Goal: Information Seeking & Learning: Learn about a topic

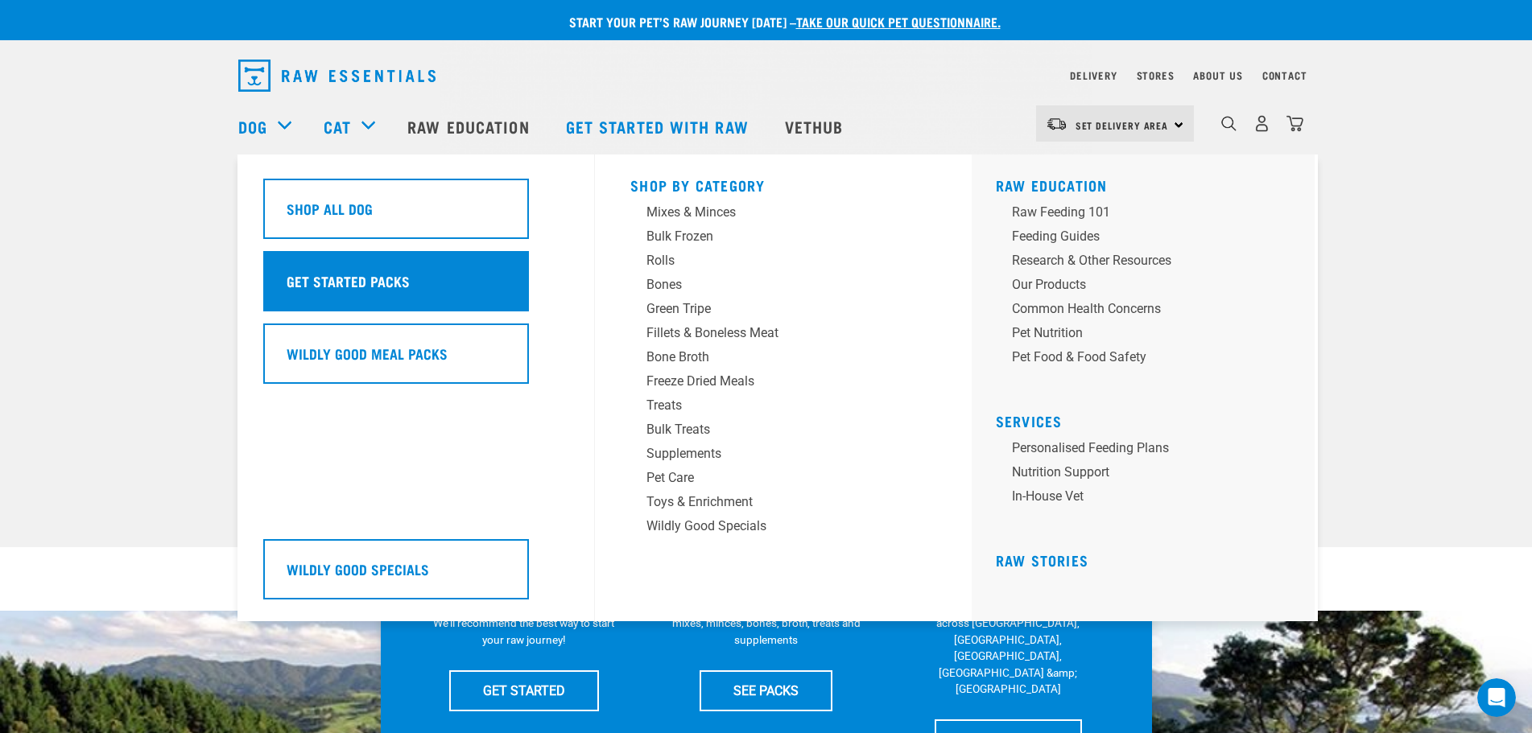
click at [332, 286] on h5 "Get Started Packs" at bounding box center [348, 280] width 123 height 21
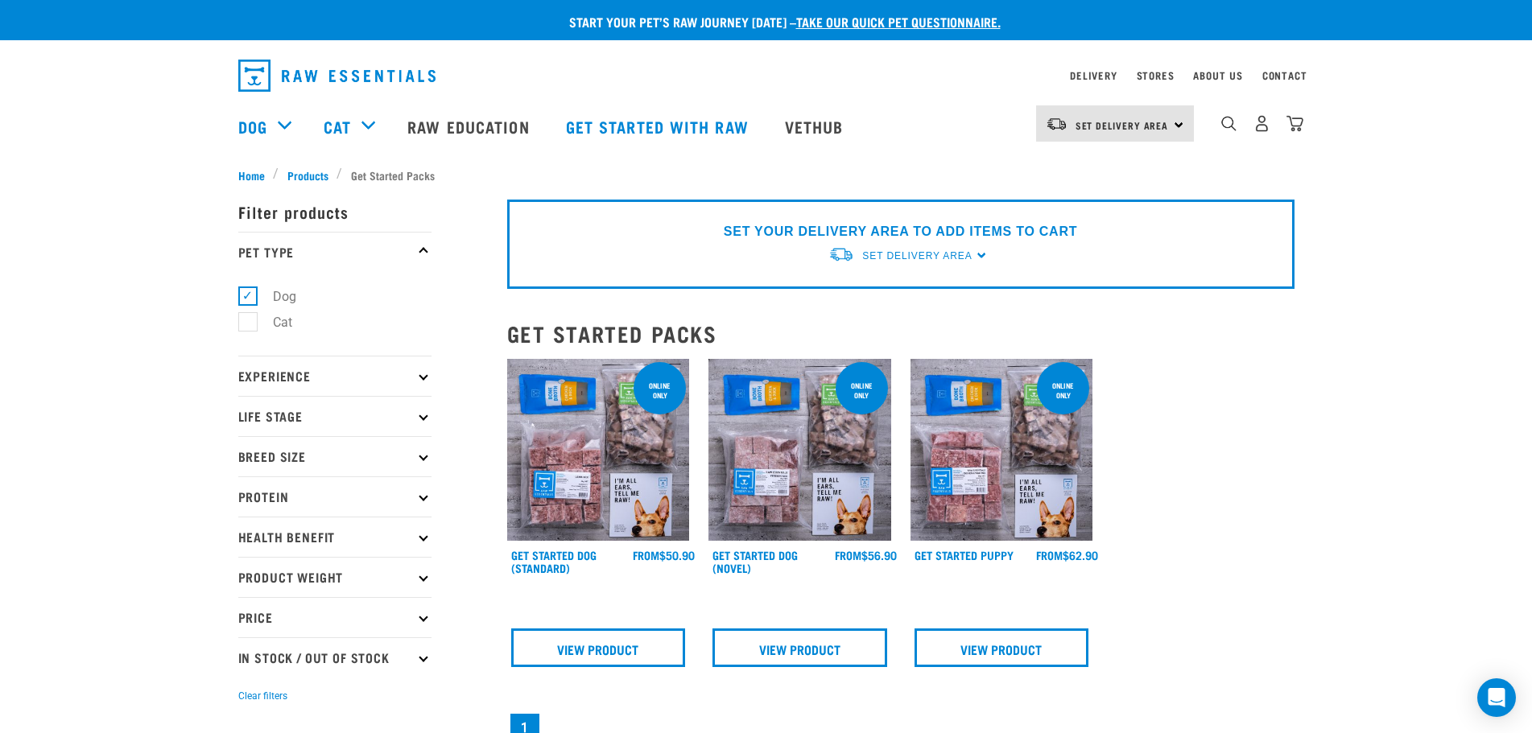
click at [556, 473] on img at bounding box center [598, 450] width 183 height 183
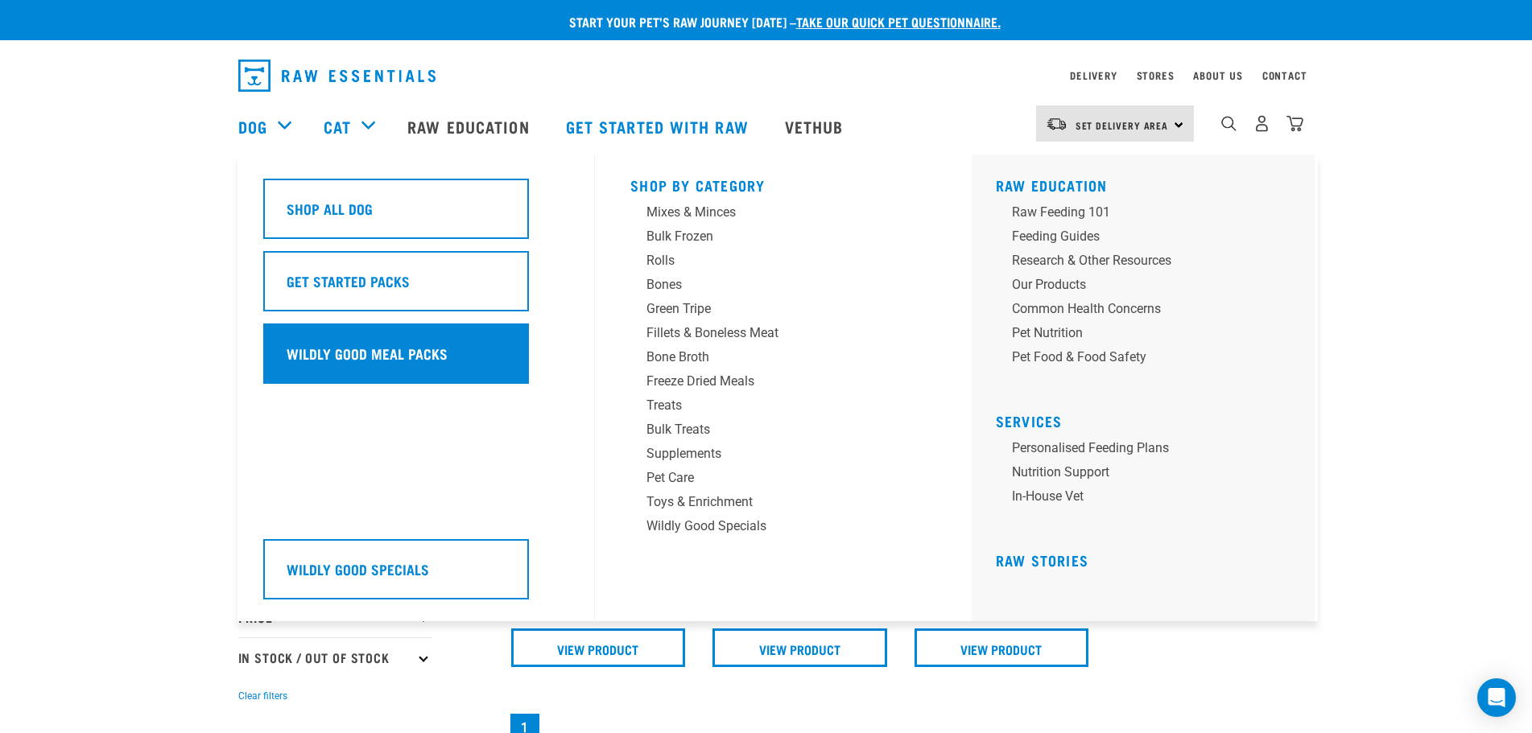
click at [420, 353] on h5 "Wildly Good Meal Packs" at bounding box center [367, 353] width 161 height 21
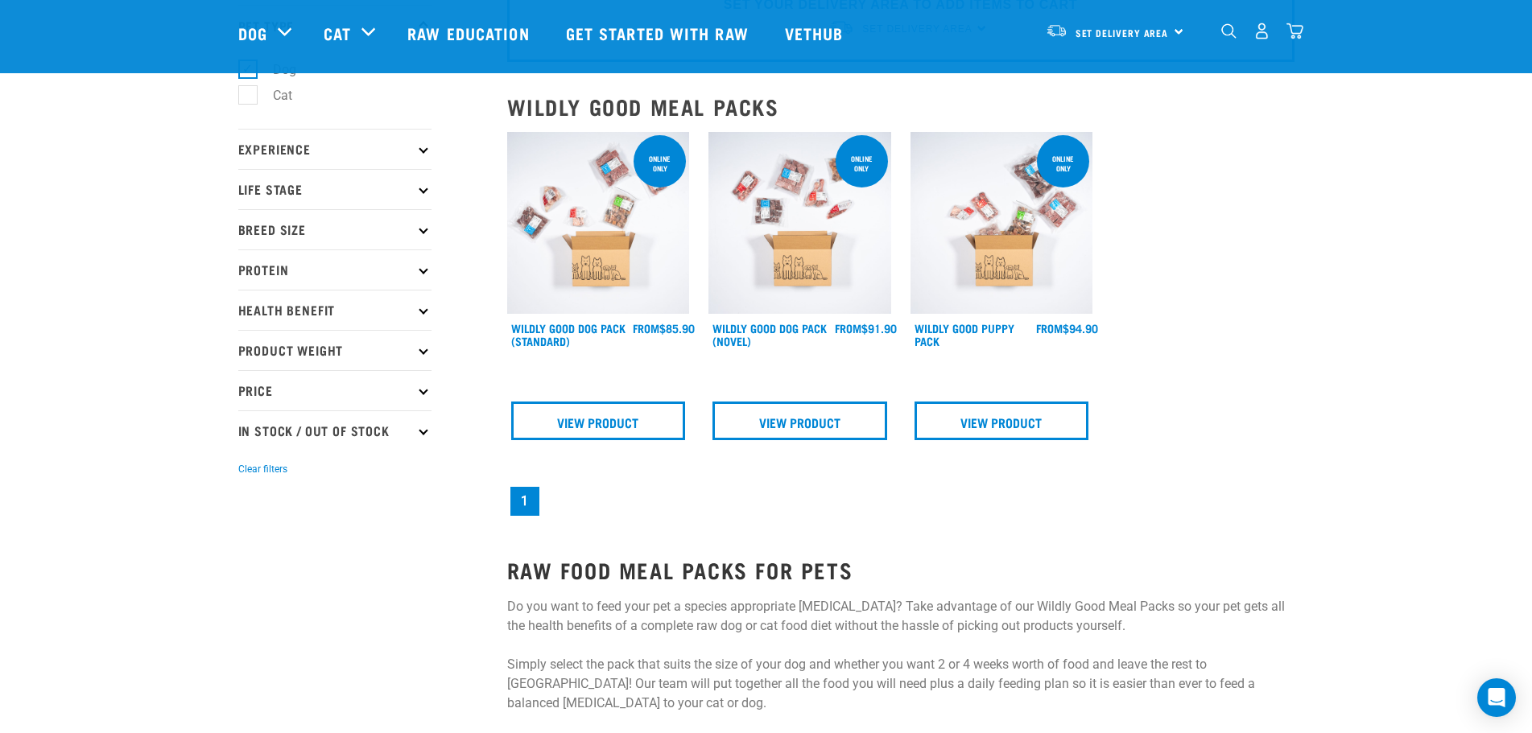
scroll to position [81, 0]
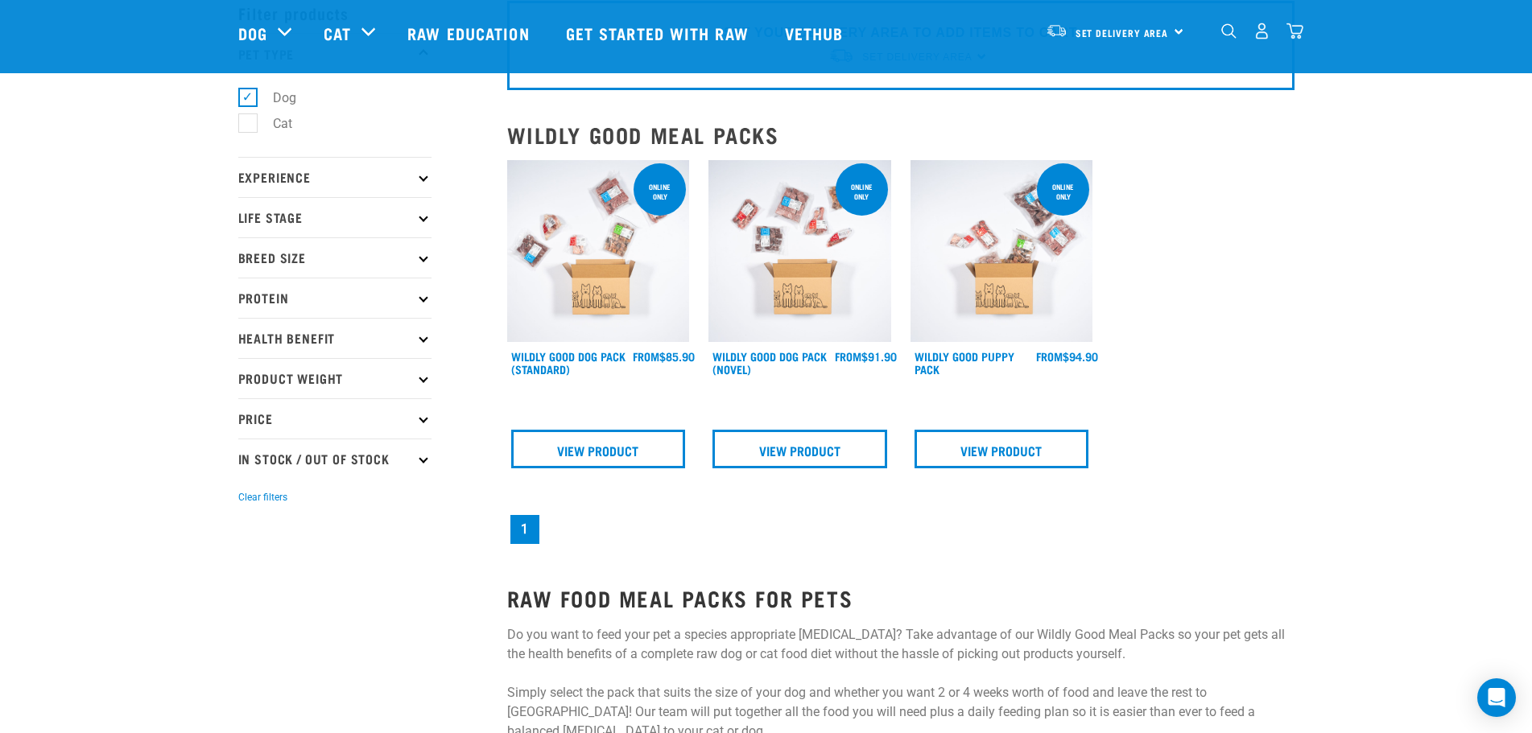
click at [357, 337] on p "Health Benefit" at bounding box center [334, 338] width 193 height 40
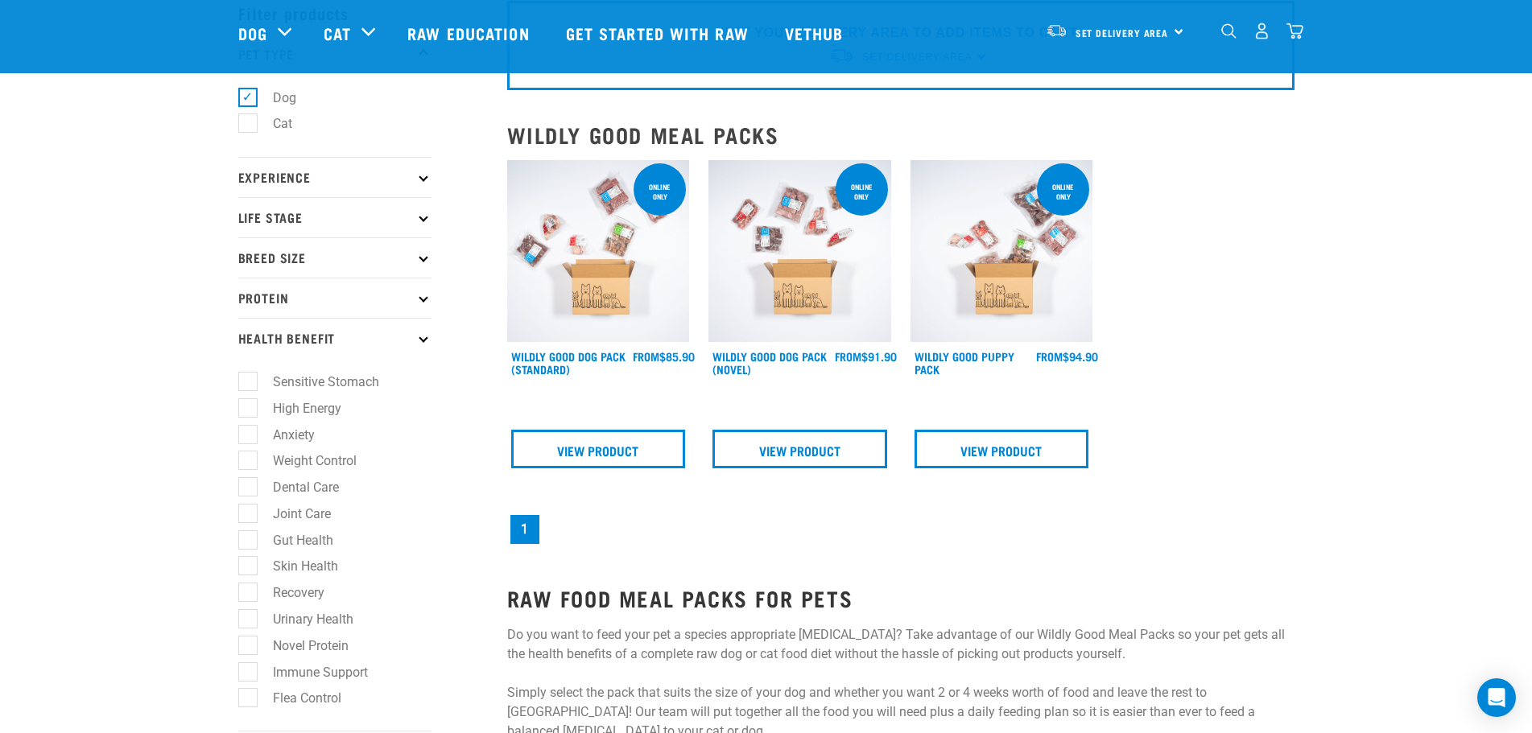
scroll to position [161, 0]
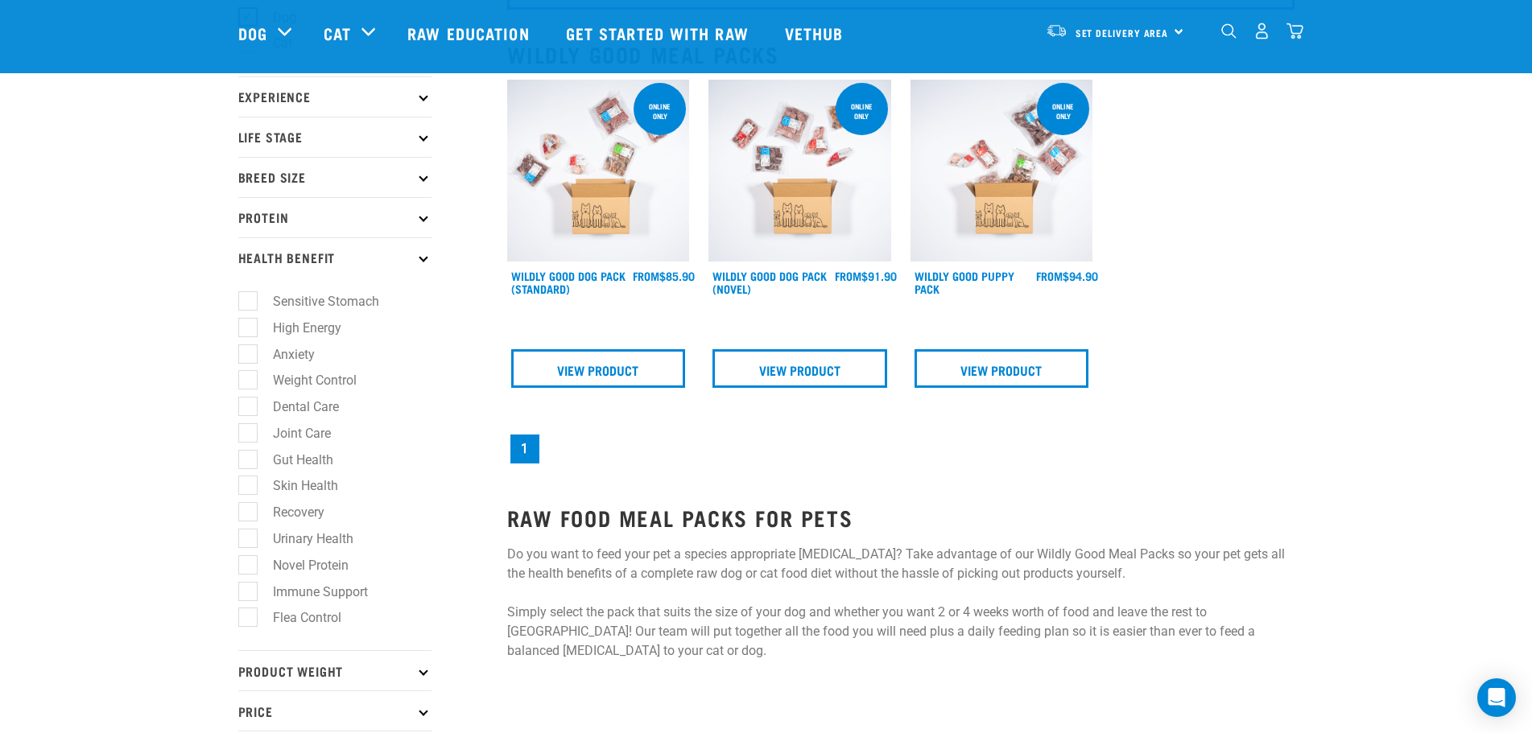
click at [284, 491] on label "Skin Health" at bounding box center [295, 486] width 97 height 20
click at [249, 489] on input "Skin Health" at bounding box center [243, 483] width 10 height 10
checkbox input "true"
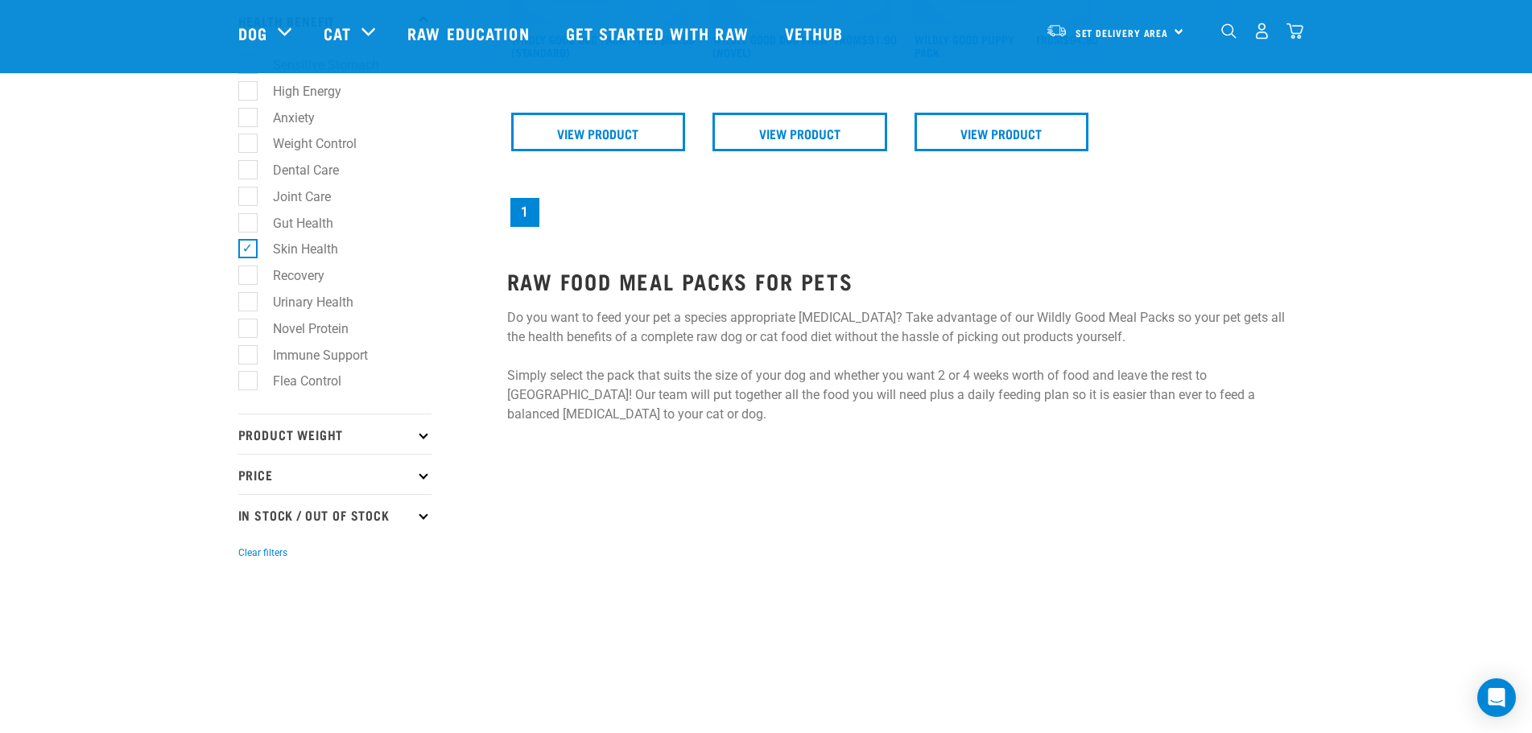
scroll to position [403, 0]
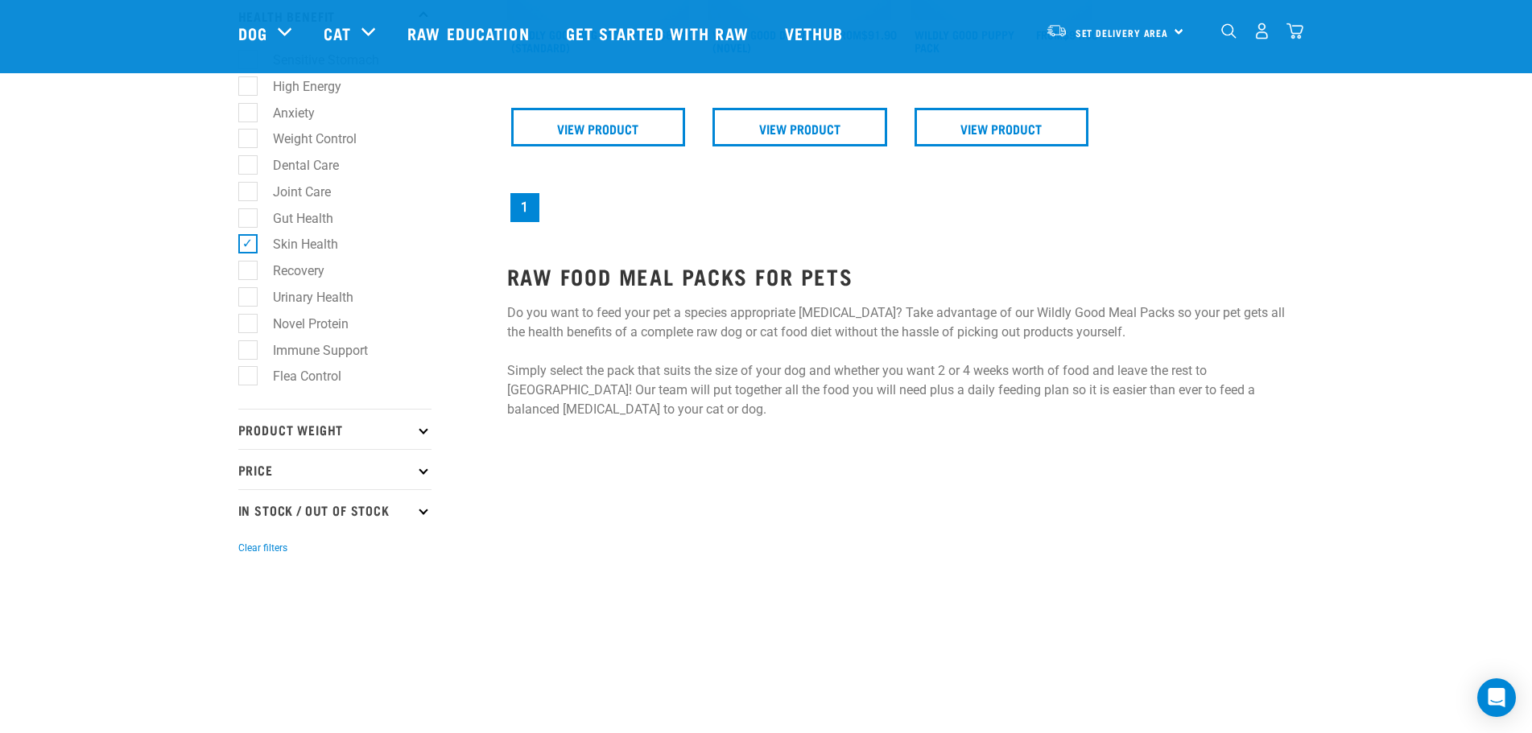
click at [284, 440] on p "Product Weight" at bounding box center [334, 429] width 193 height 40
click at [285, 440] on p "Product Weight" at bounding box center [334, 429] width 193 height 40
click at [267, 475] on p "Price" at bounding box center [334, 469] width 193 height 40
click at [278, 517] on p "In Stock / Out Of Stock" at bounding box center [334, 509] width 193 height 40
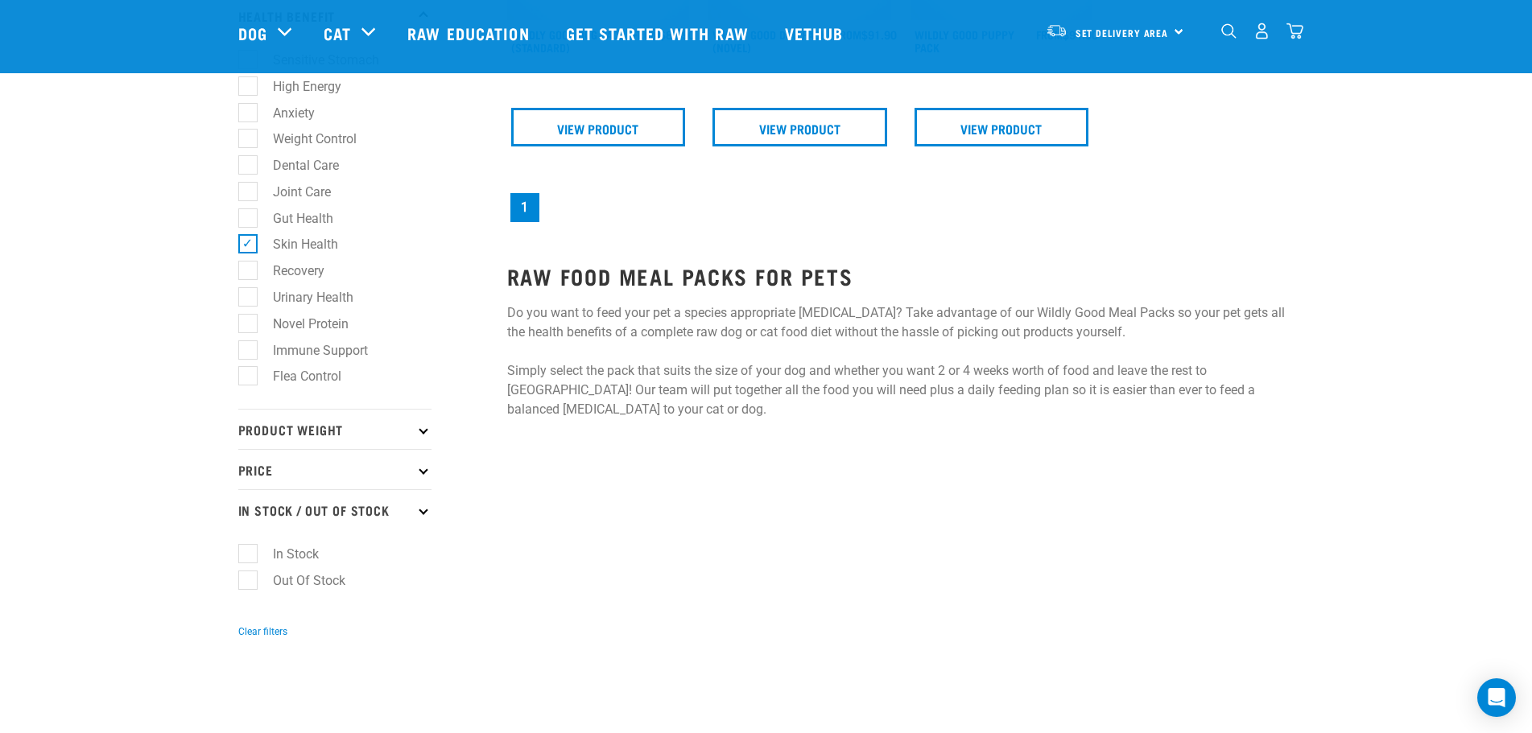
click at [278, 517] on p "In Stock / Out Of Stock" at bounding box center [334, 509] width 193 height 40
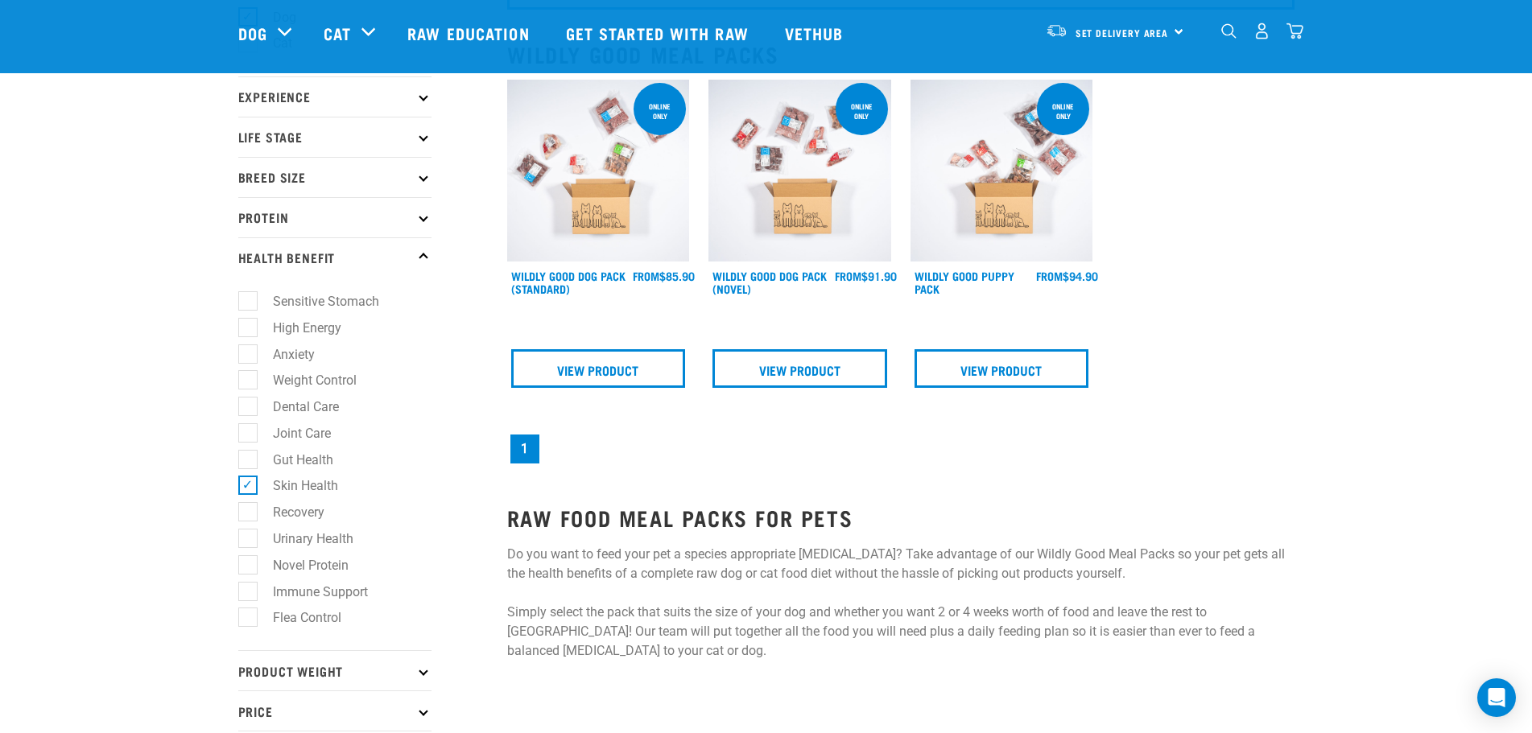
scroll to position [81, 0]
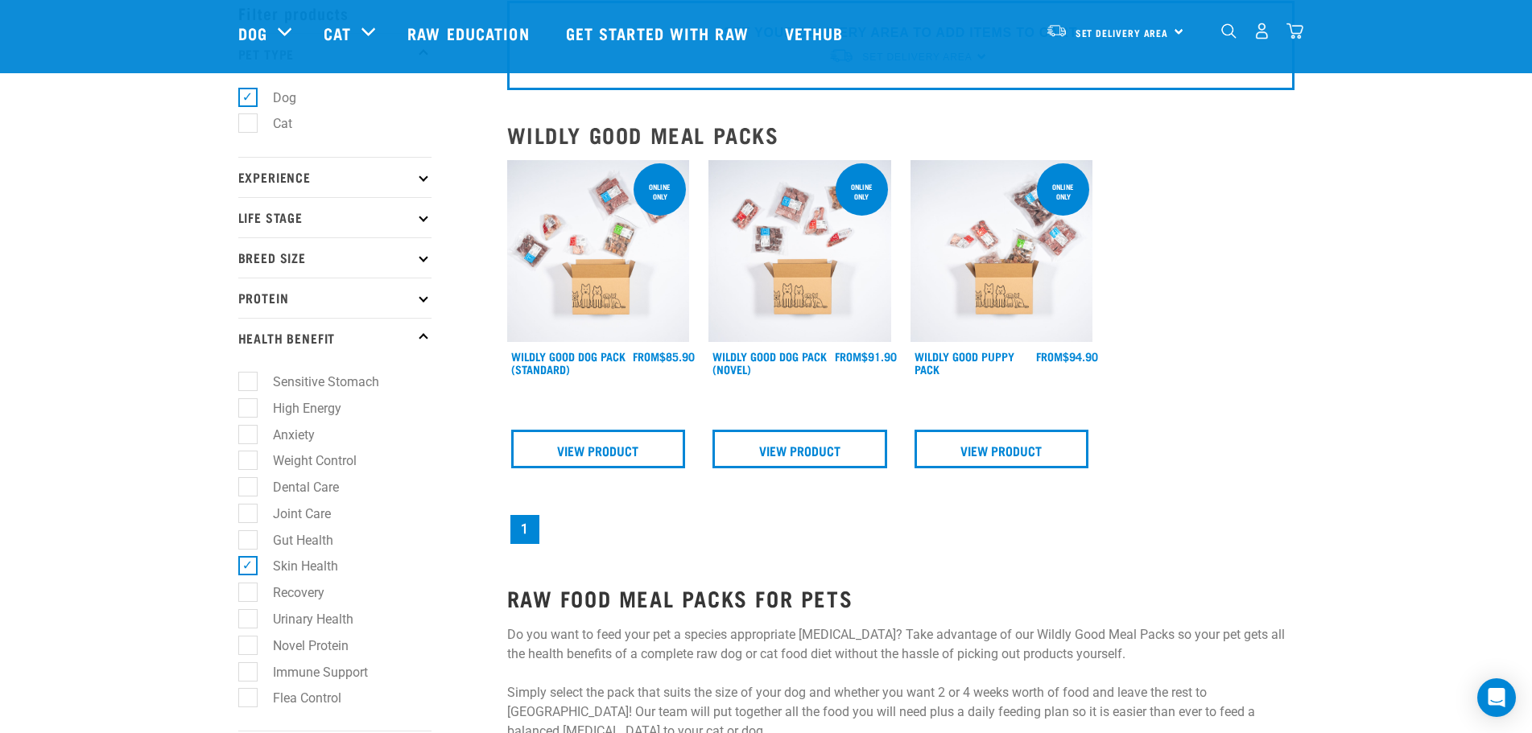
click at [295, 228] on p "Life Stage" at bounding box center [334, 217] width 193 height 40
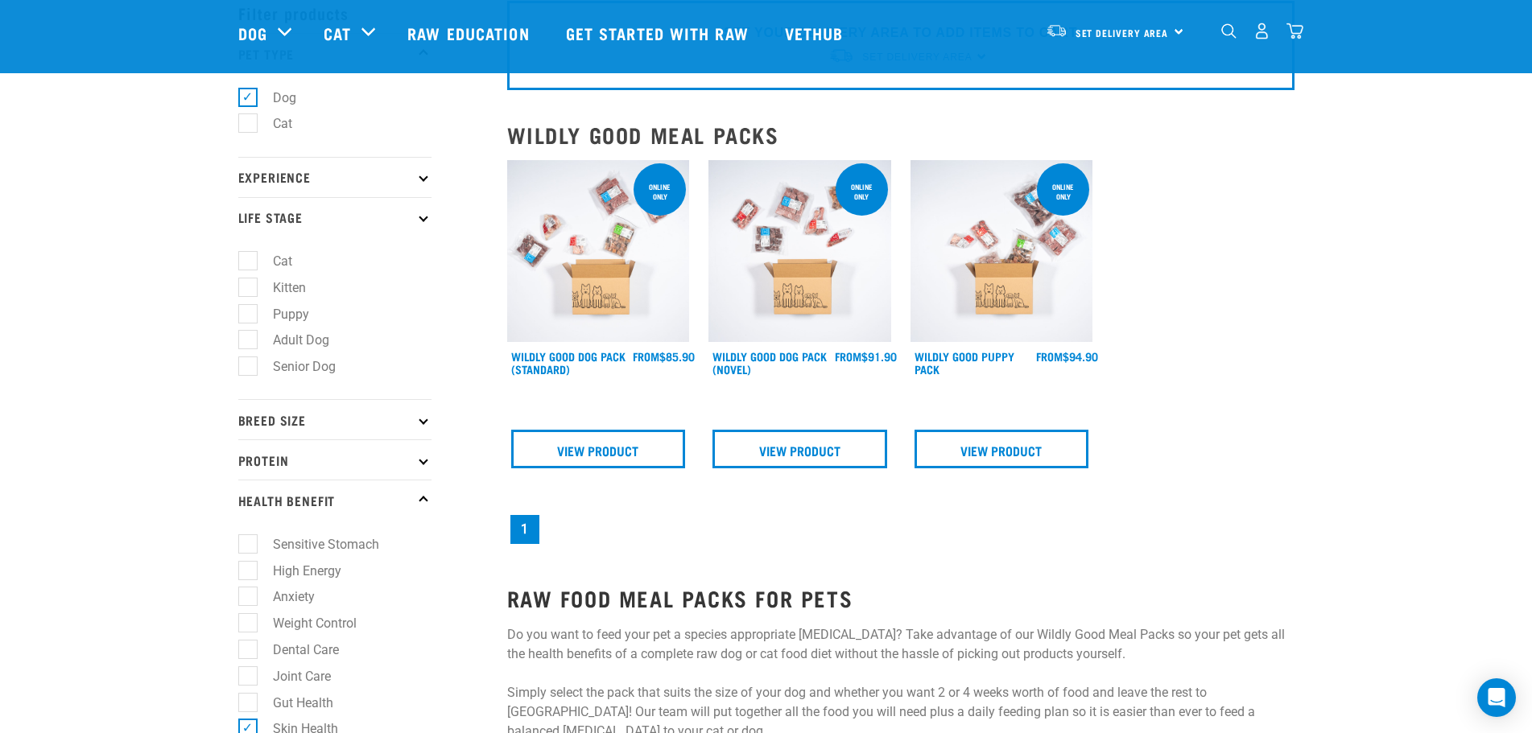
click at [253, 333] on label "Adult Dog" at bounding box center [291, 340] width 89 height 20
click at [249, 333] on input "Adult Dog" at bounding box center [243, 337] width 10 height 10
checkbox input "true"
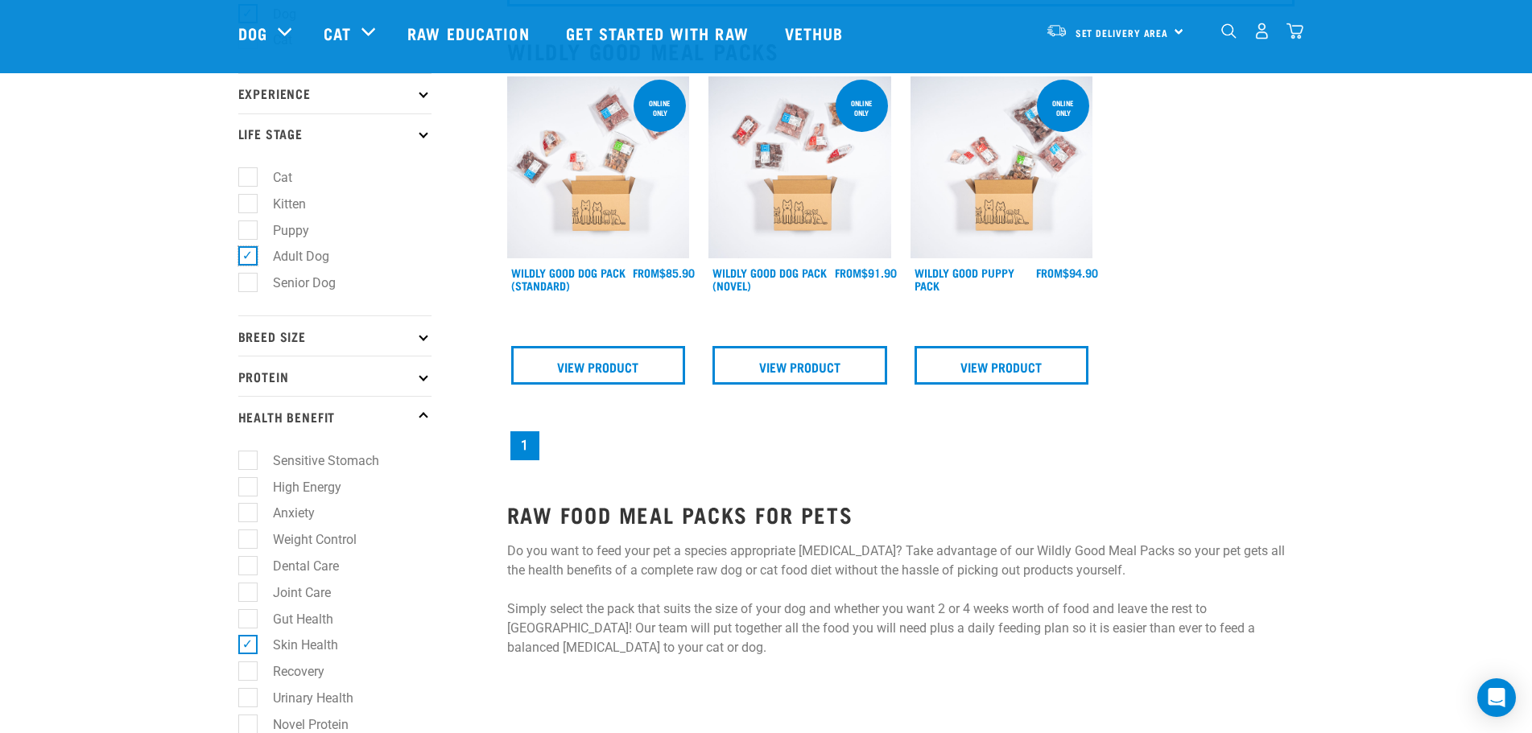
scroll to position [219, 0]
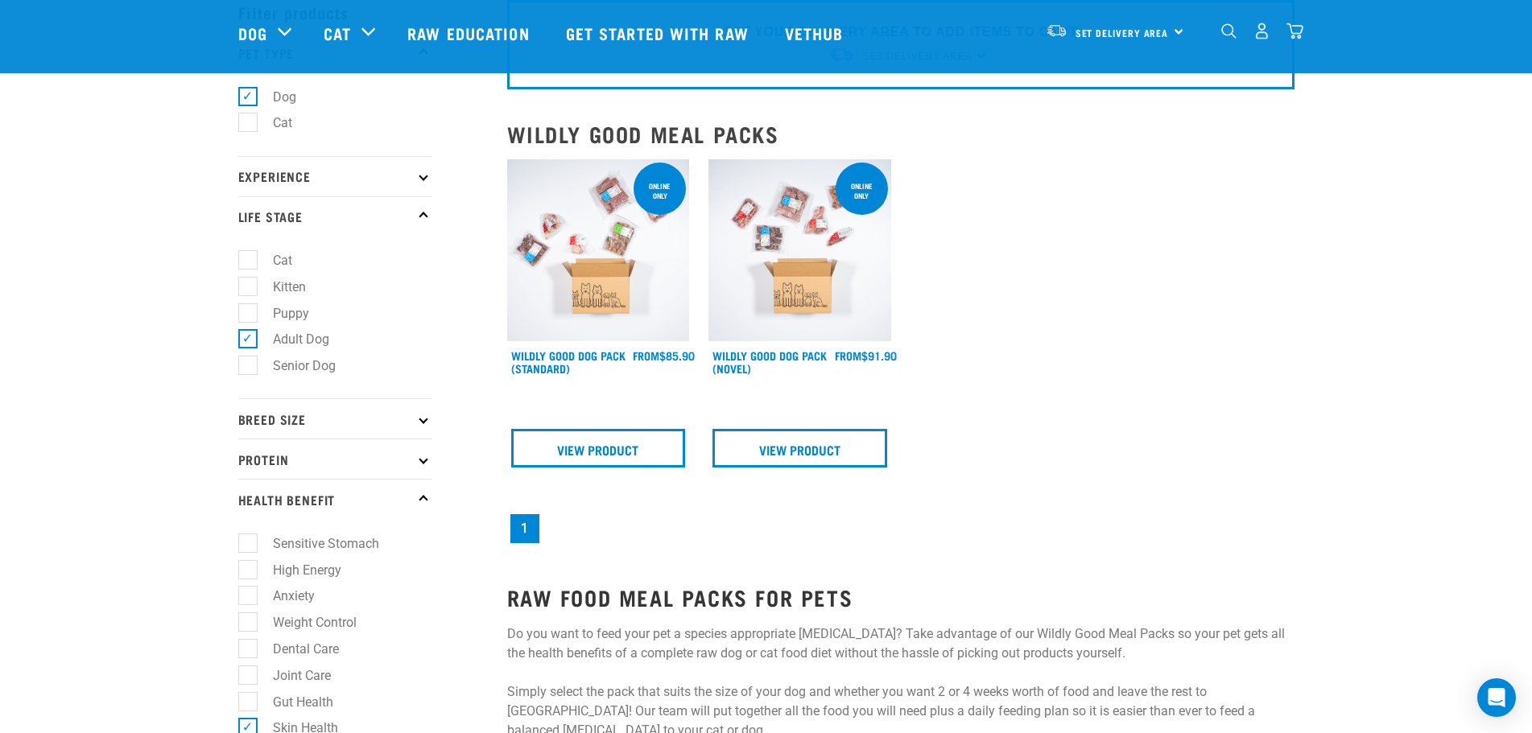
scroll to position [161, 0]
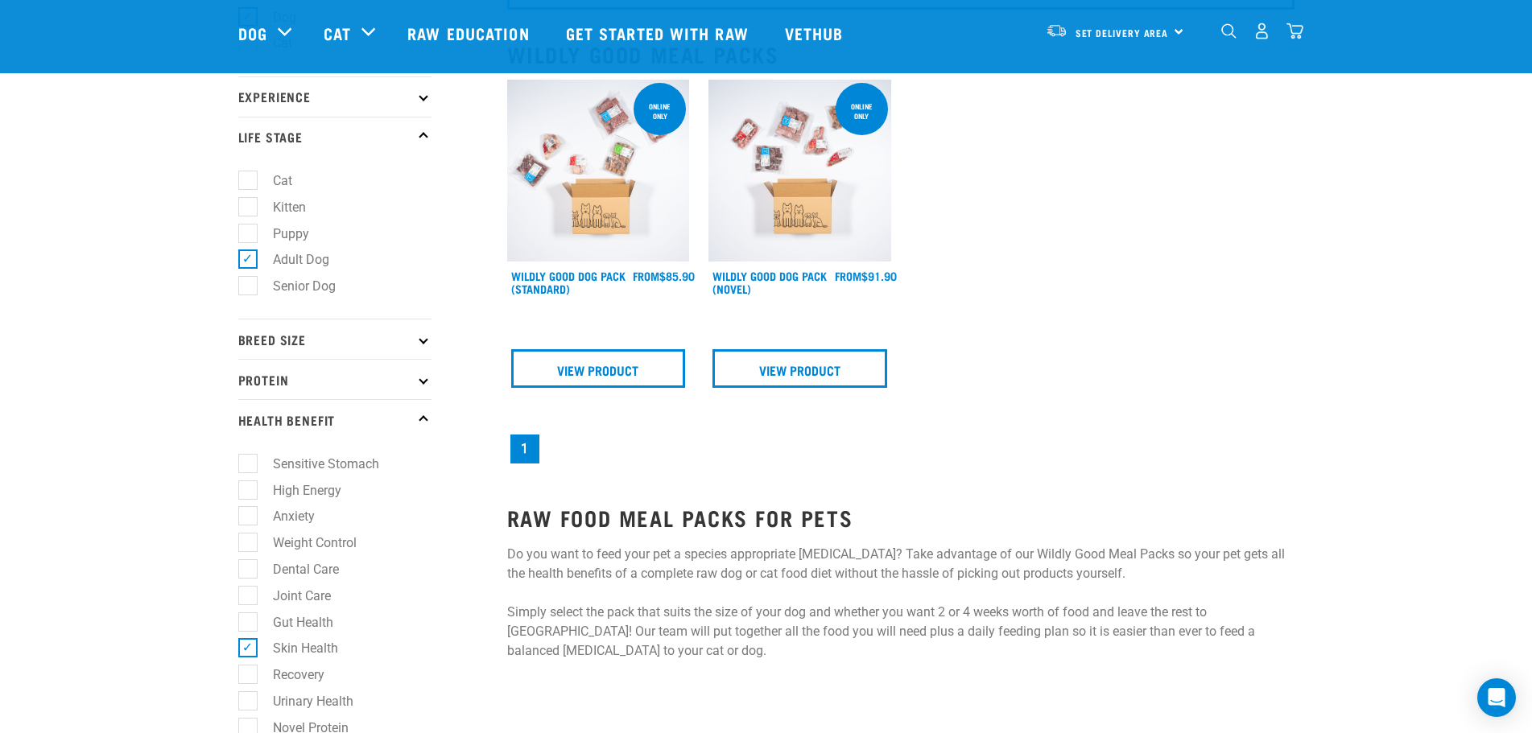
click at [295, 338] on p "Breed Size" at bounding box center [334, 339] width 193 height 40
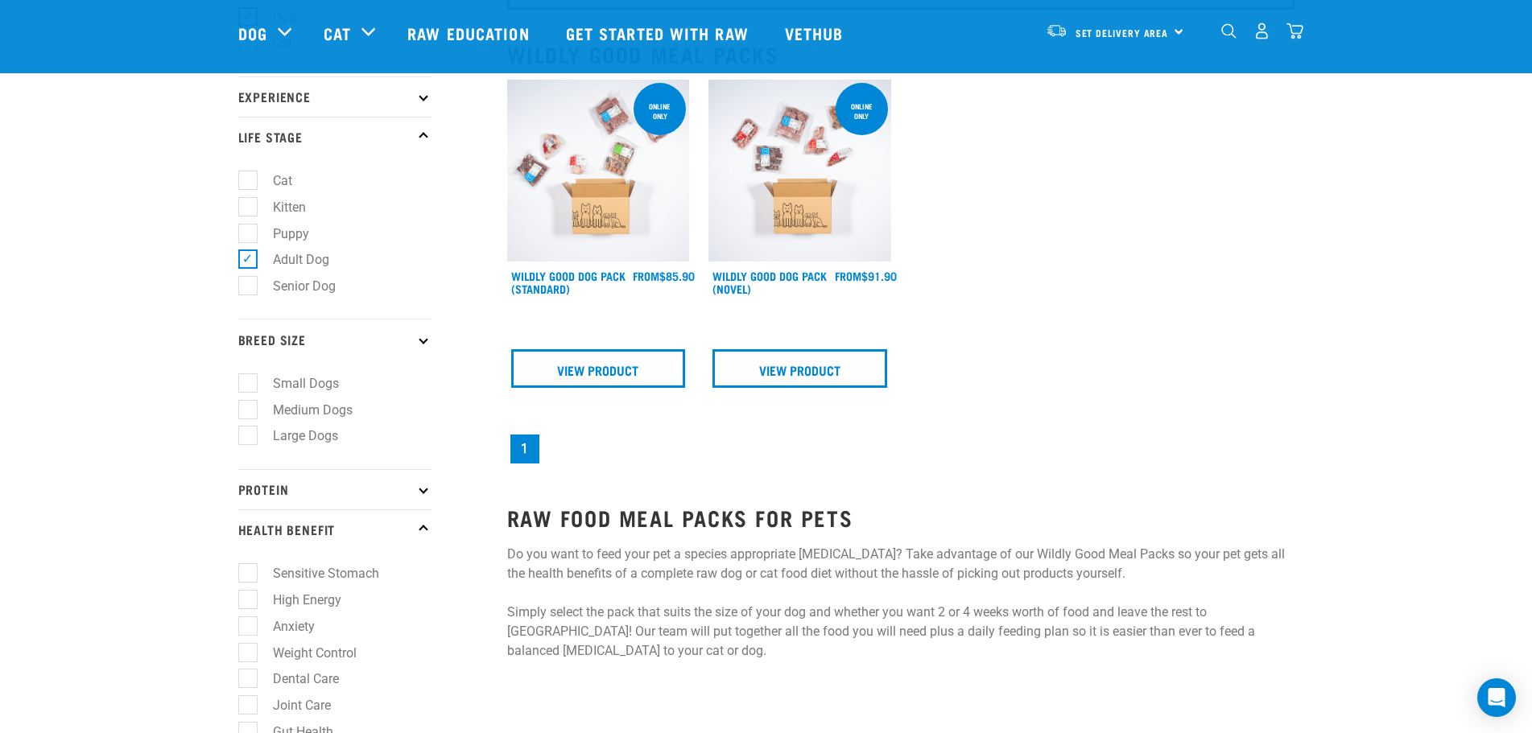
click at [299, 387] on label "Small Dogs" at bounding box center [296, 384] width 98 height 20
click at [249, 386] on input "Small Dogs" at bounding box center [243, 380] width 10 height 10
checkbox input "true"
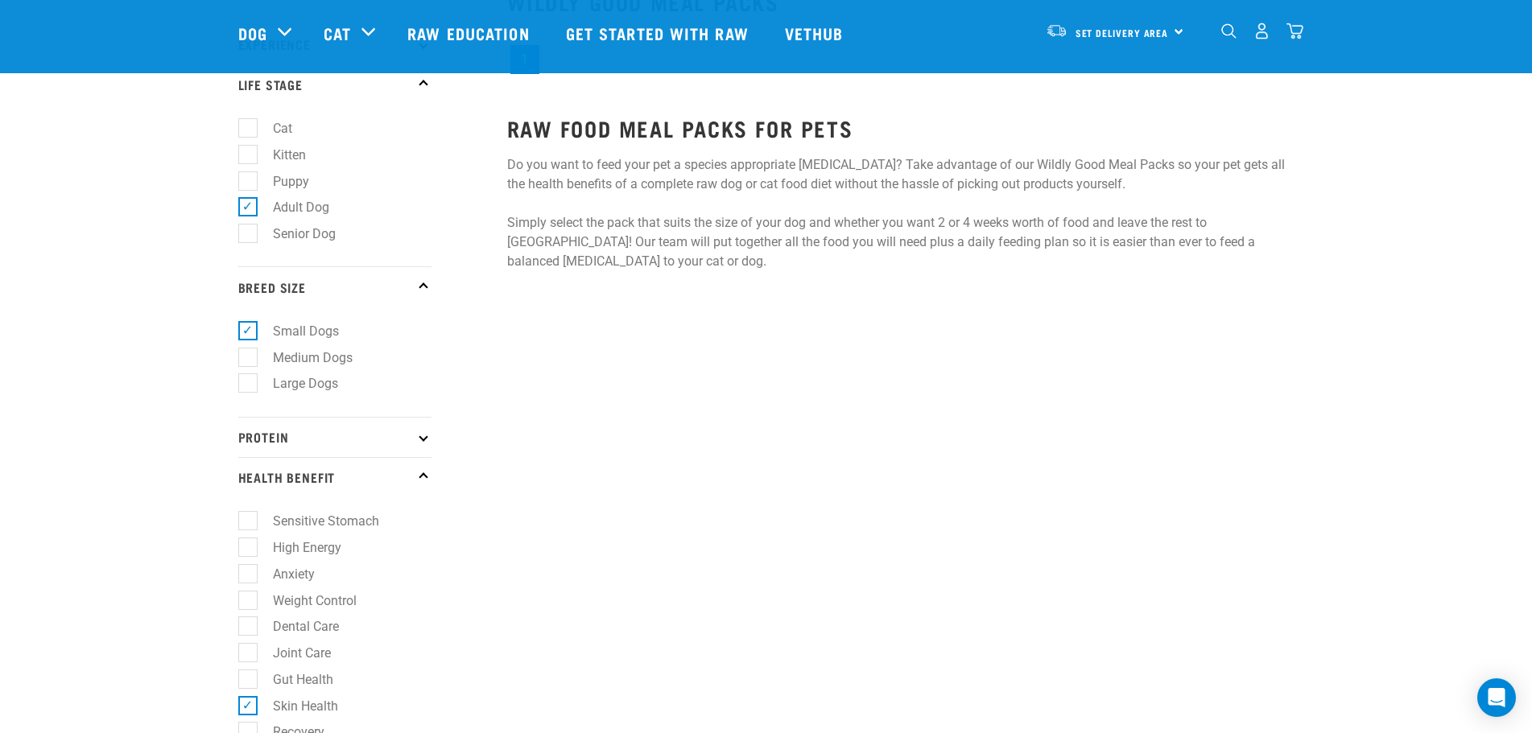
scroll to position [242, 0]
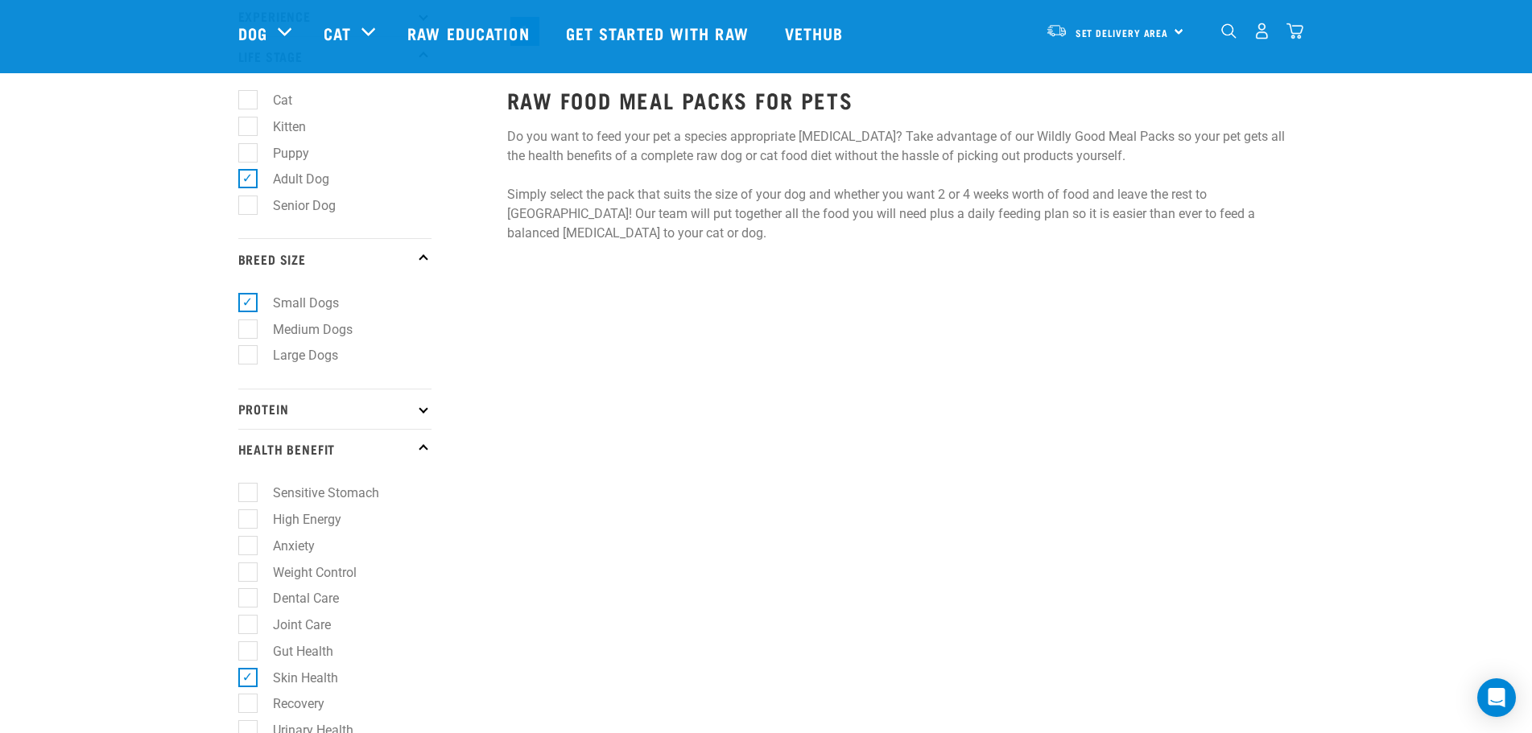
click at [284, 407] on p "Protein" at bounding box center [334, 409] width 193 height 40
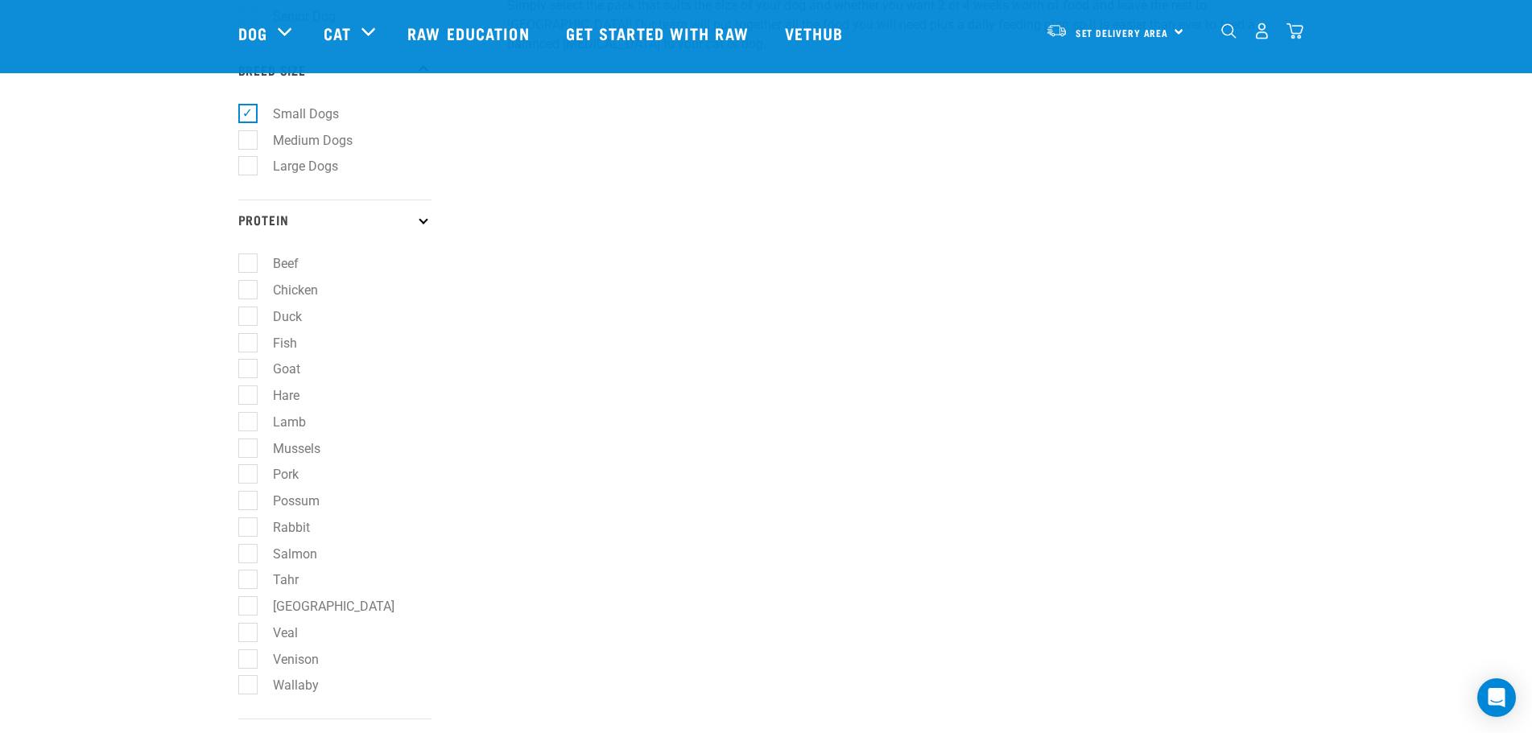
scroll to position [403, 0]
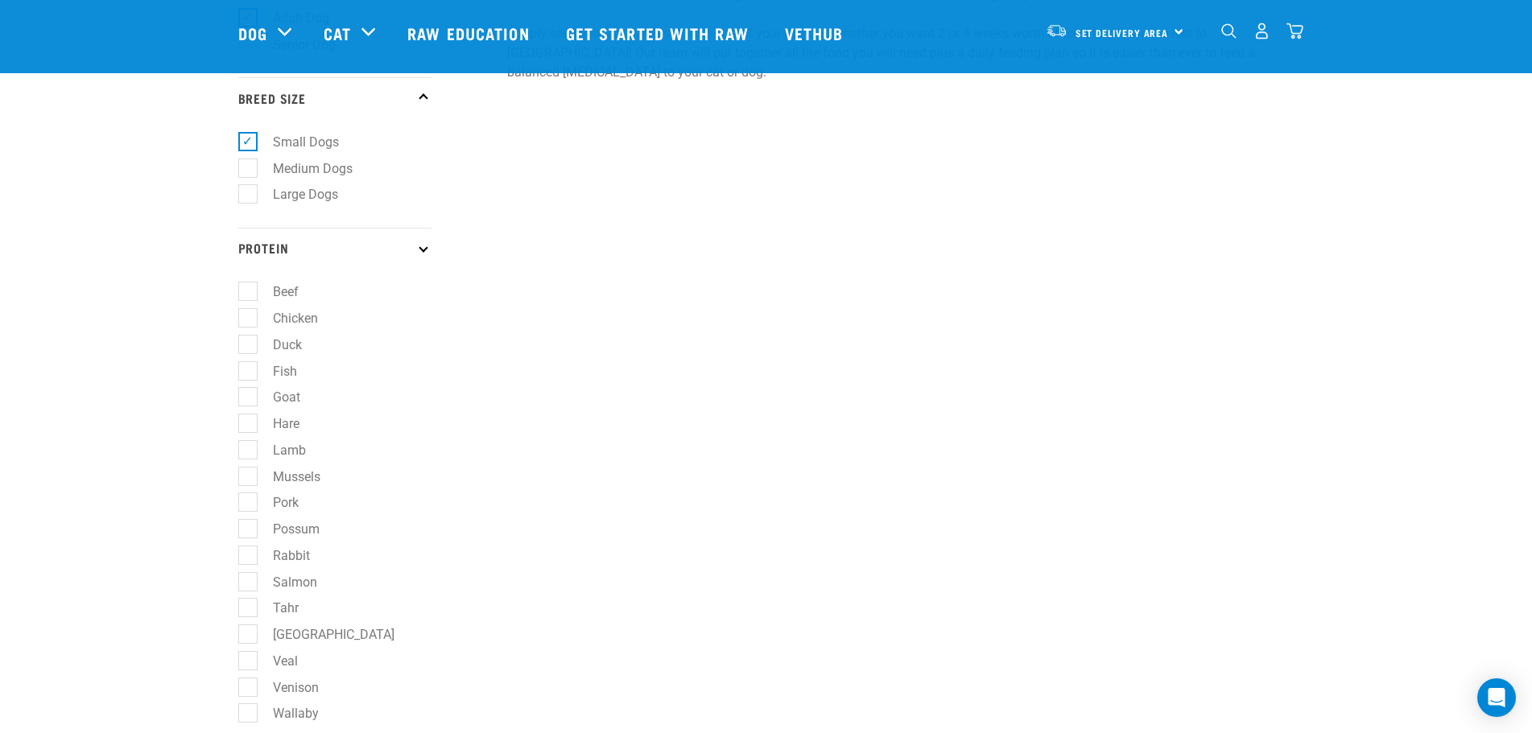
click at [269, 366] on label "Fish" at bounding box center [275, 371] width 56 height 20
click at [249, 366] on input "Fish" at bounding box center [243, 368] width 10 height 10
checkbox input "true"
click at [275, 327] on label "Chicken" at bounding box center [285, 318] width 77 height 20
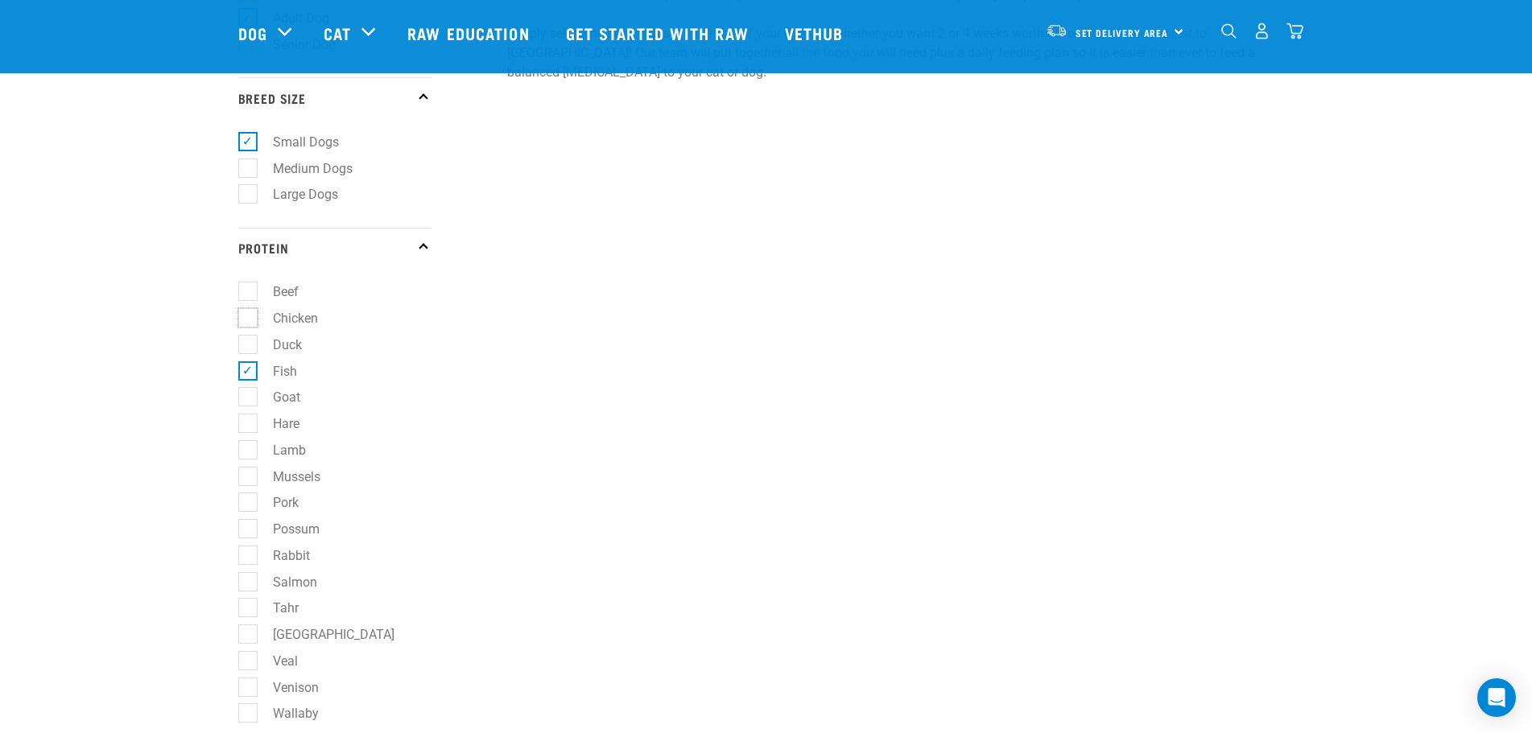
click at [249, 320] on input "Chicken" at bounding box center [243, 315] width 10 height 10
checkbox input "true"
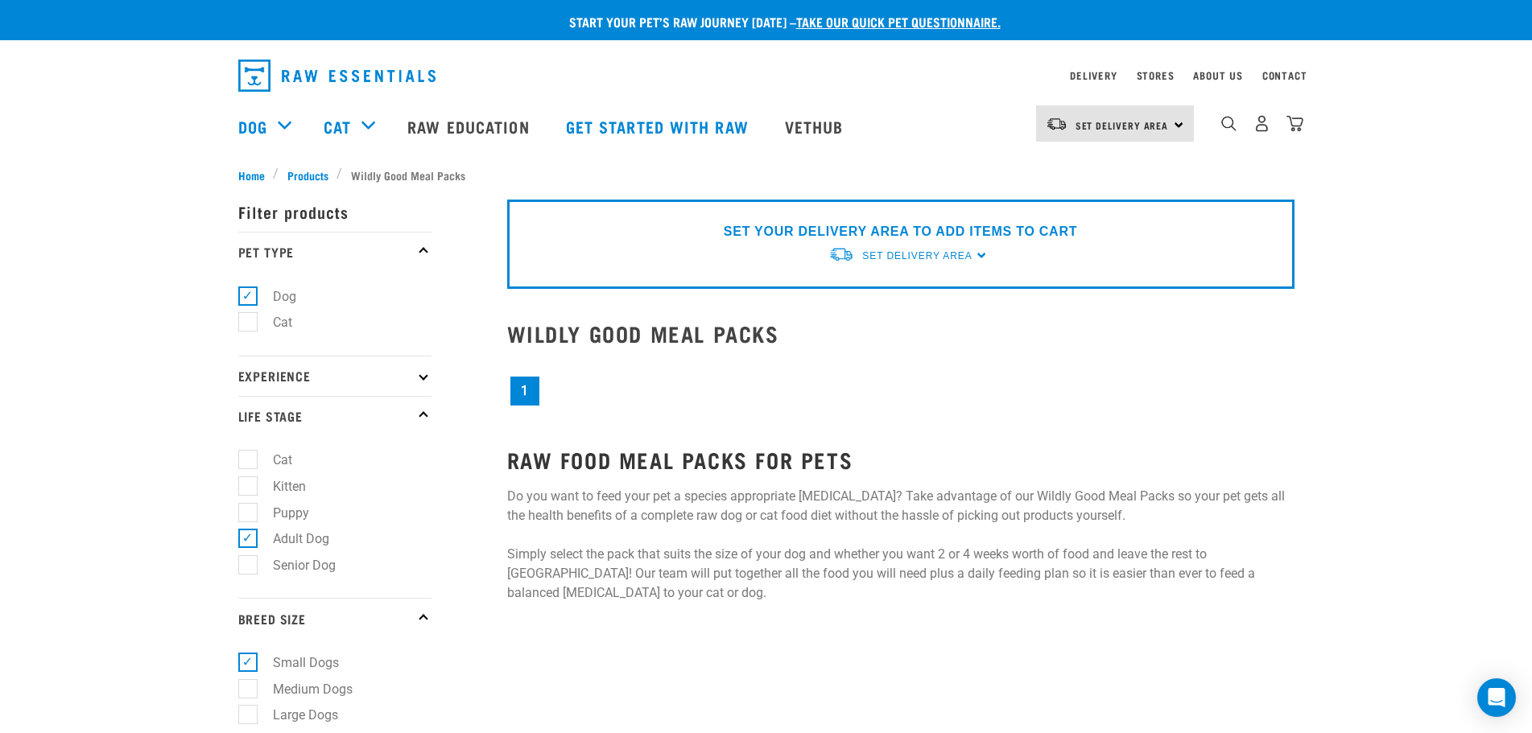
click at [526, 380] on link "1" at bounding box center [524, 391] width 29 height 29
click at [526, 388] on link "1" at bounding box center [524, 391] width 29 height 29
click at [533, 394] on link "1" at bounding box center [524, 391] width 29 height 29
click at [530, 393] on link "1" at bounding box center [524, 391] width 29 height 29
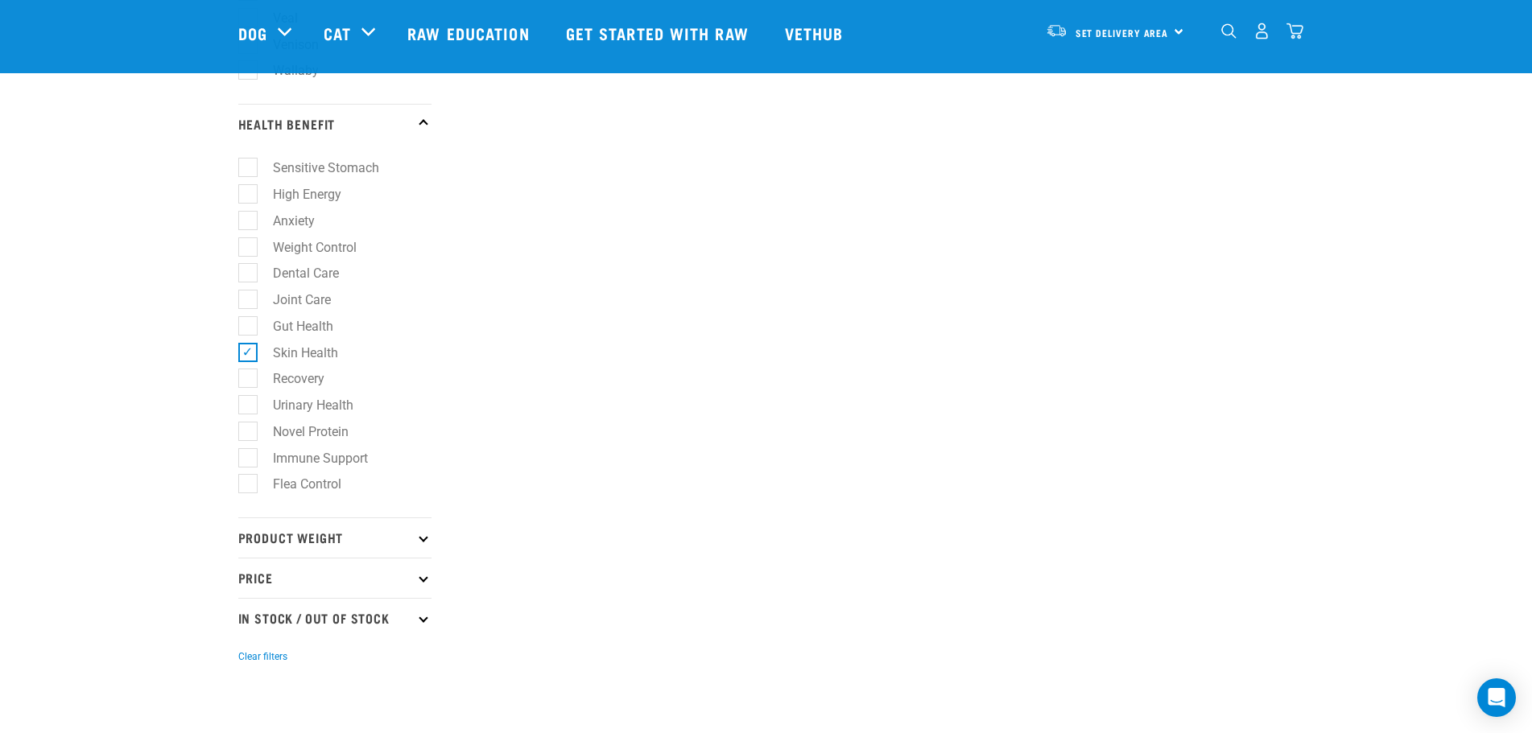
scroll to position [1127, 0]
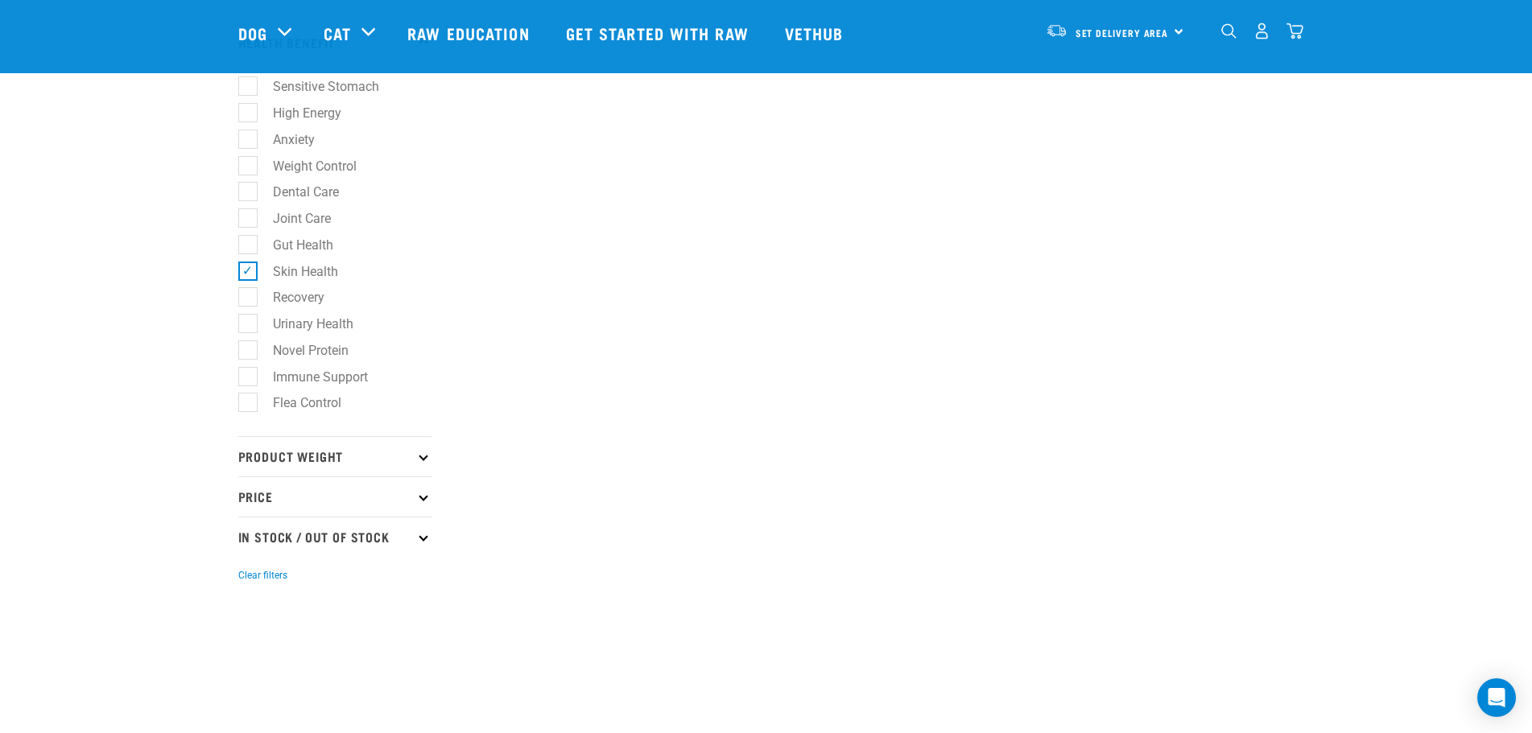
click at [394, 458] on p "Product Weight" at bounding box center [334, 456] width 193 height 40
click at [266, 493] on label "500g" at bounding box center [277, 500] width 61 height 20
click at [249, 493] on input "500g" at bounding box center [243, 498] width 10 height 10
checkbox input "true"
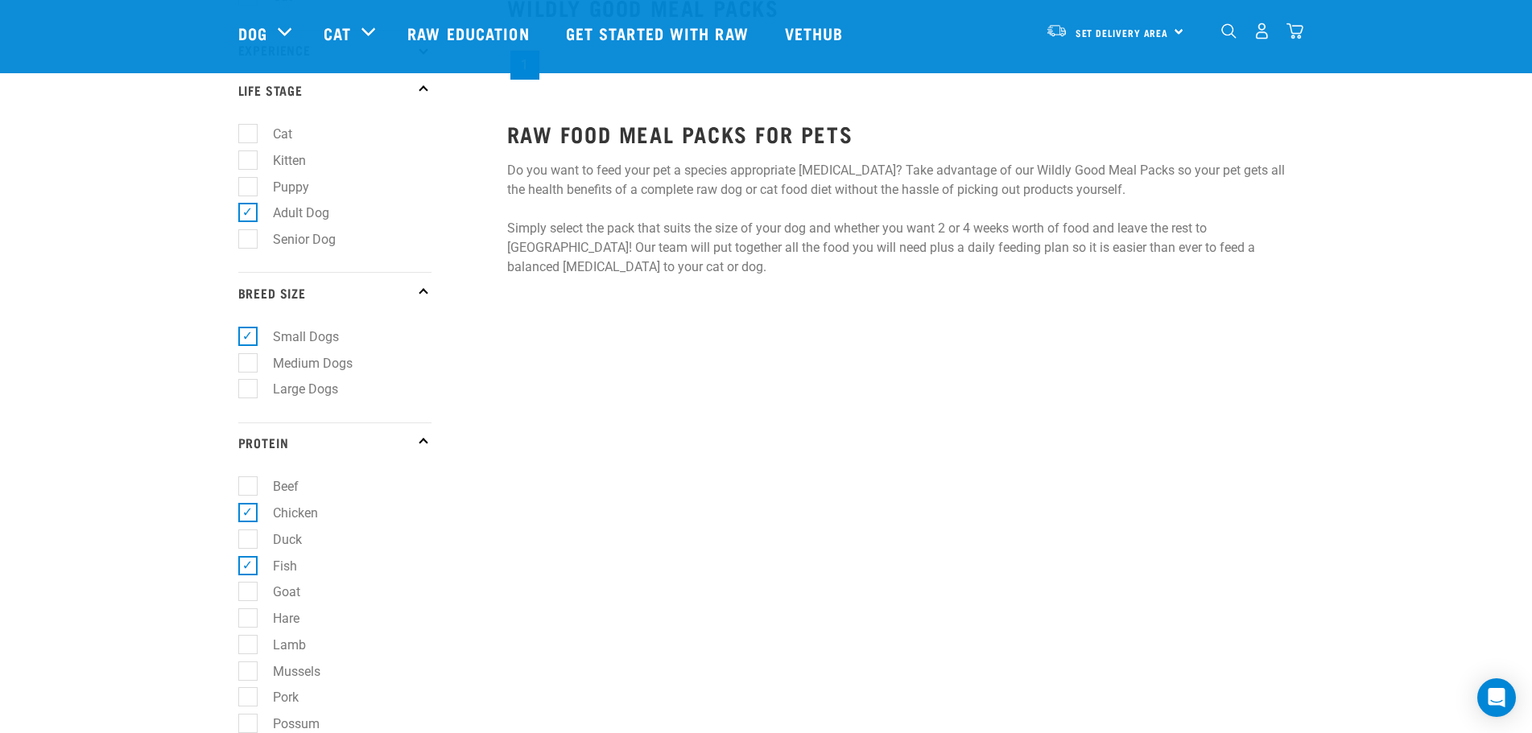
scroll to position [0, 0]
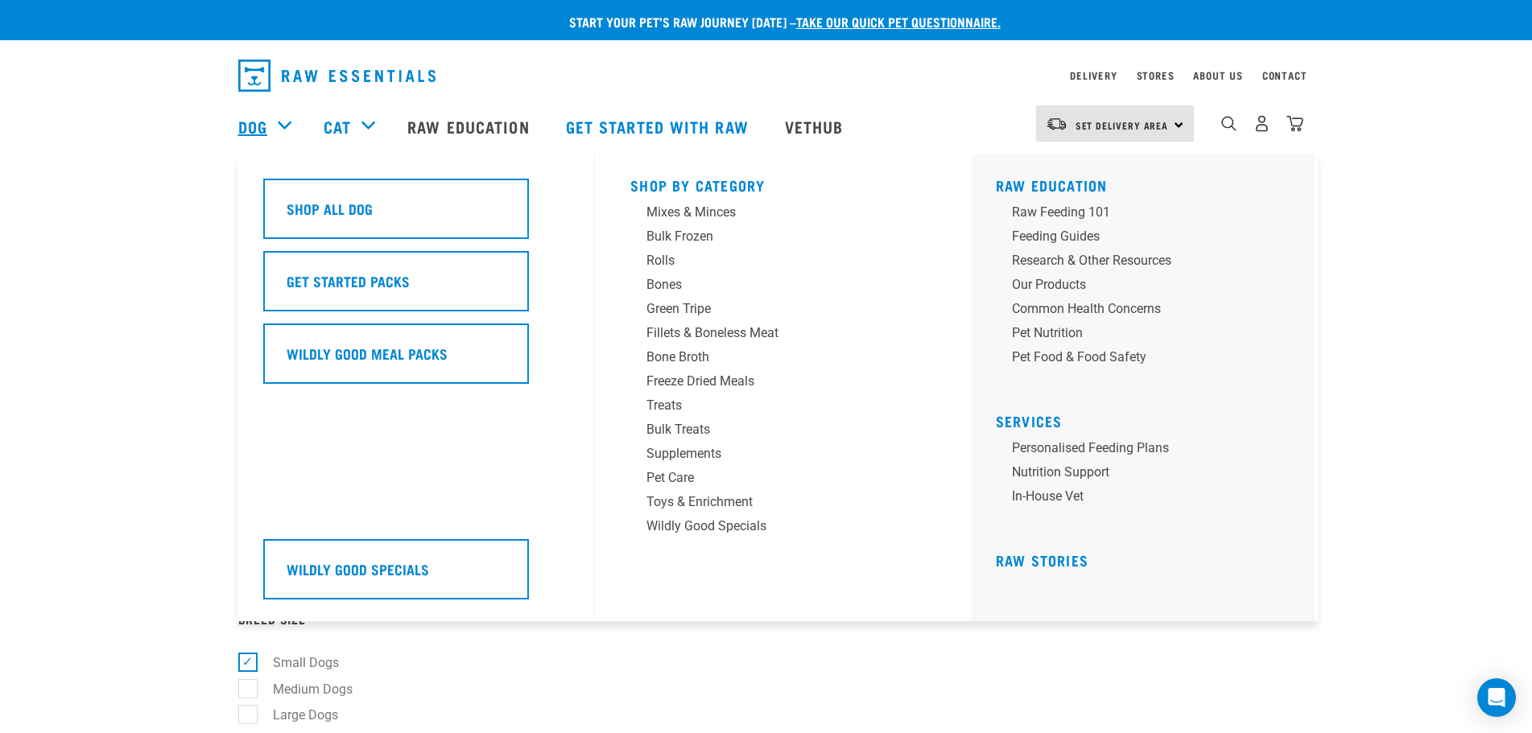
click at [249, 124] on link "Dog" at bounding box center [252, 126] width 29 height 24
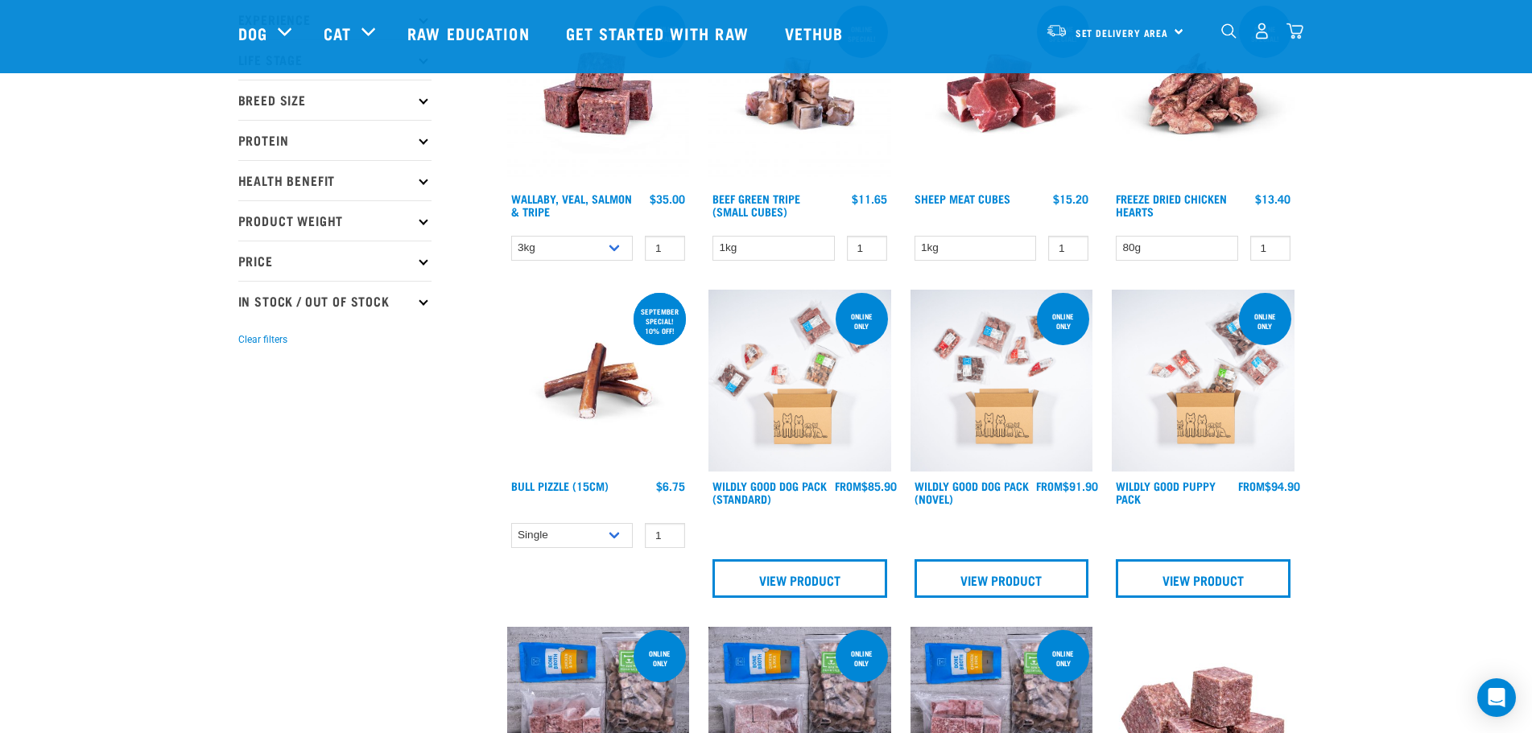
scroll to position [242, 0]
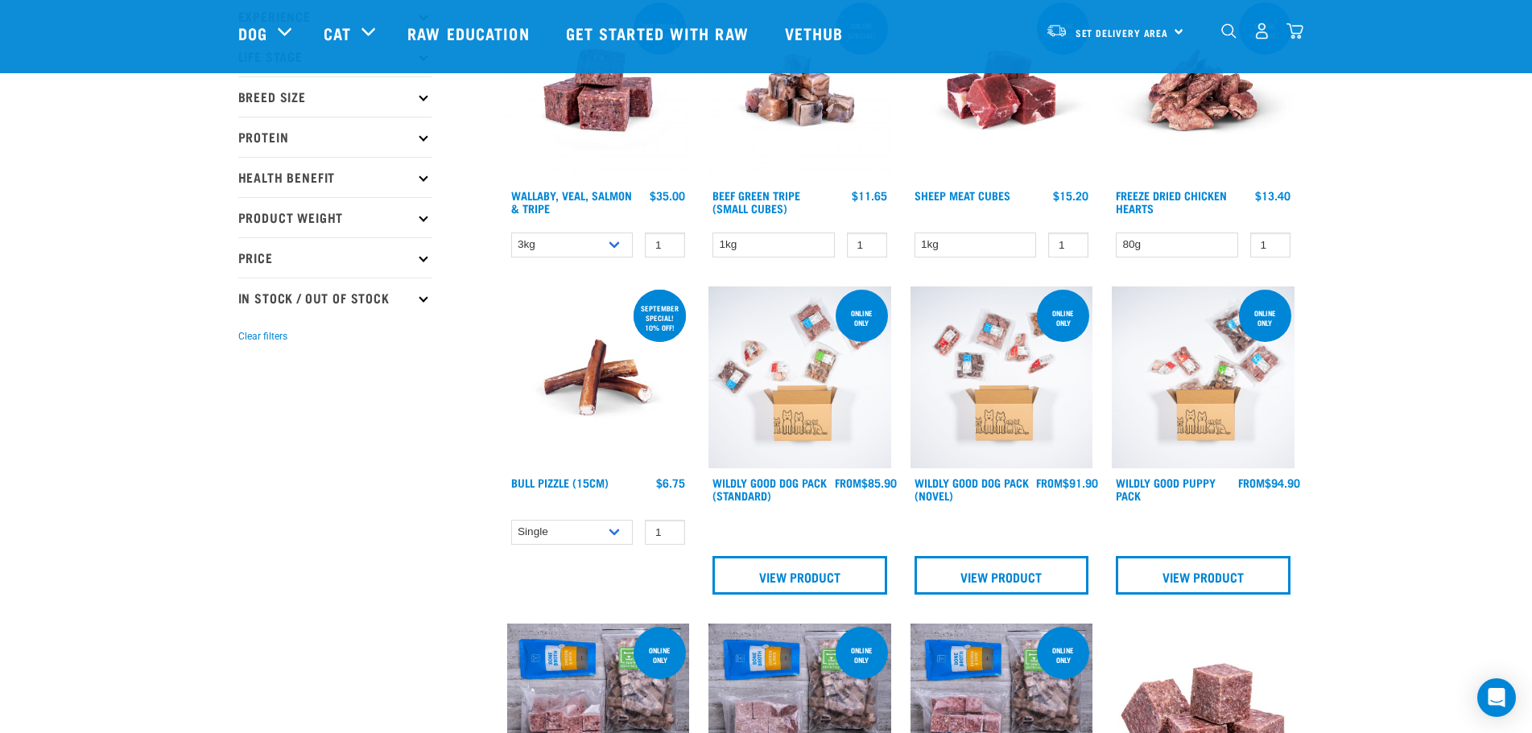
click at [818, 418] on img at bounding box center [799, 378] width 183 height 183
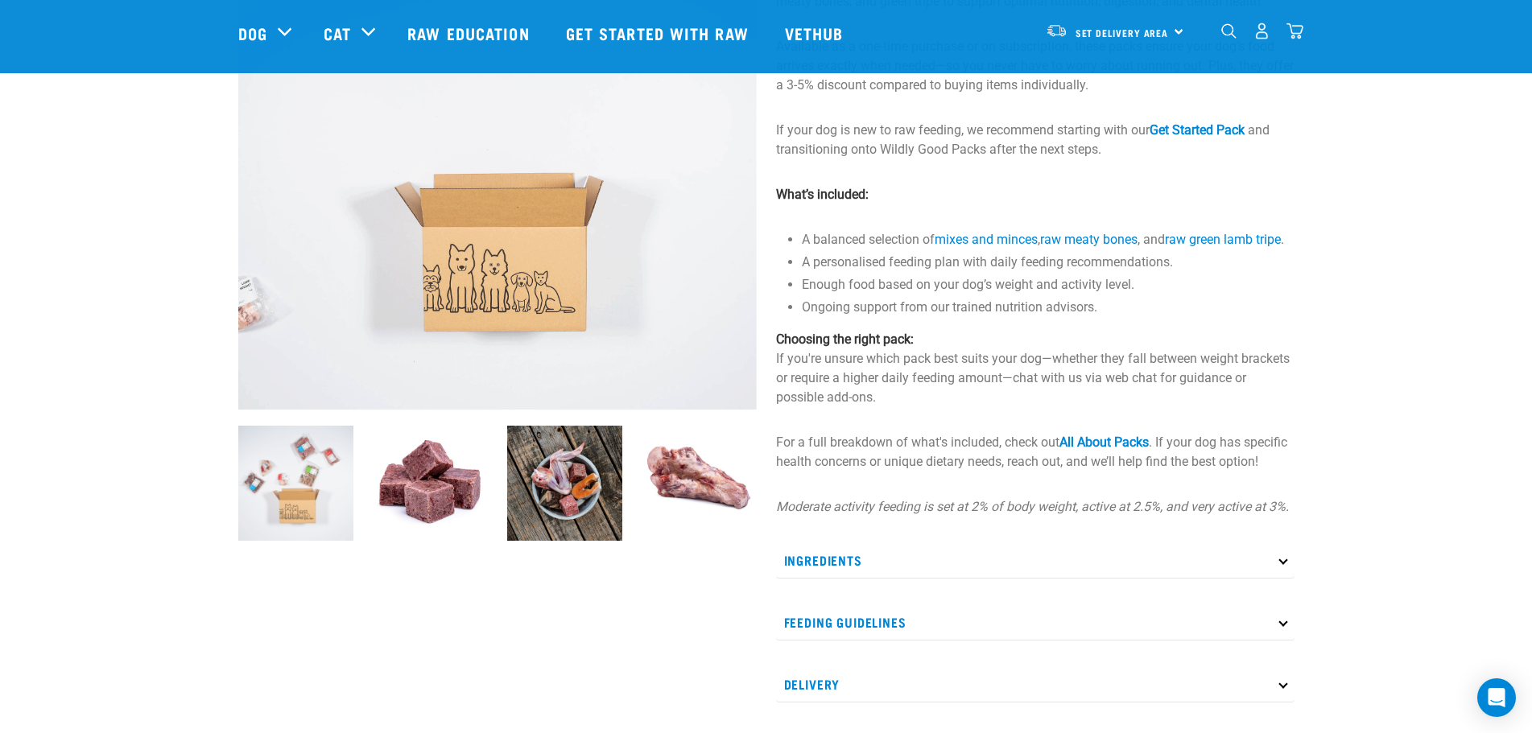
scroll to position [242, 0]
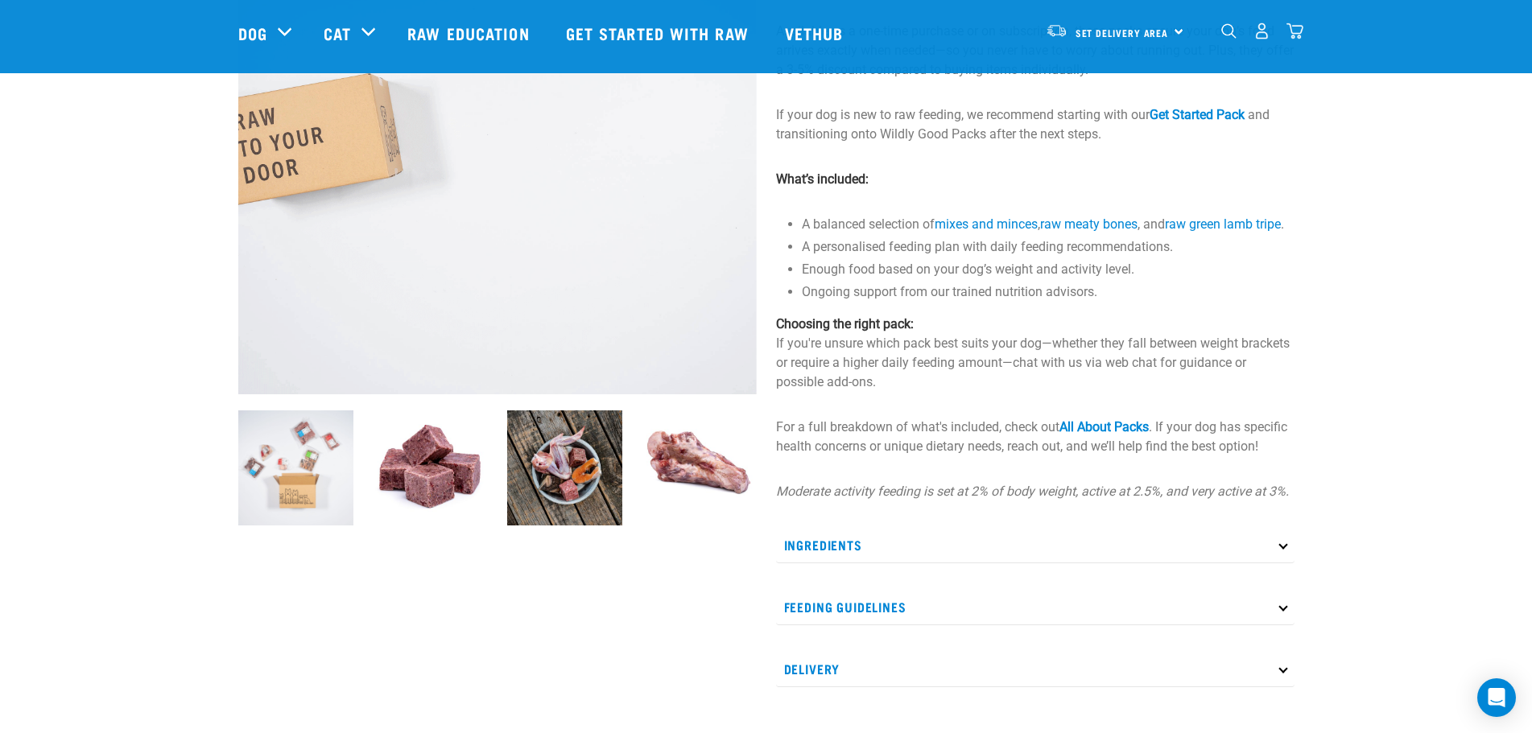
click at [1055, 547] on p "Ingredients" at bounding box center [1035, 545] width 518 height 36
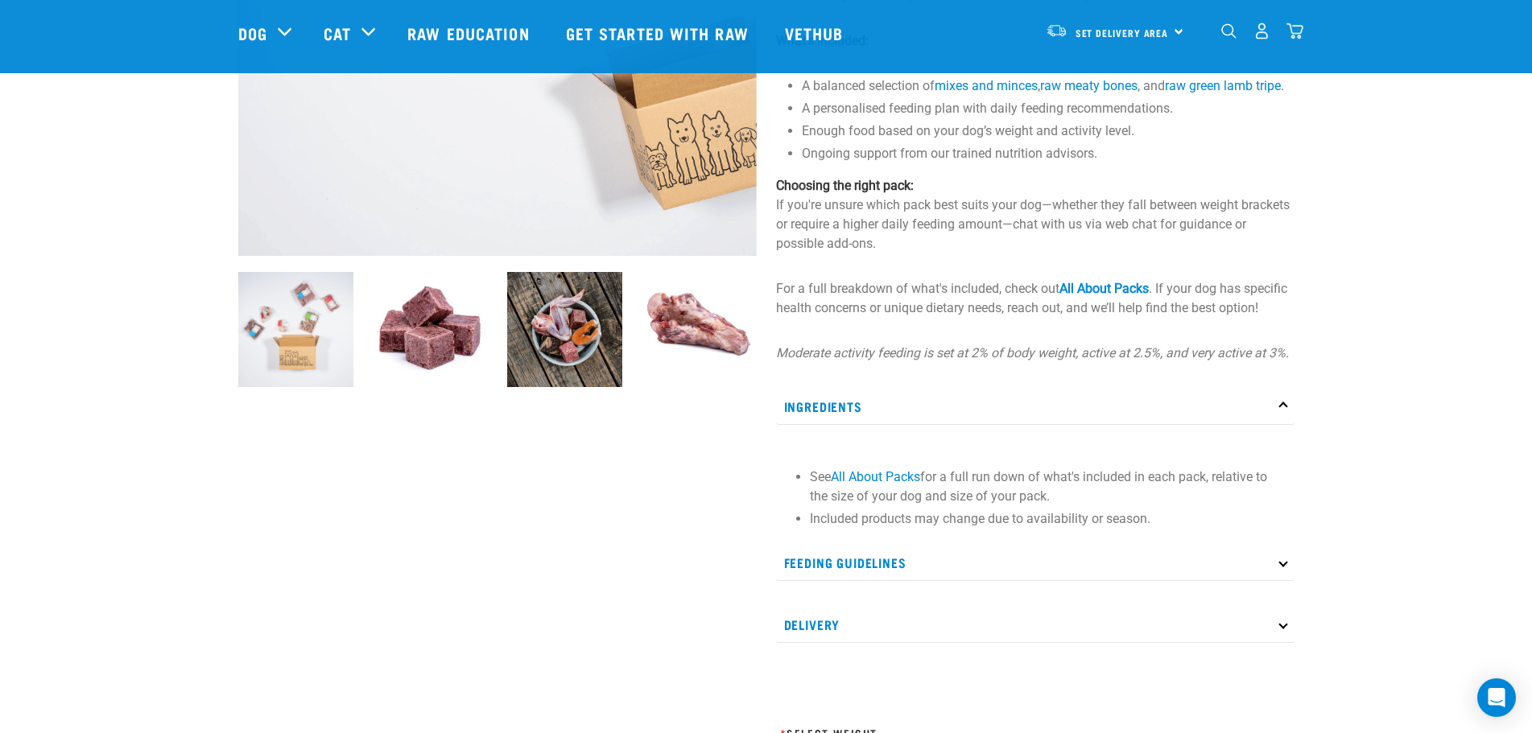
scroll to position [644, 0]
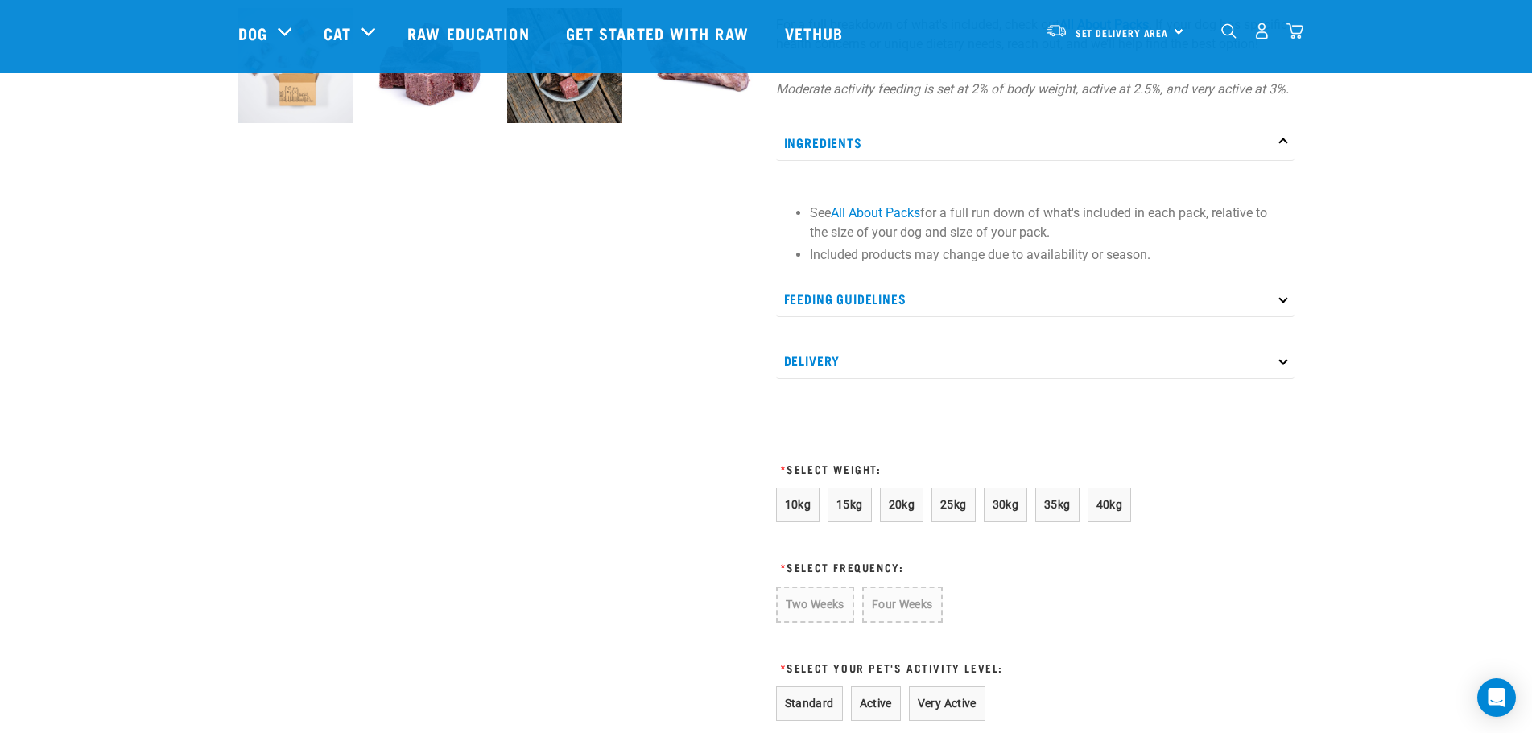
click at [905, 315] on p "Feeding Guidelines" at bounding box center [1035, 299] width 518 height 36
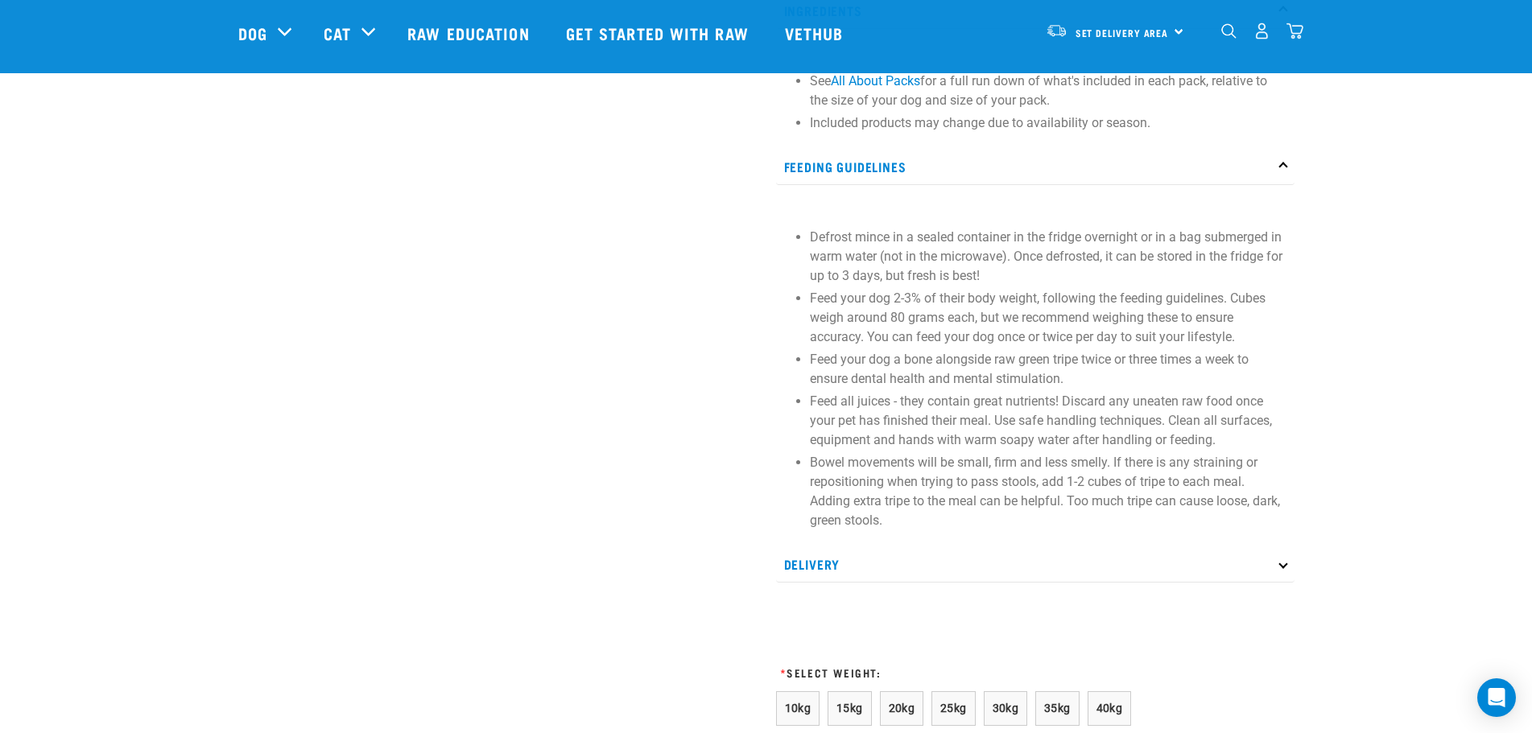
scroll to position [805, 0]
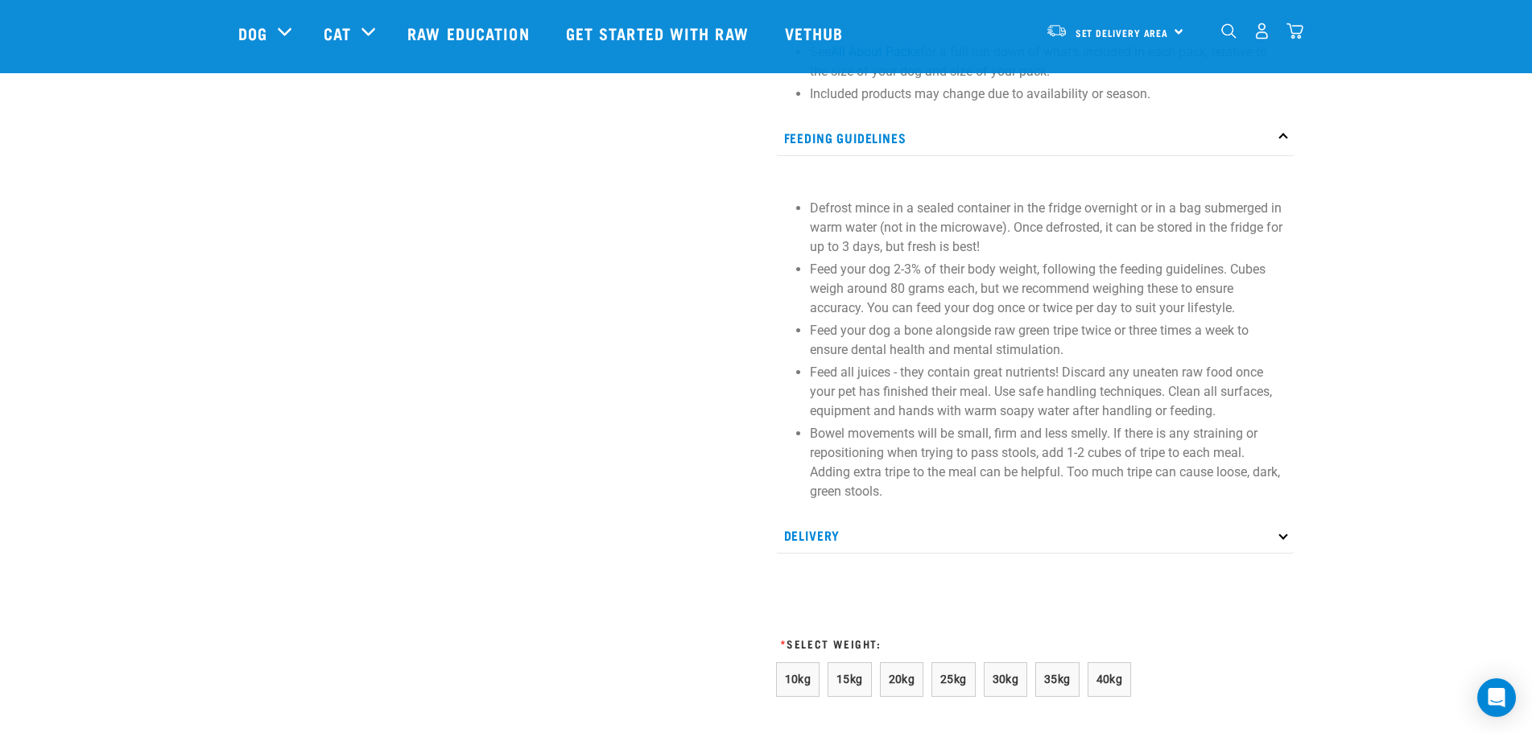
click at [909, 554] on p "Delivery" at bounding box center [1035, 536] width 518 height 36
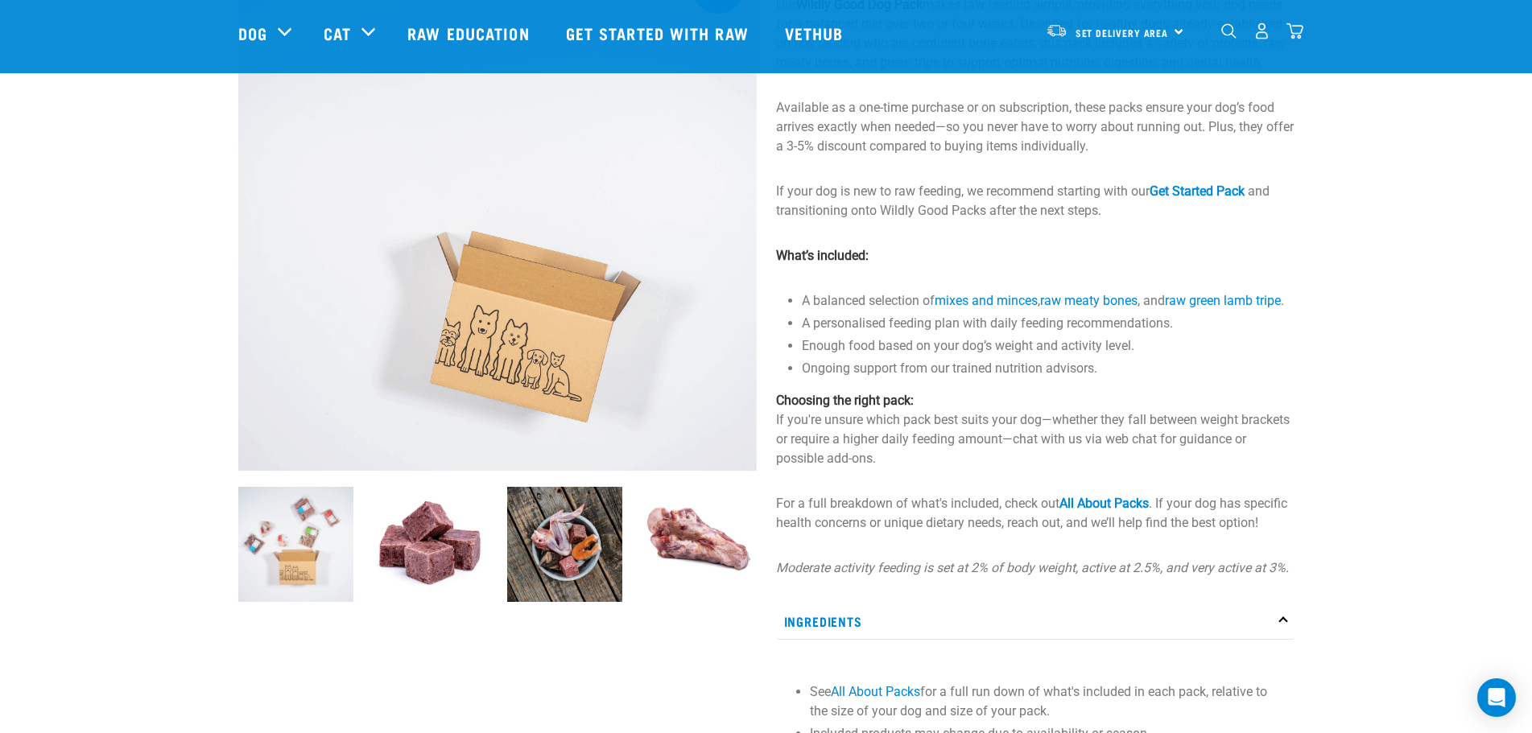
scroll to position [161, 0]
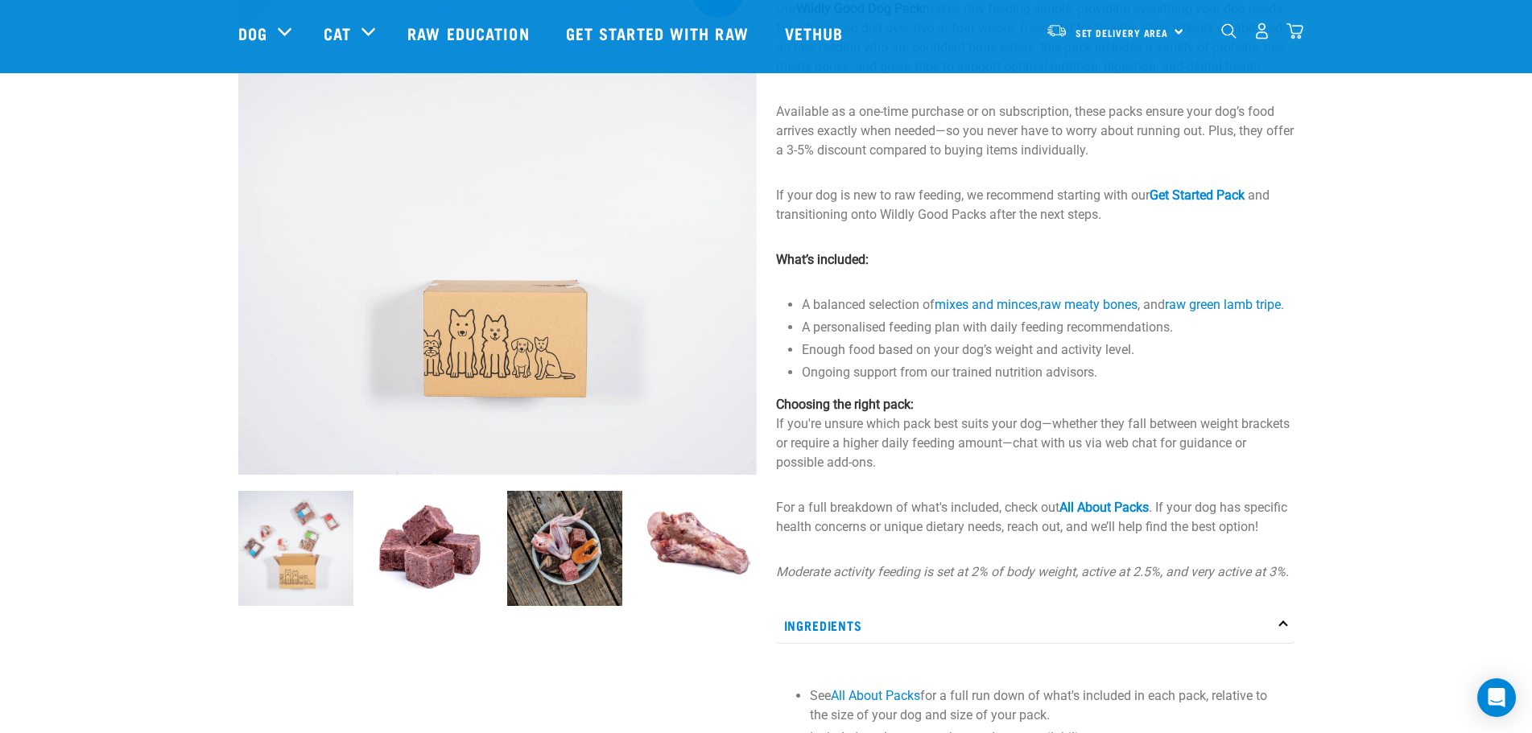
click at [423, 552] on img at bounding box center [430, 548] width 115 height 115
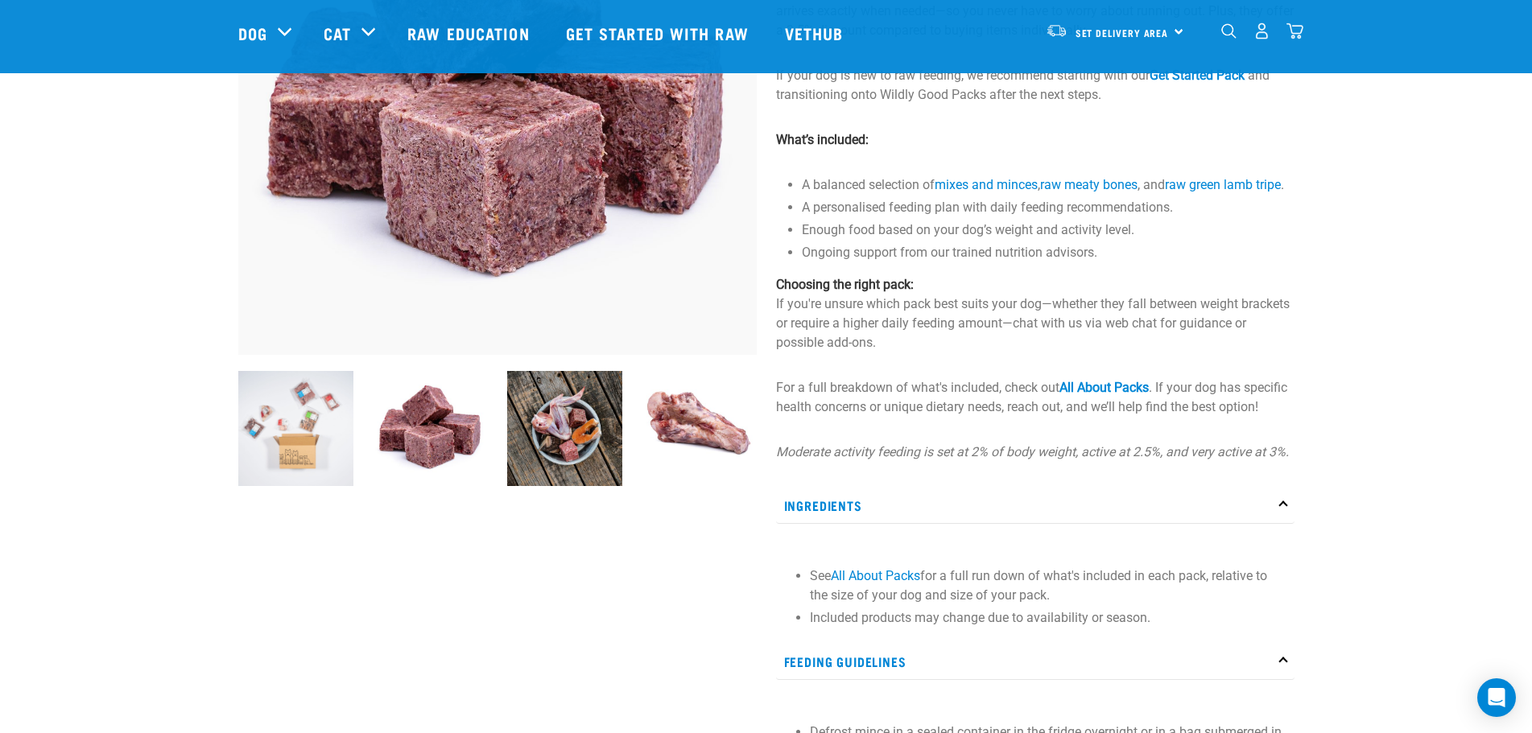
scroll to position [261, 0]
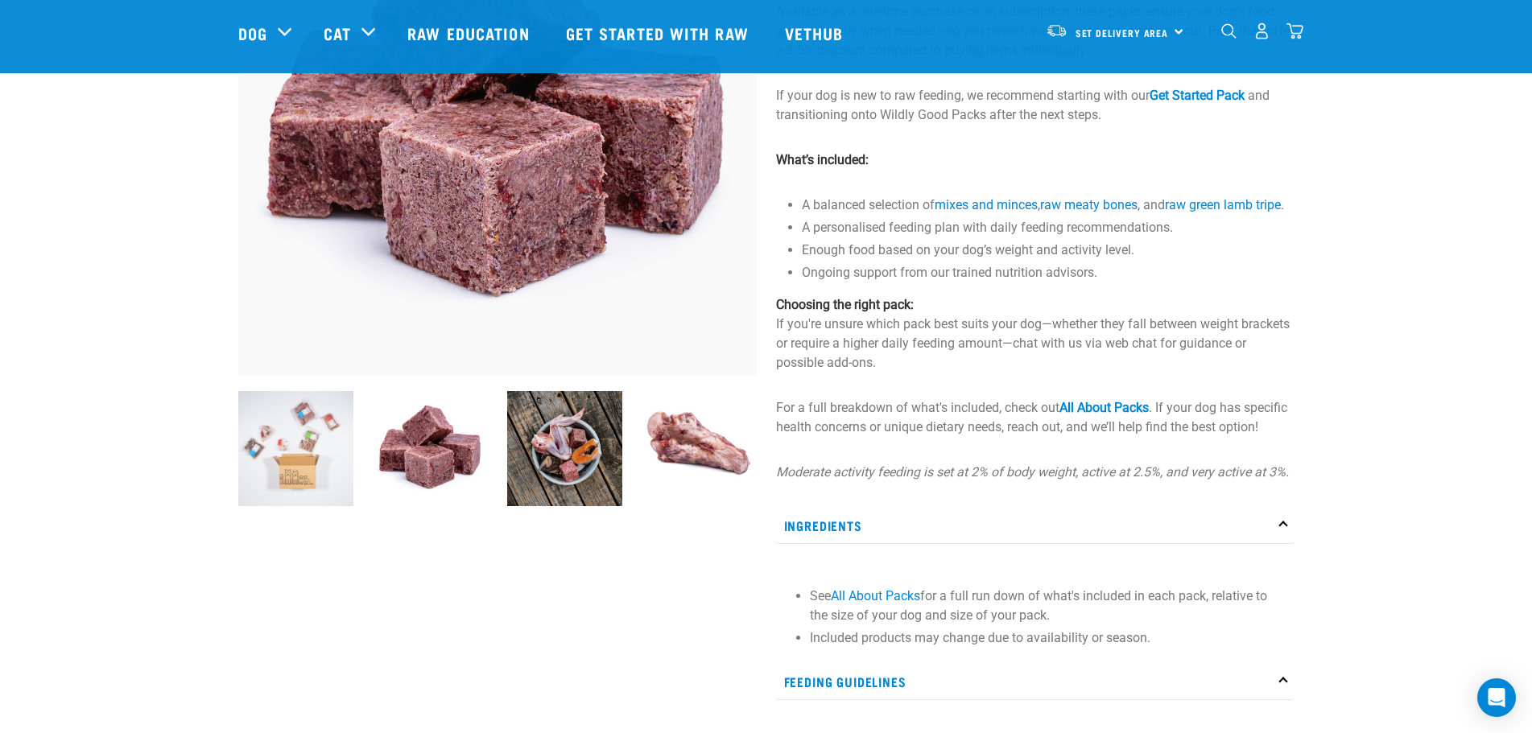
click at [560, 470] on img at bounding box center [564, 448] width 115 height 115
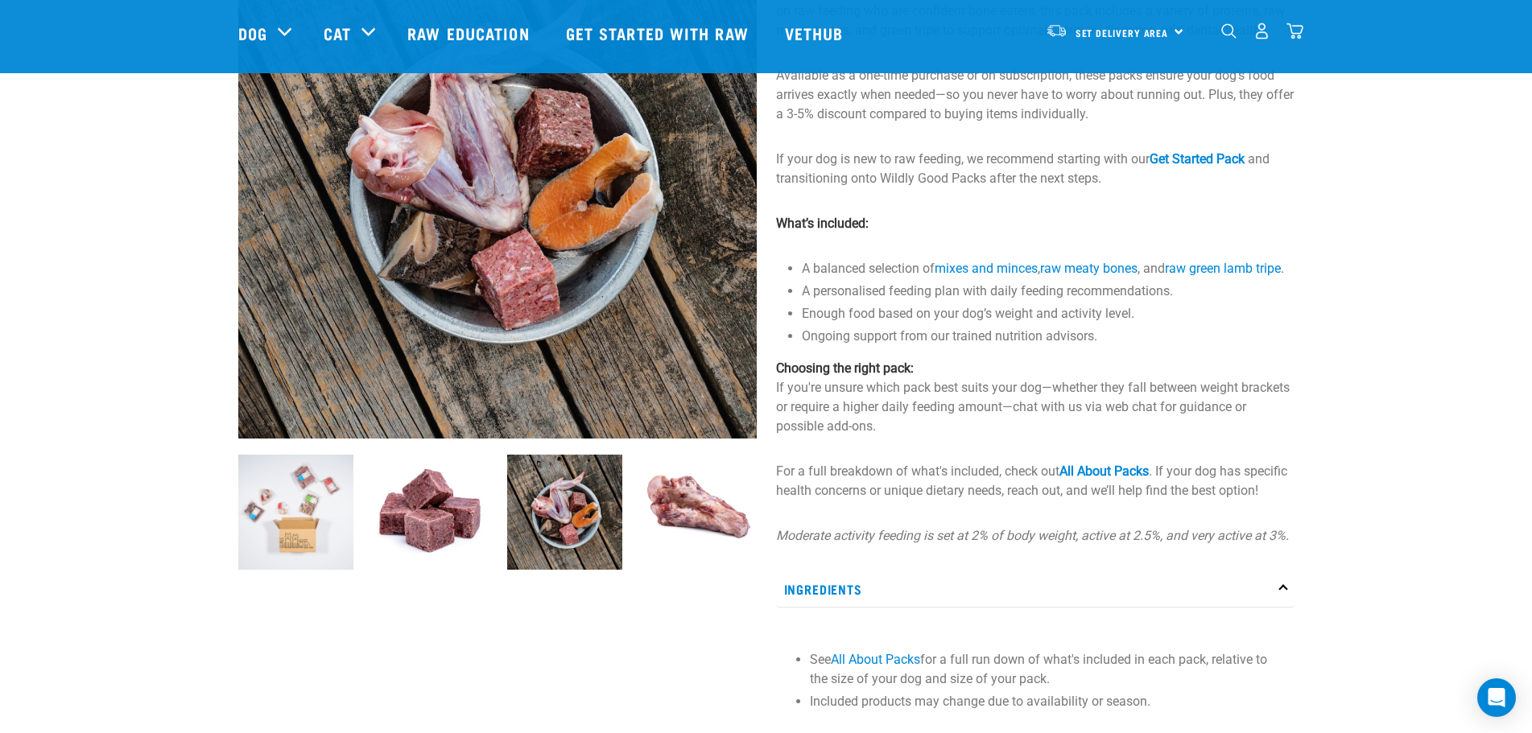
scroll to position [200, 0]
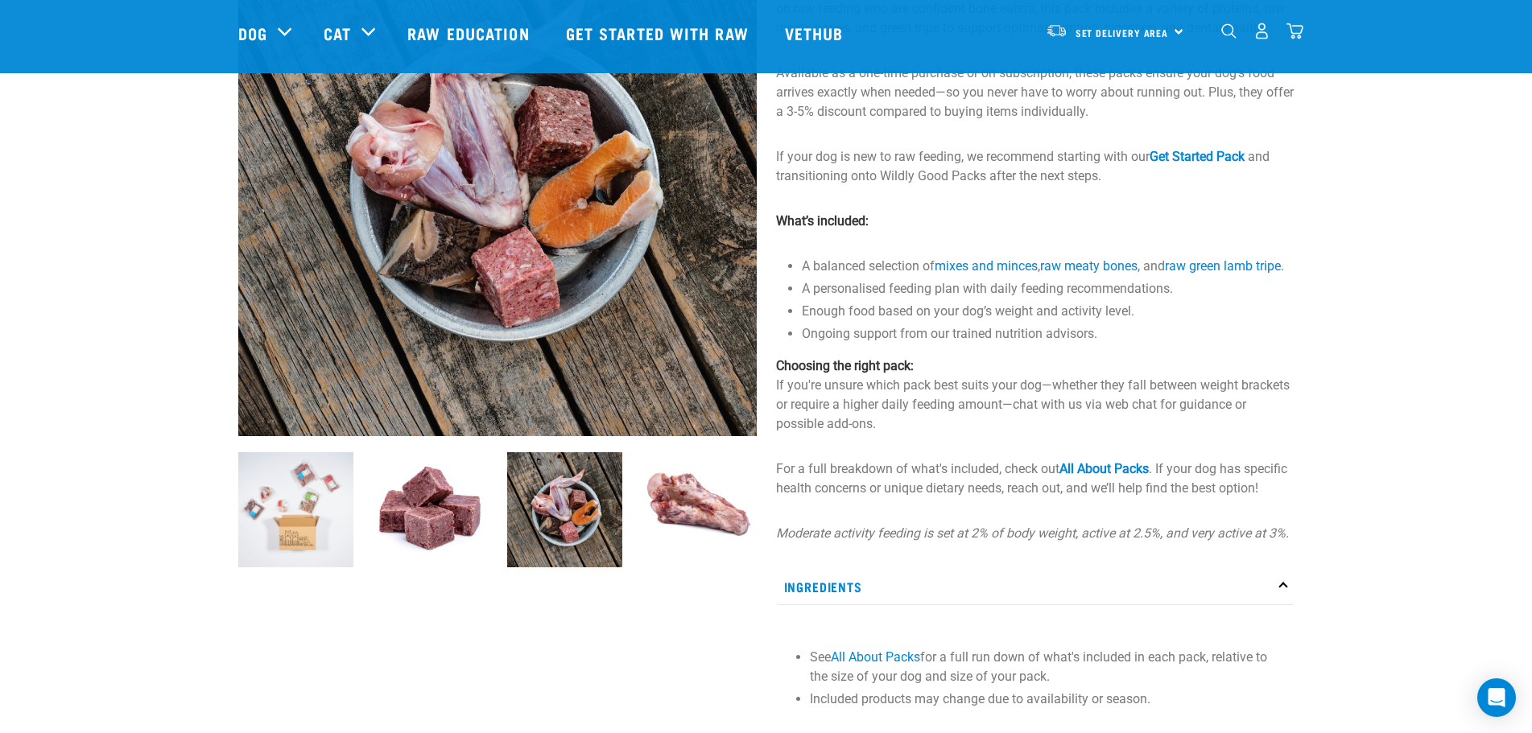
click at [667, 504] on img at bounding box center [699, 509] width 115 height 115
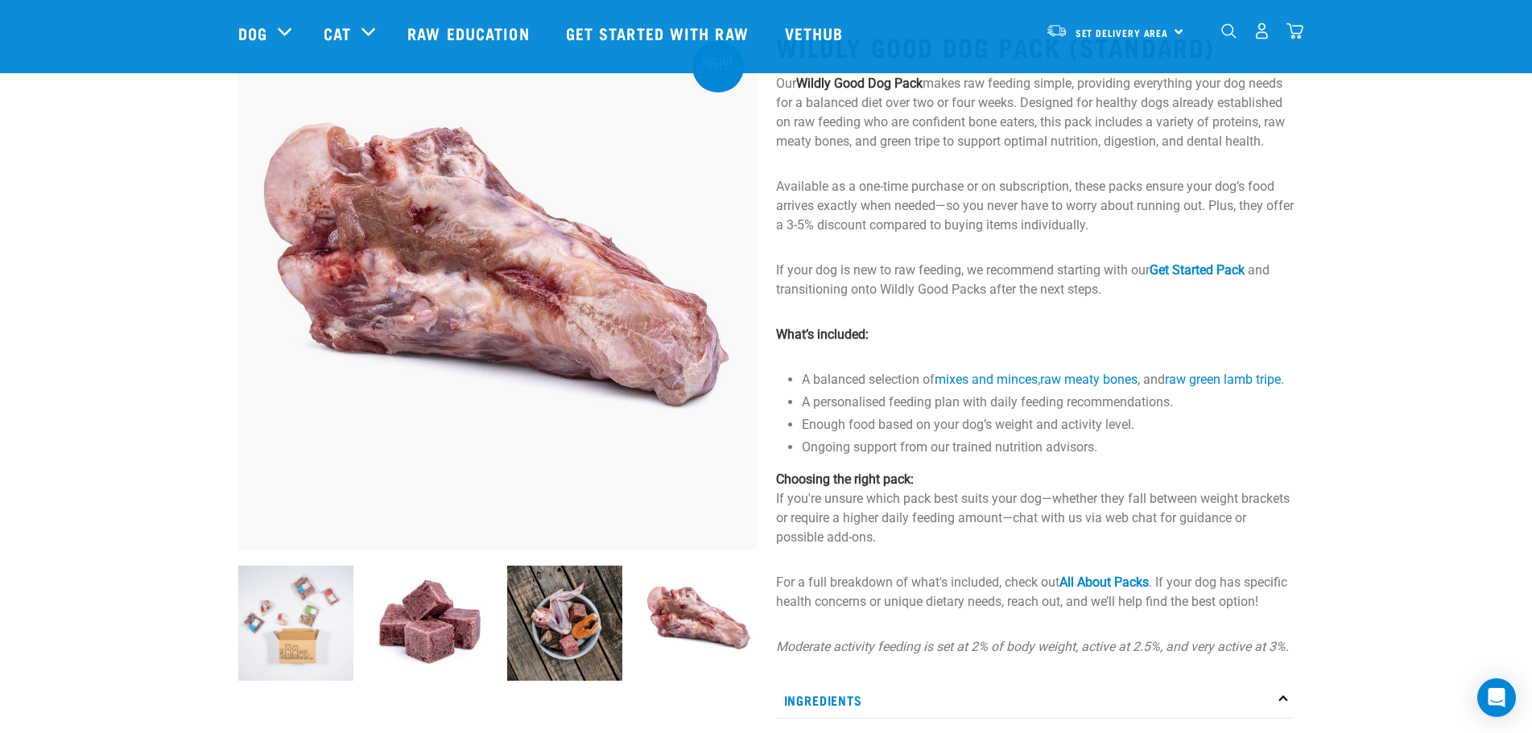
scroll to position [58, 0]
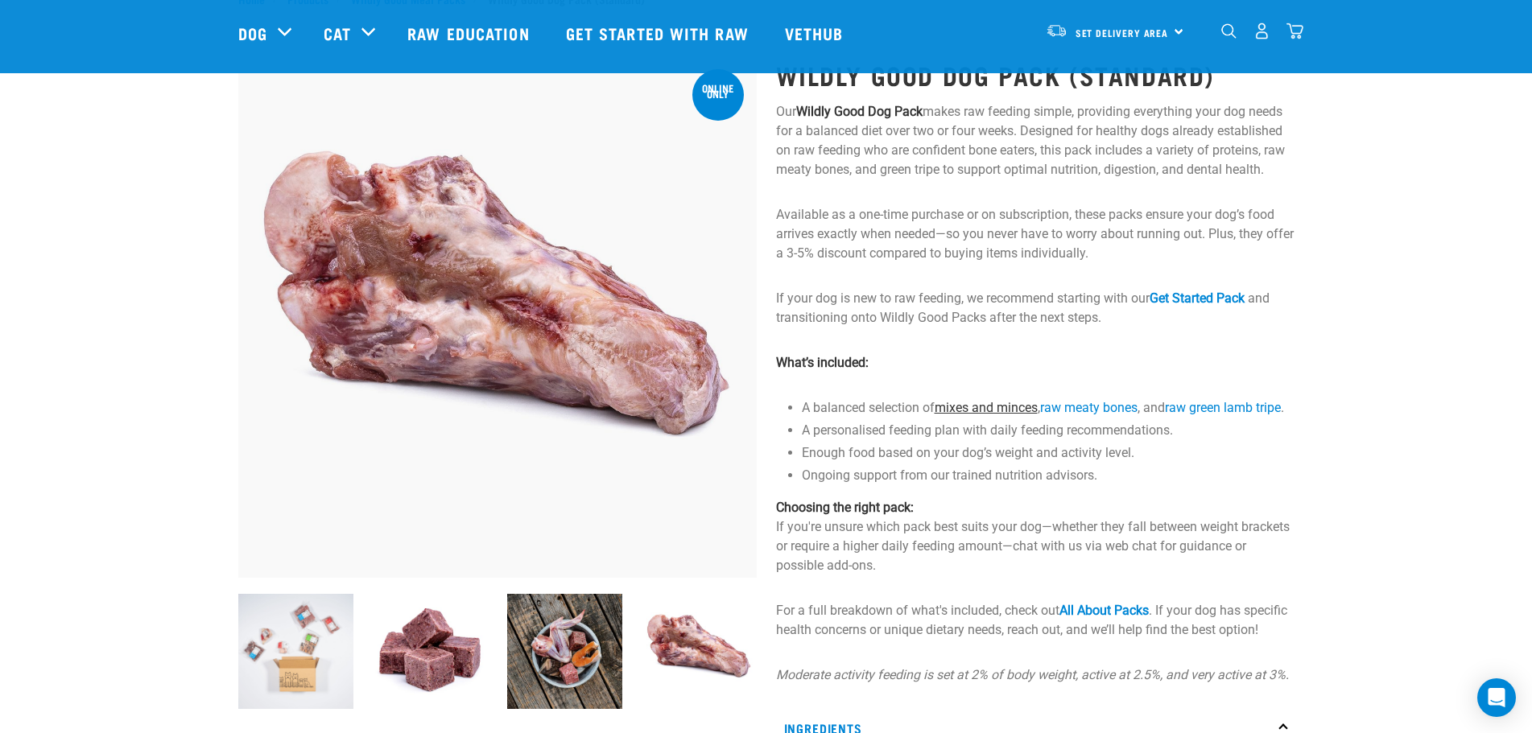
click at [971, 408] on link "mixes and minces" at bounding box center [986, 407] width 103 height 15
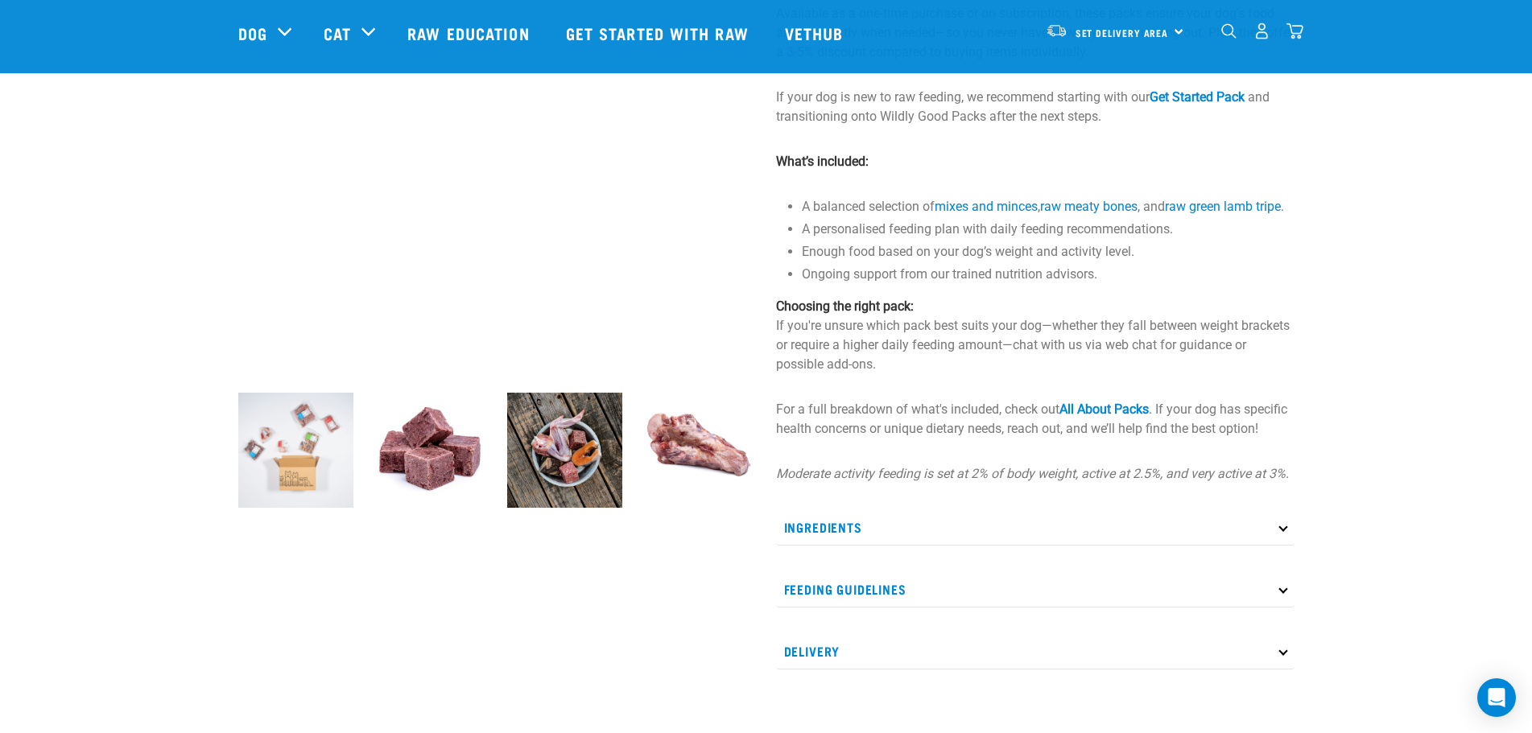
scroll to position [254, 0]
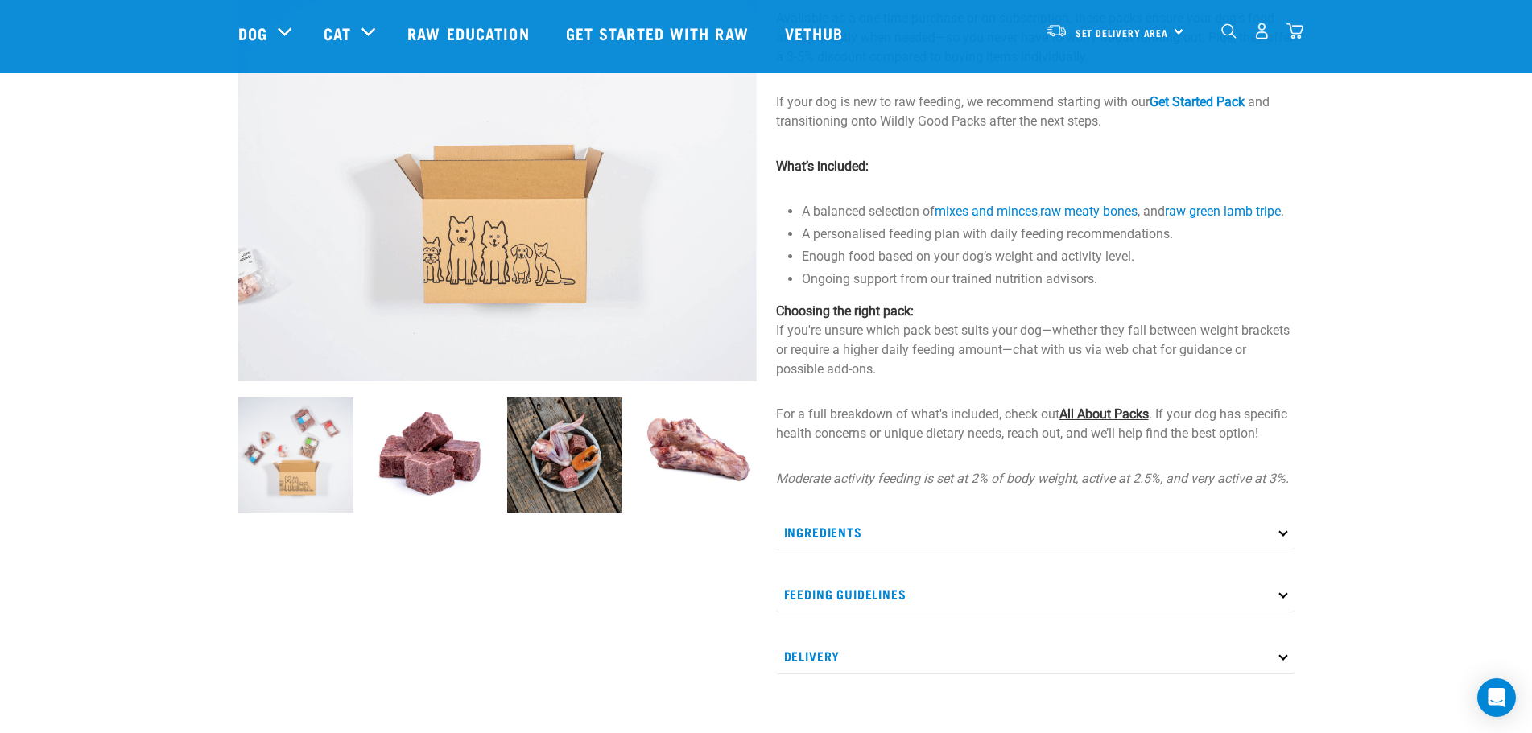
click at [1122, 422] on link "All About Packs" at bounding box center [1103, 414] width 89 height 15
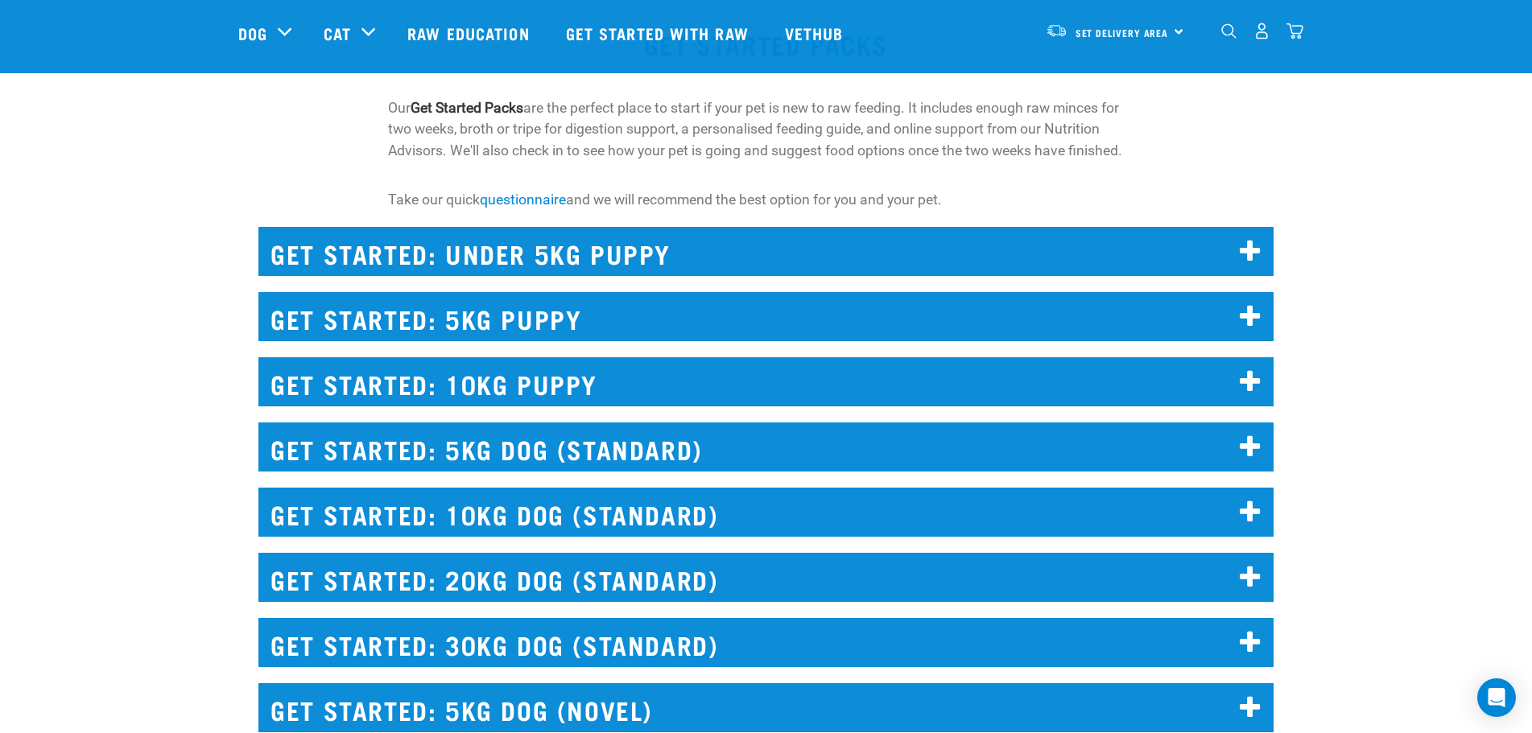
scroll to position [1771, 0]
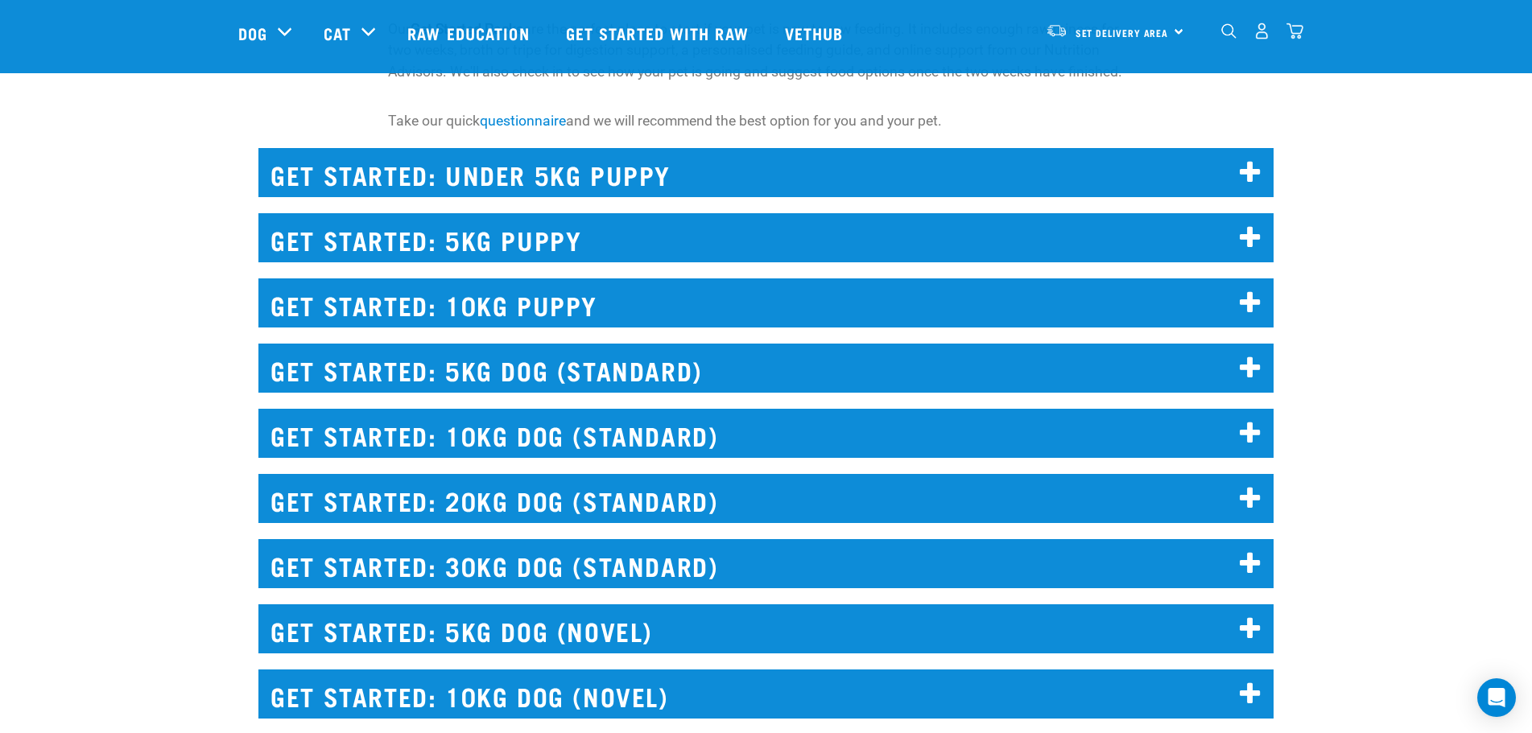
click at [615, 362] on h2 "GET STARTED: 5KG DOG (STANDARD)" at bounding box center [765, 368] width 1015 height 49
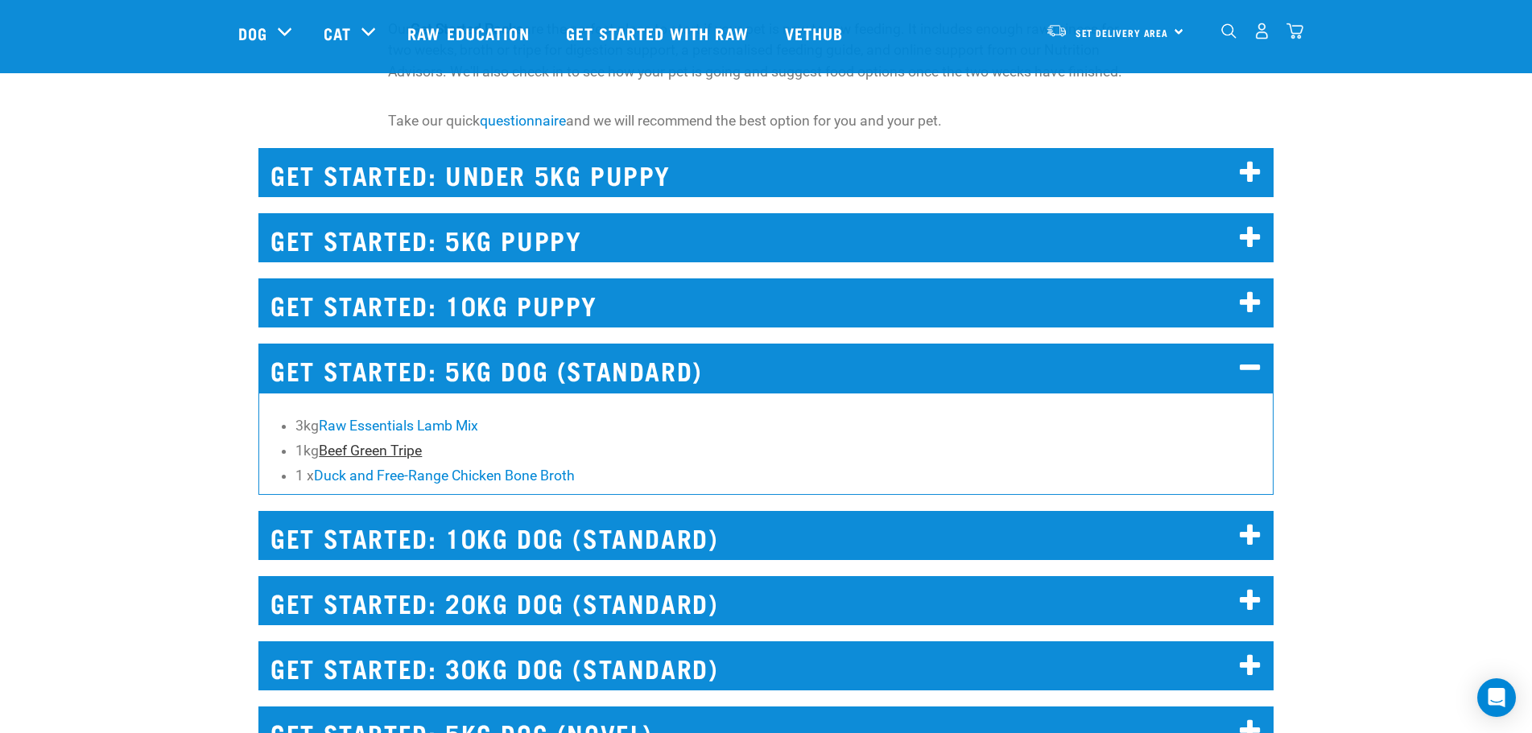
click at [374, 452] on link "Beef Green Tripe" at bounding box center [370, 451] width 103 height 16
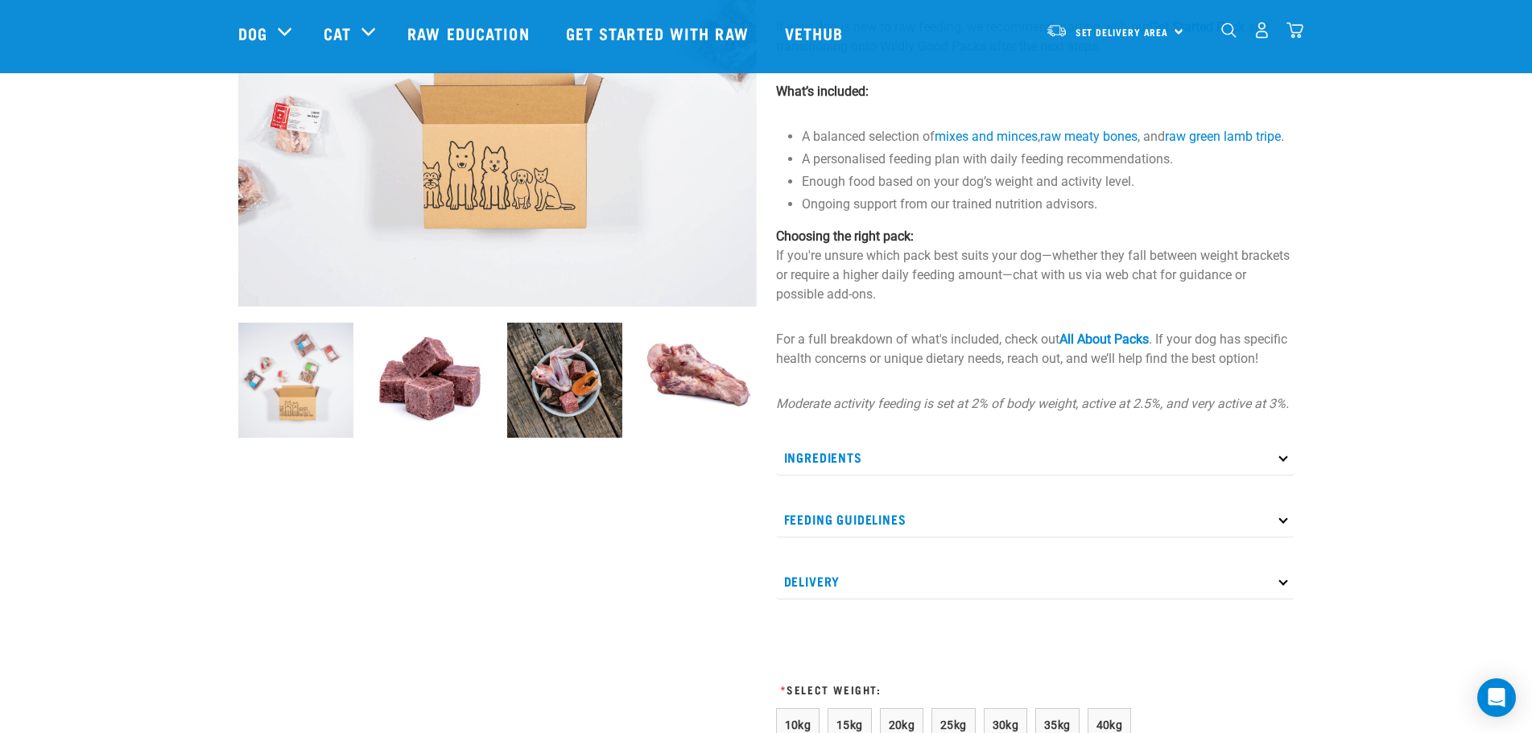
scroll to position [415, 0]
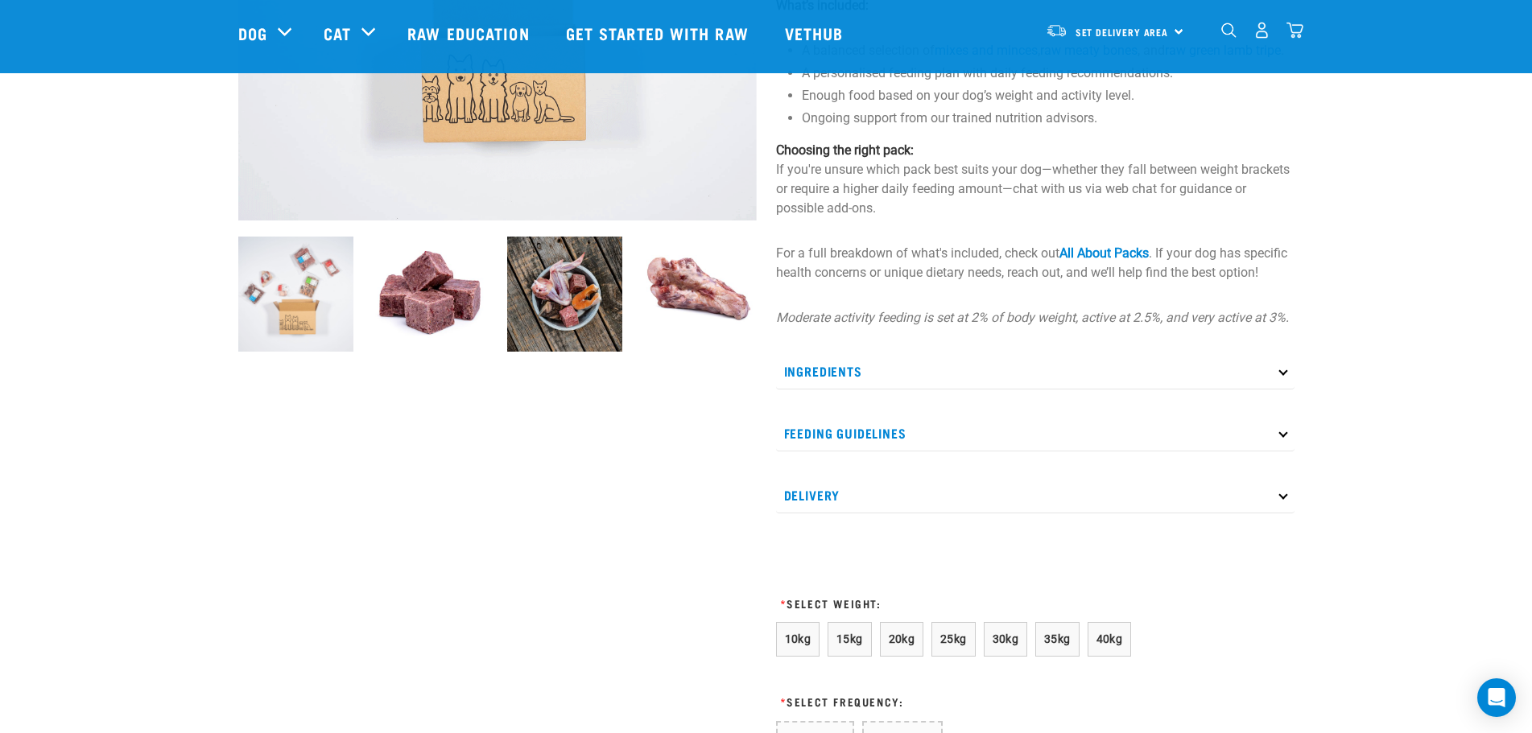
click at [923, 390] on p "Ingredients" at bounding box center [1035, 371] width 518 height 36
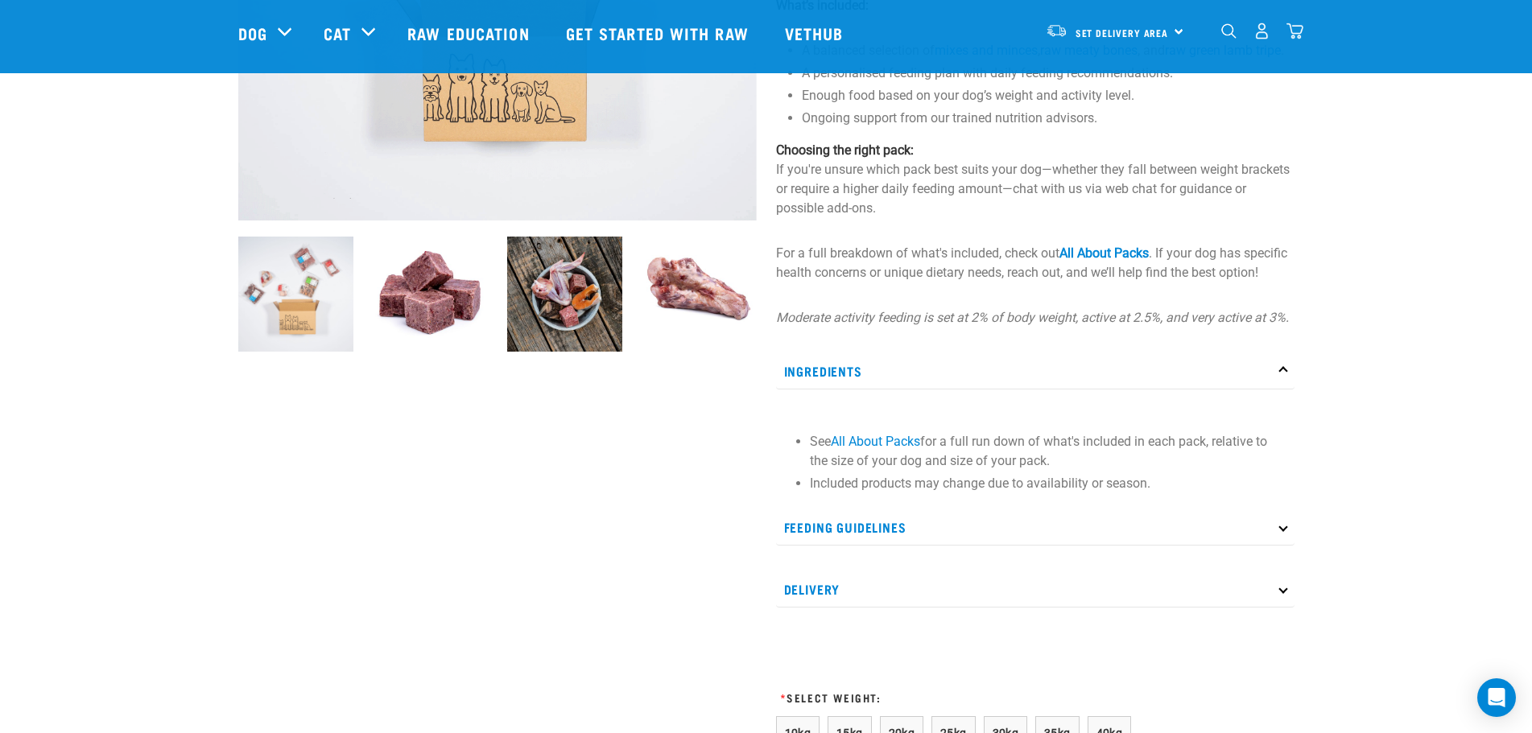
click at [1068, 543] on p "Feeding Guidelines" at bounding box center [1035, 528] width 518 height 36
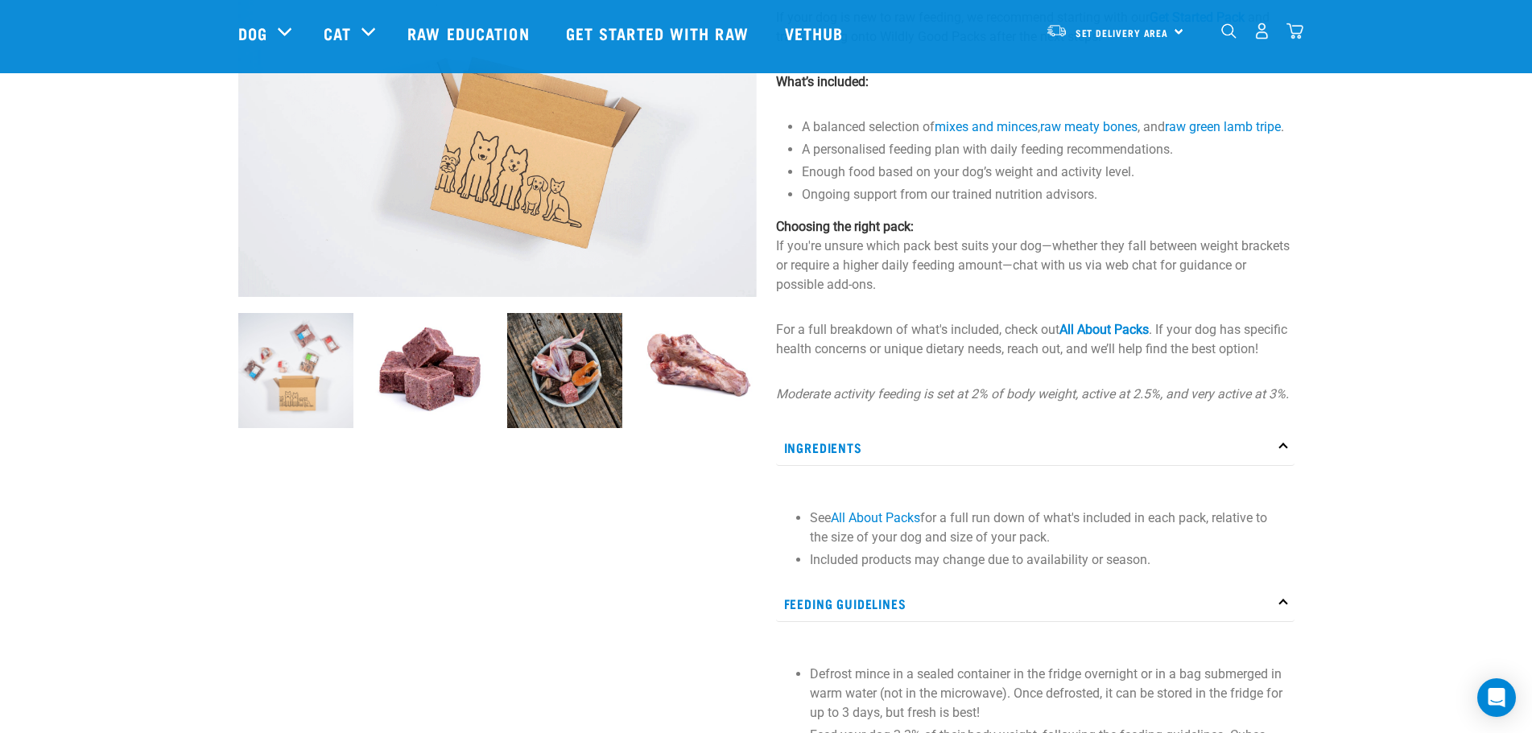
scroll to position [335, 0]
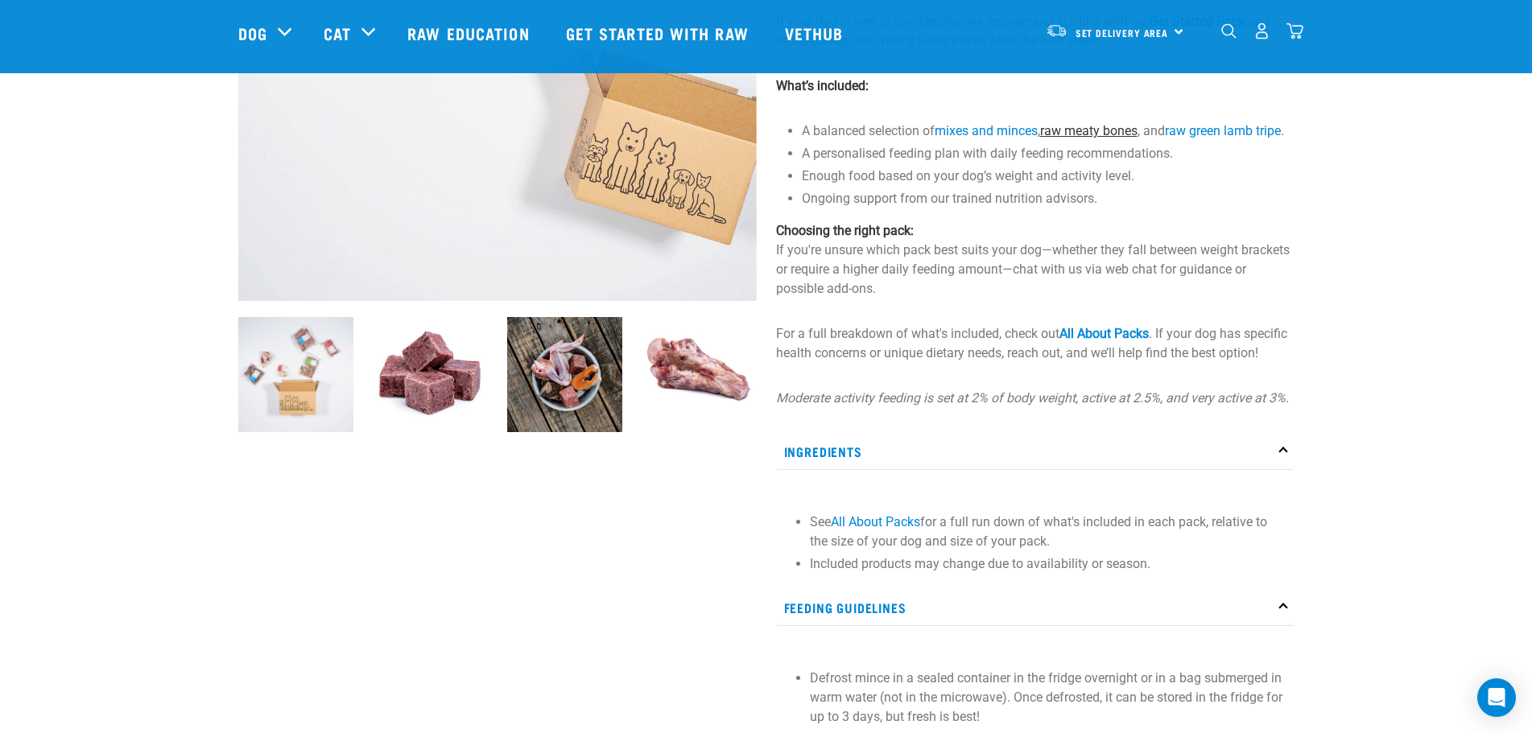
click at [1106, 130] on link "raw meaty bones" at bounding box center [1088, 130] width 97 height 15
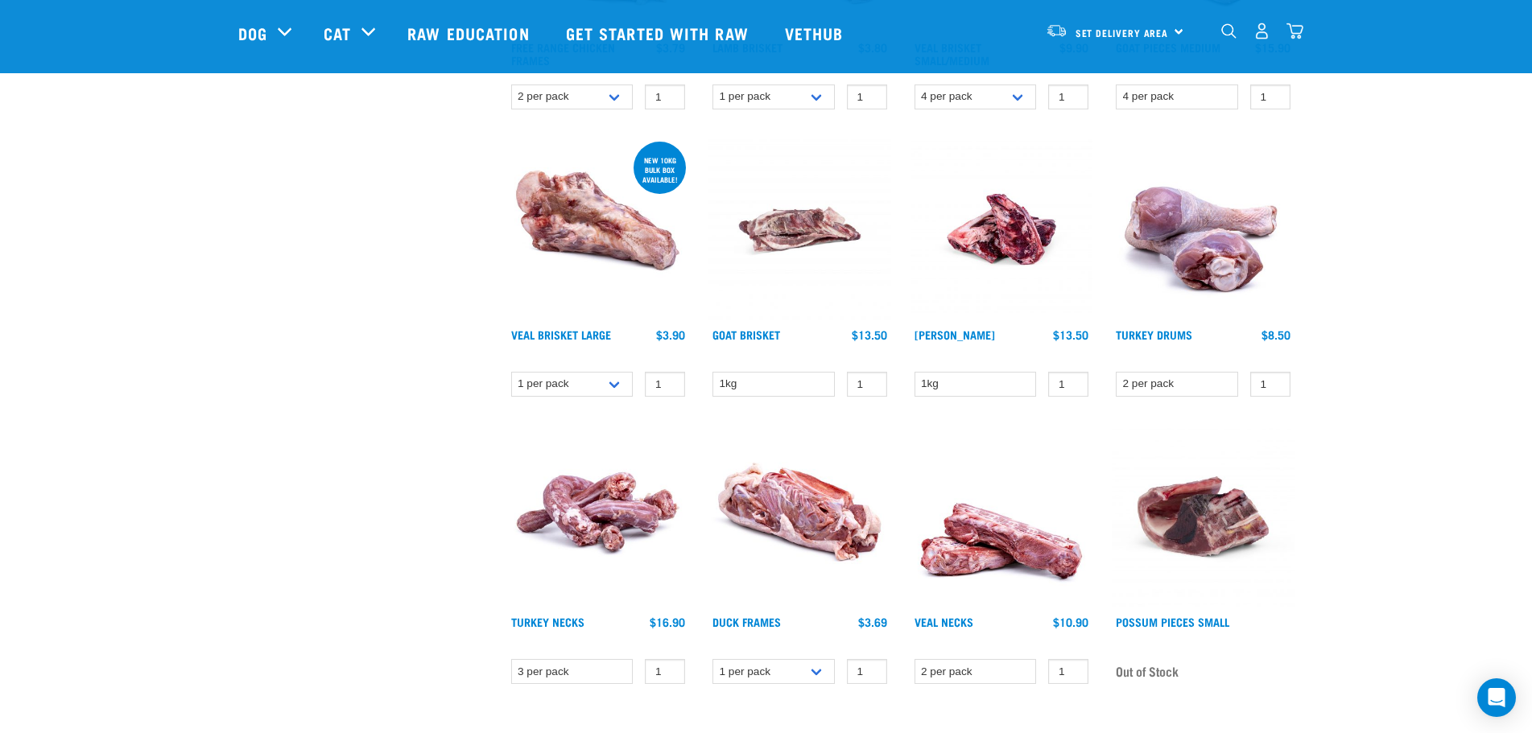
scroll to position [966, 0]
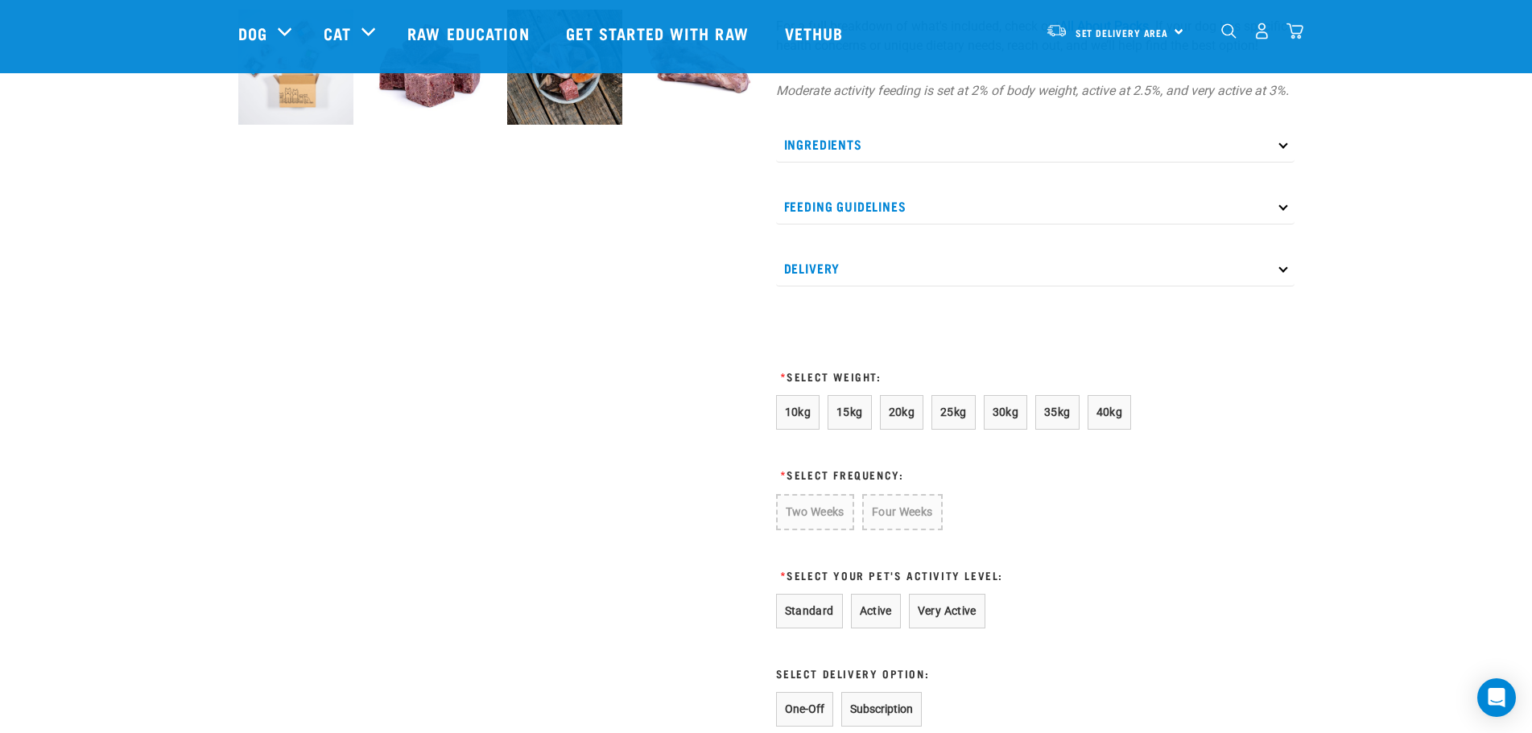
scroll to position [496, 0]
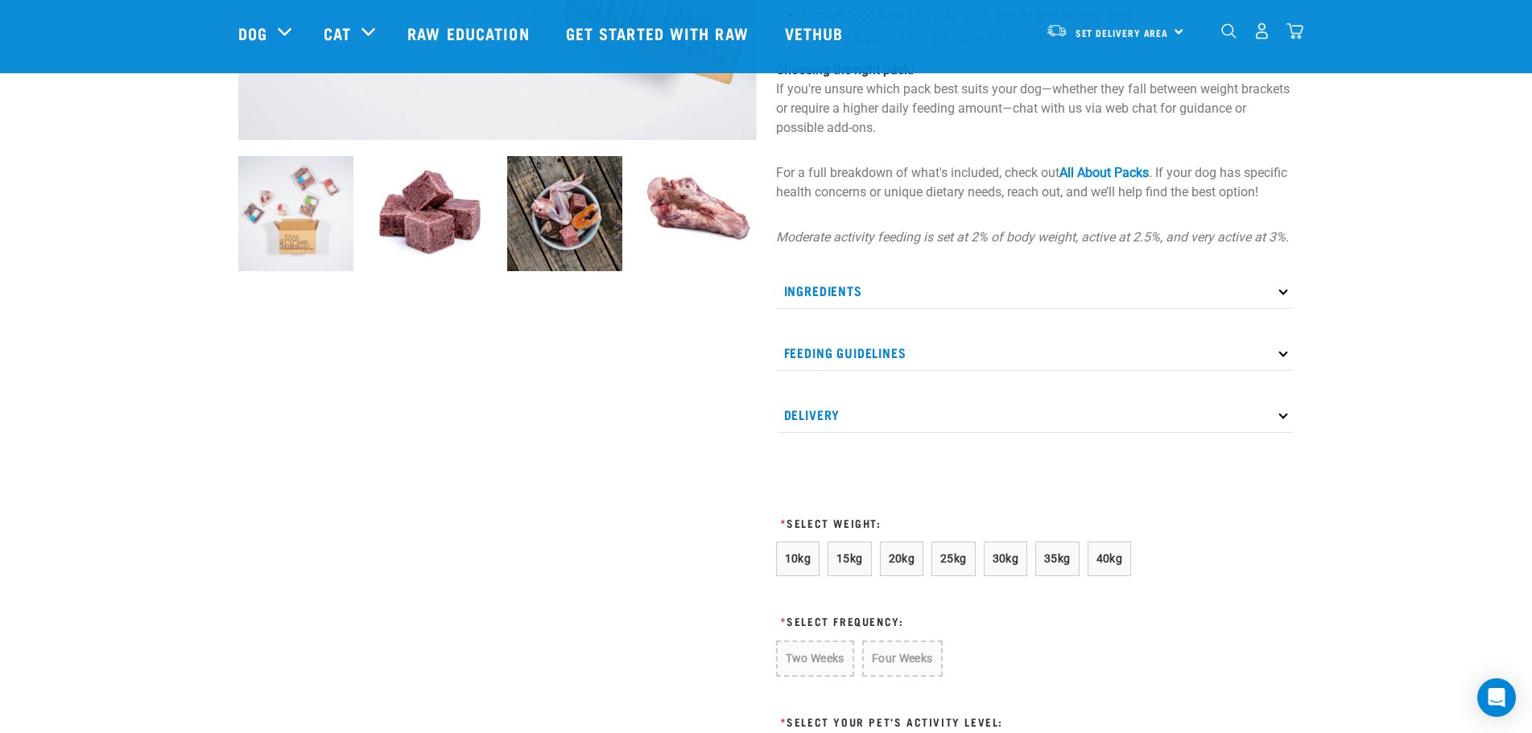
click at [892, 369] on p "Feeding Guidelines" at bounding box center [1035, 353] width 518 height 36
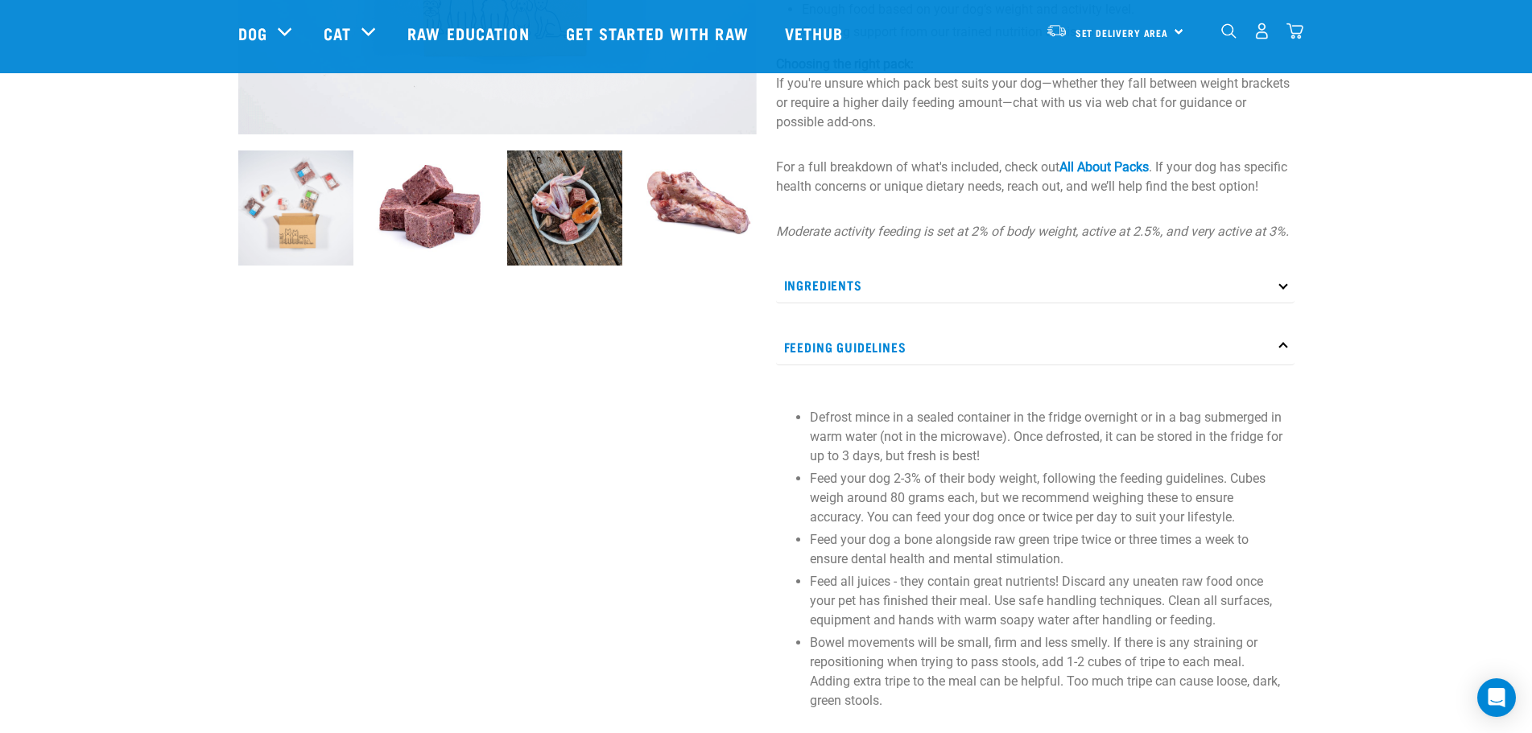
scroll to position [335, 0]
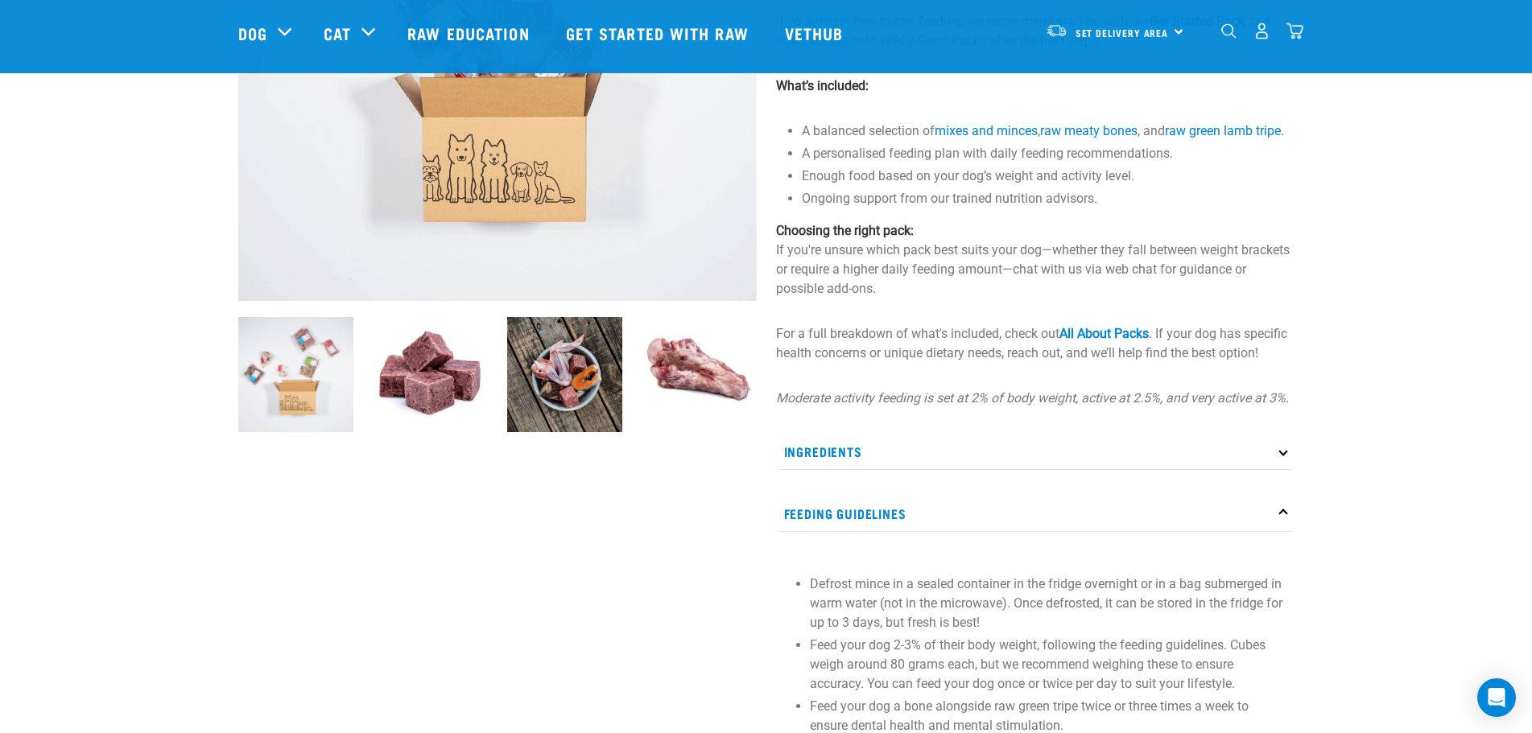
click at [600, 384] on img at bounding box center [564, 374] width 115 height 115
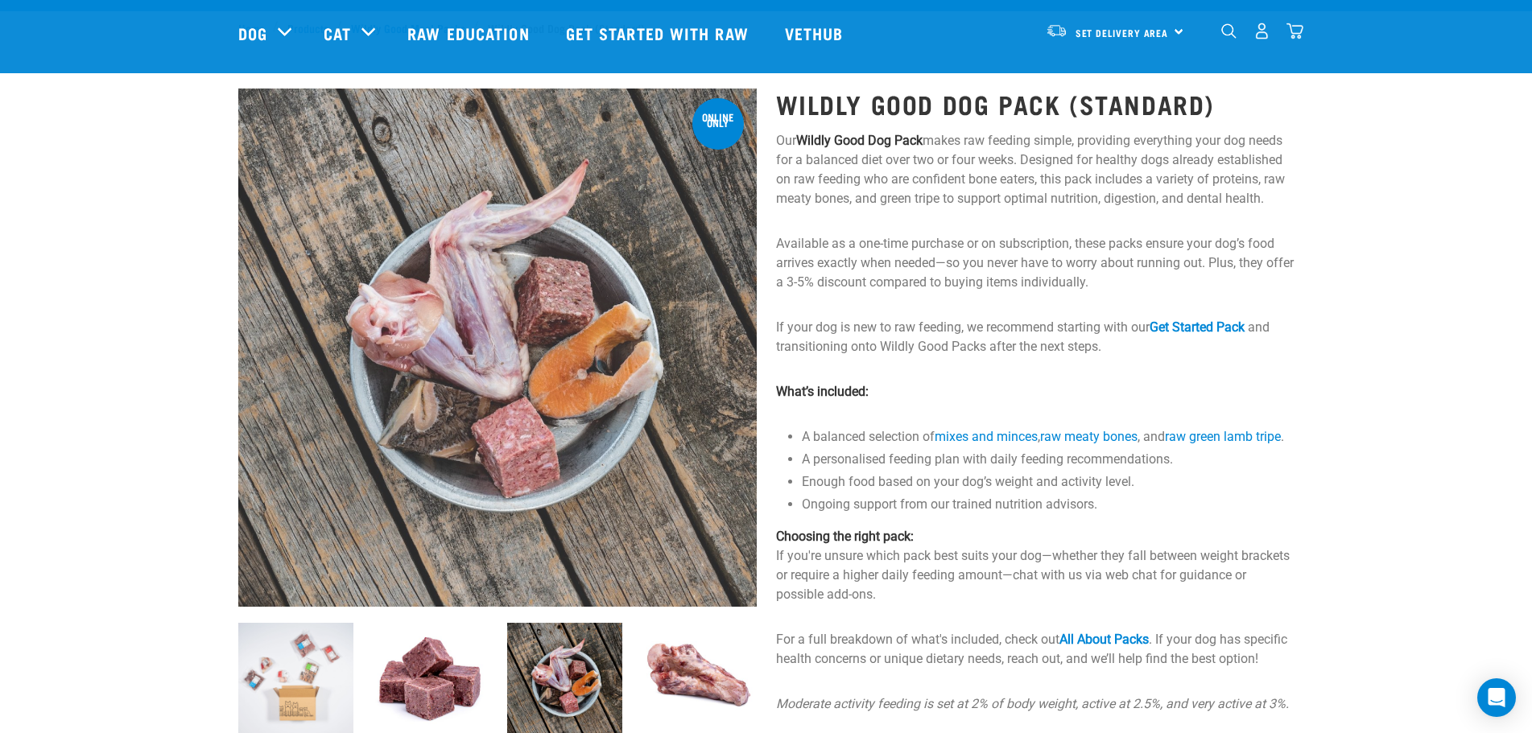
scroll to position [13, 0]
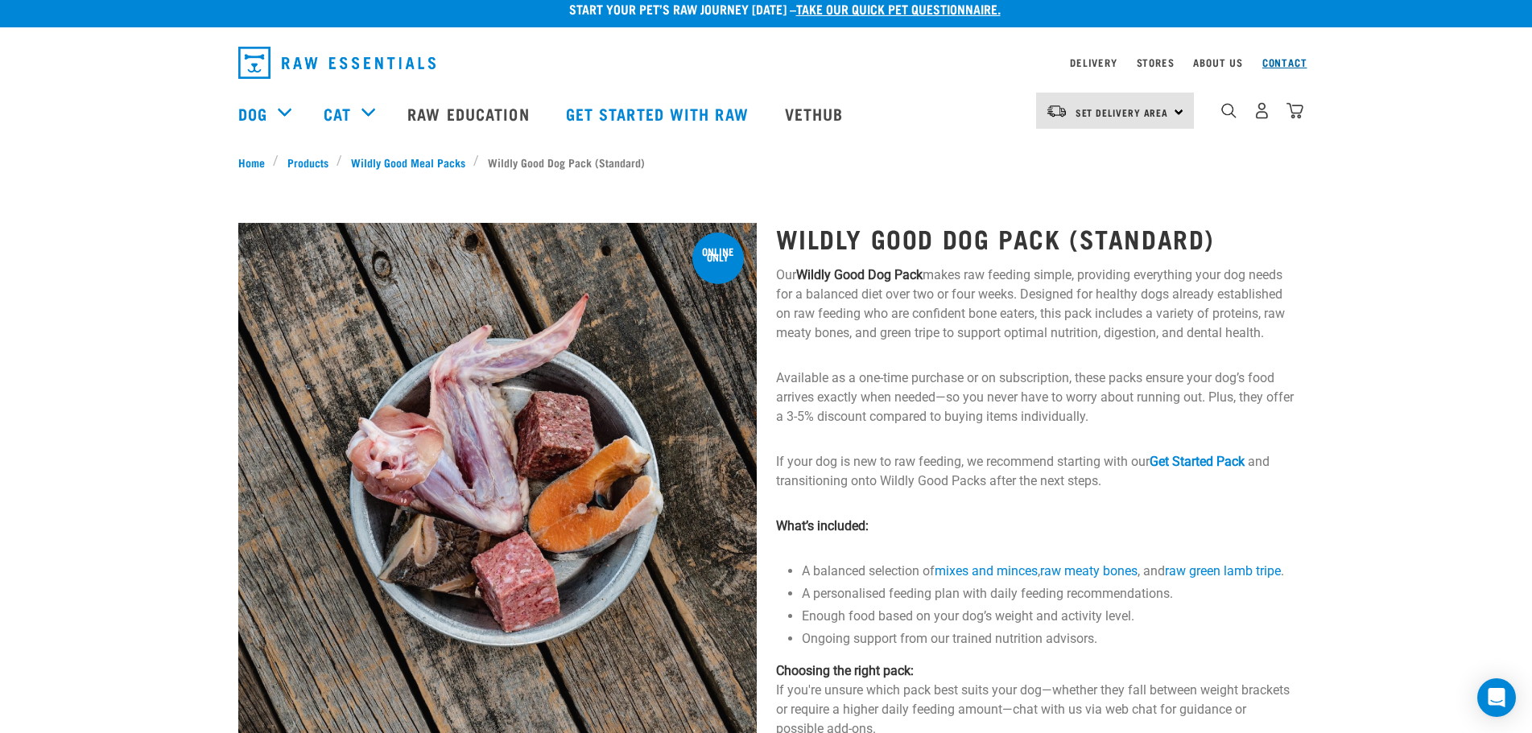
click at [1281, 60] on link "Contact" at bounding box center [1284, 63] width 45 height 6
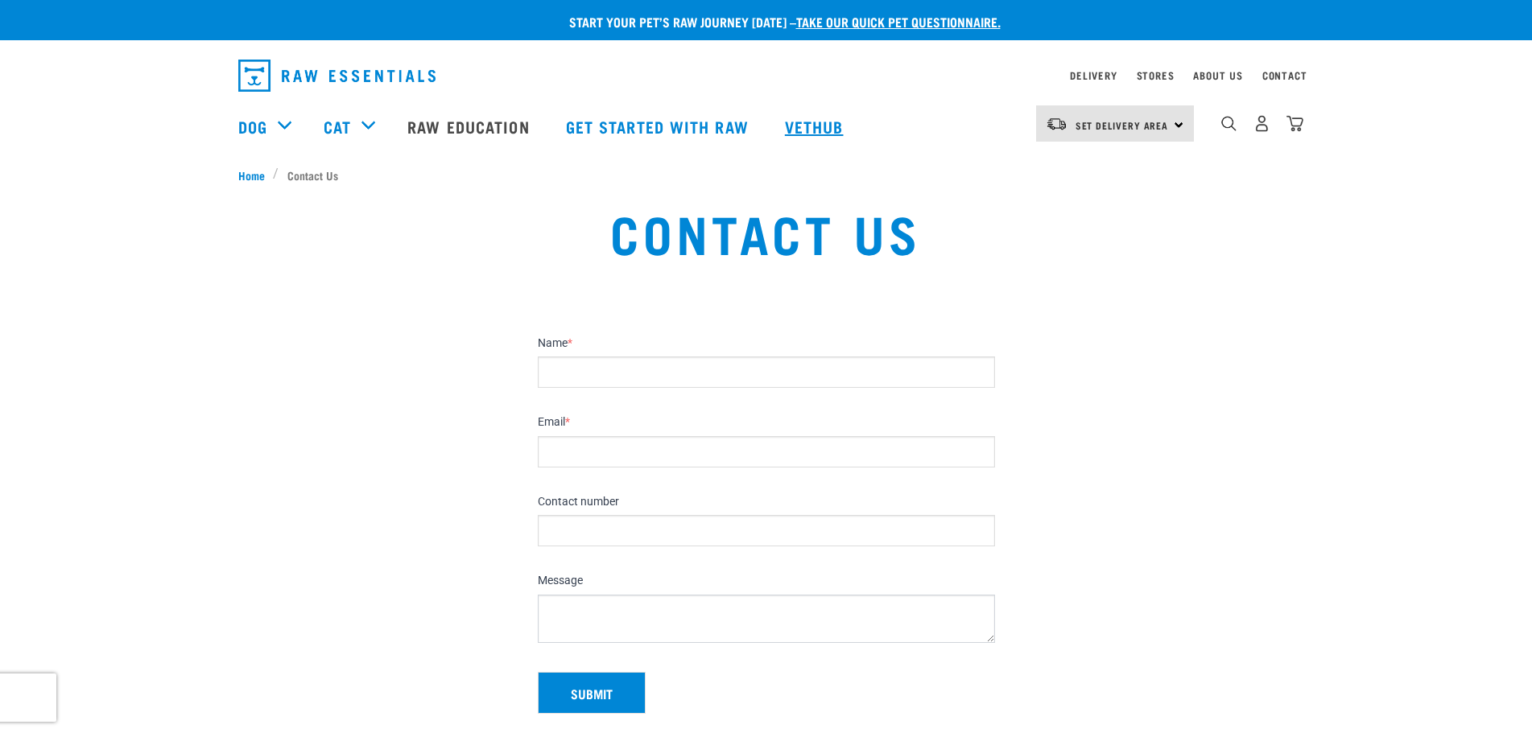
click at [825, 121] on link "Vethub" at bounding box center [816, 126] width 95 height 64
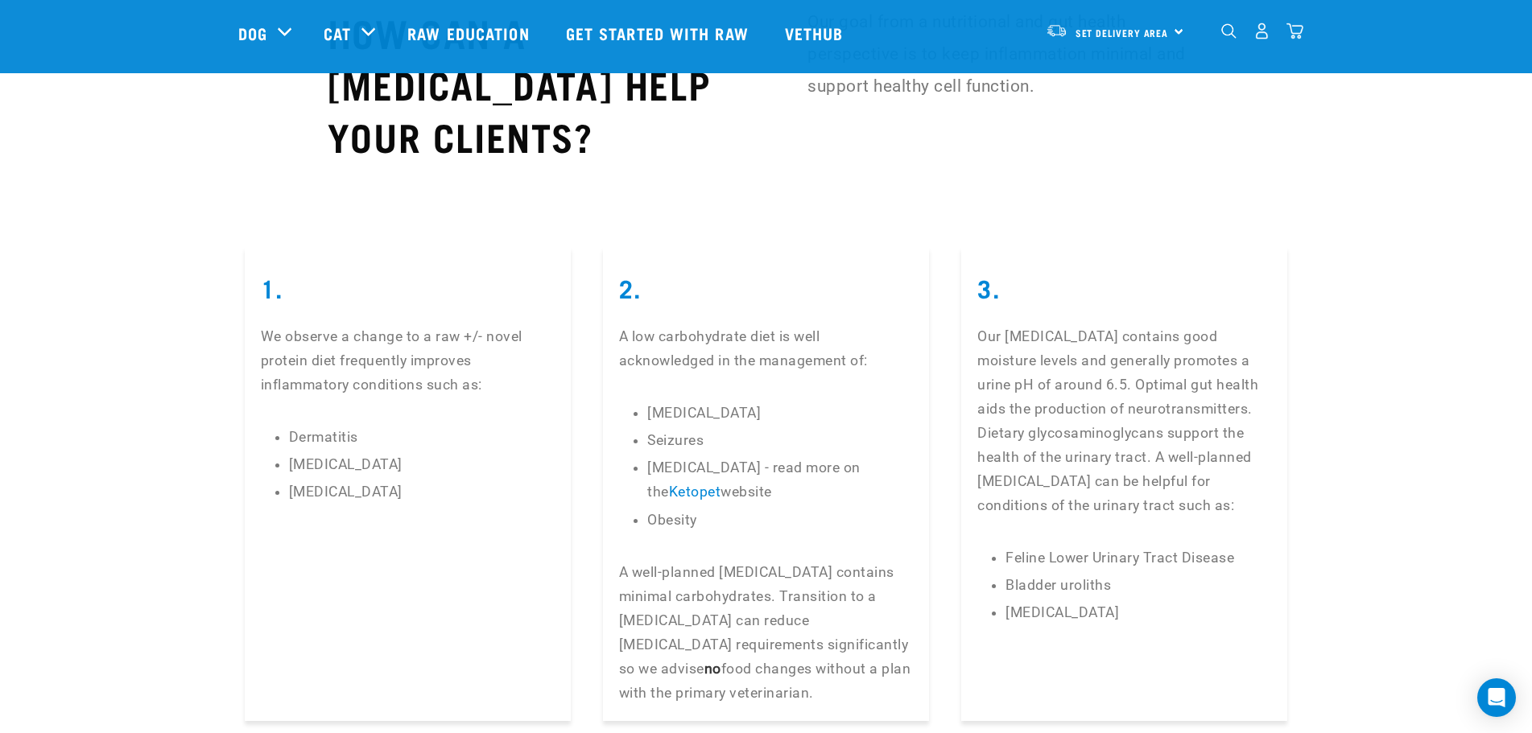
scroll to position [3381, 0]
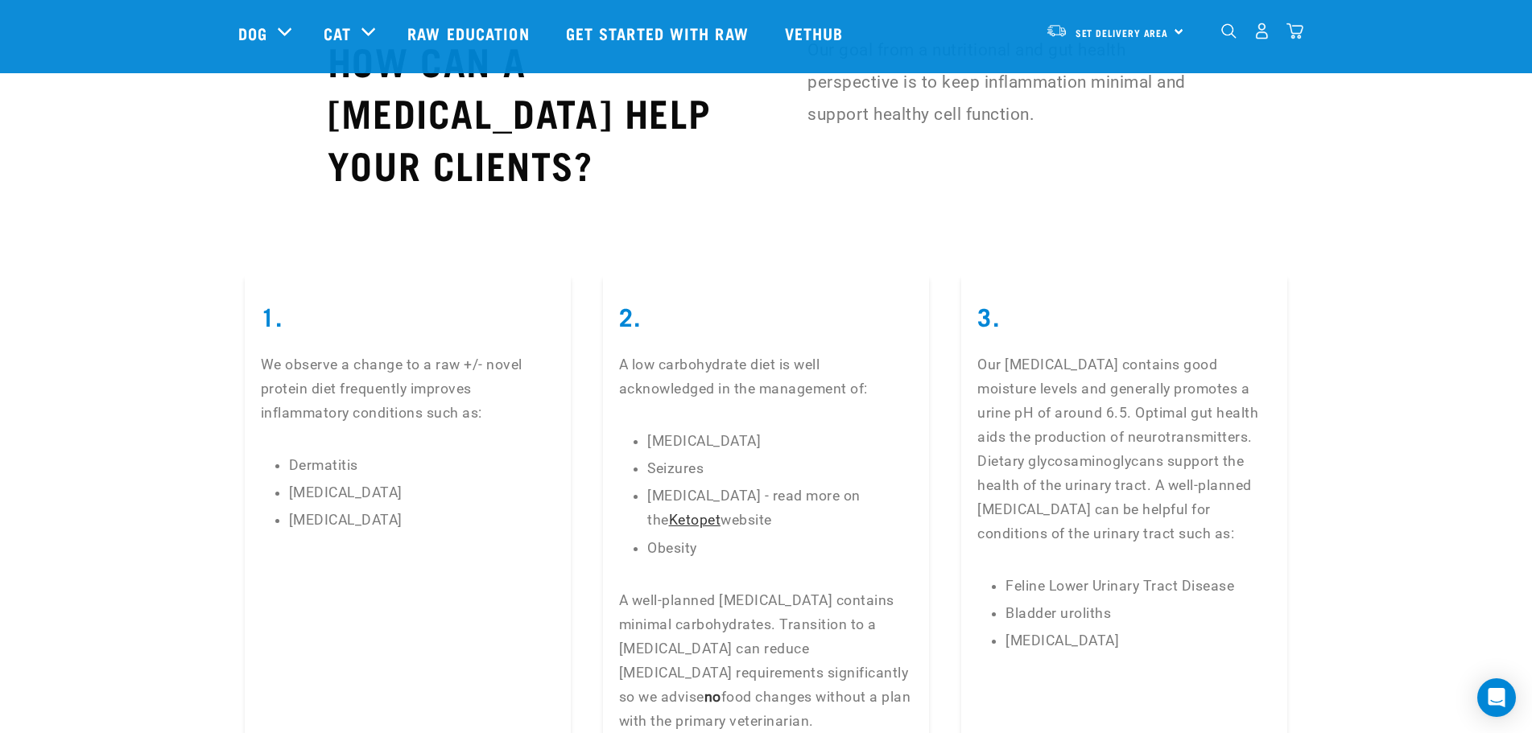
click at [721, 512] on link "Ketopet" at bounding box center [695, 520] width 52 height 16
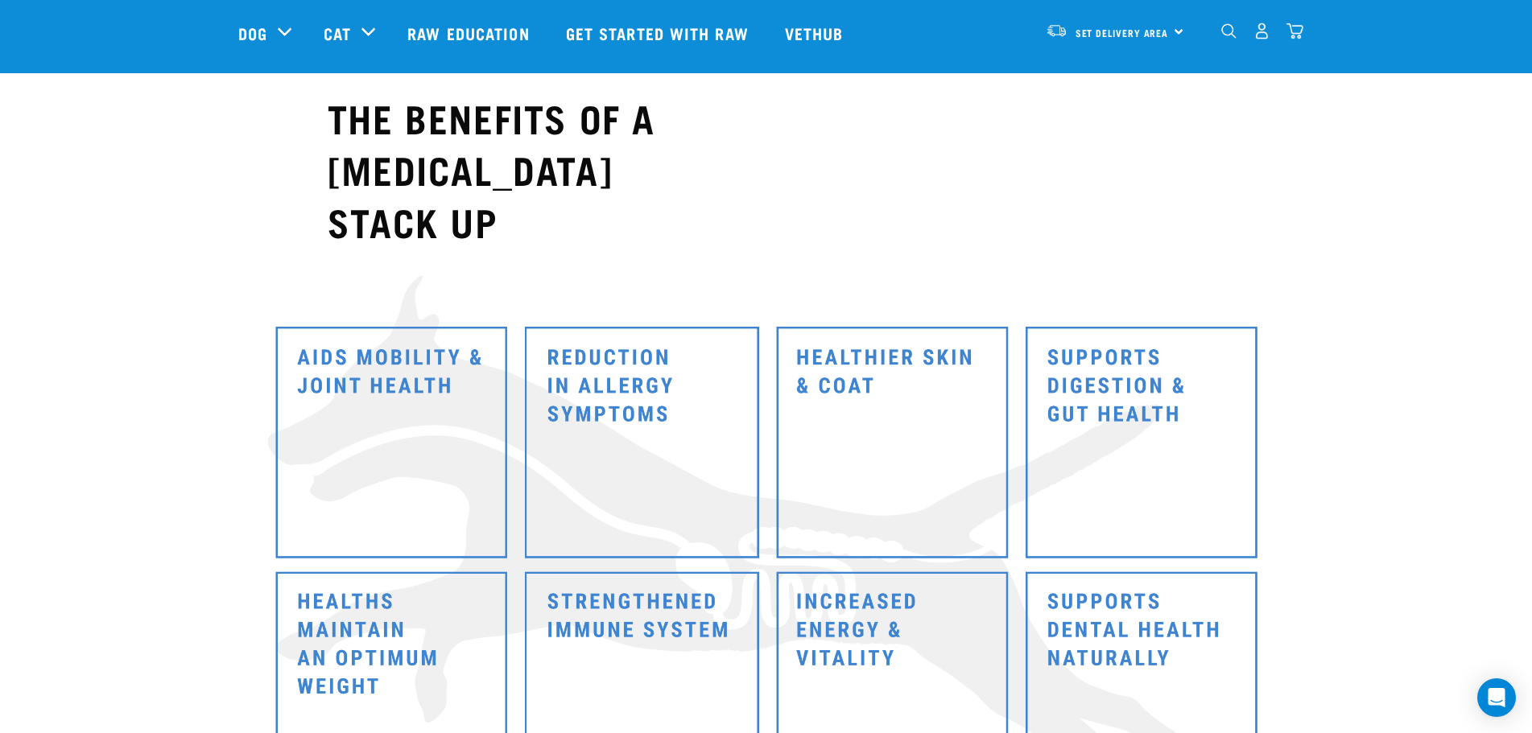
scroll to position [8050, 0]
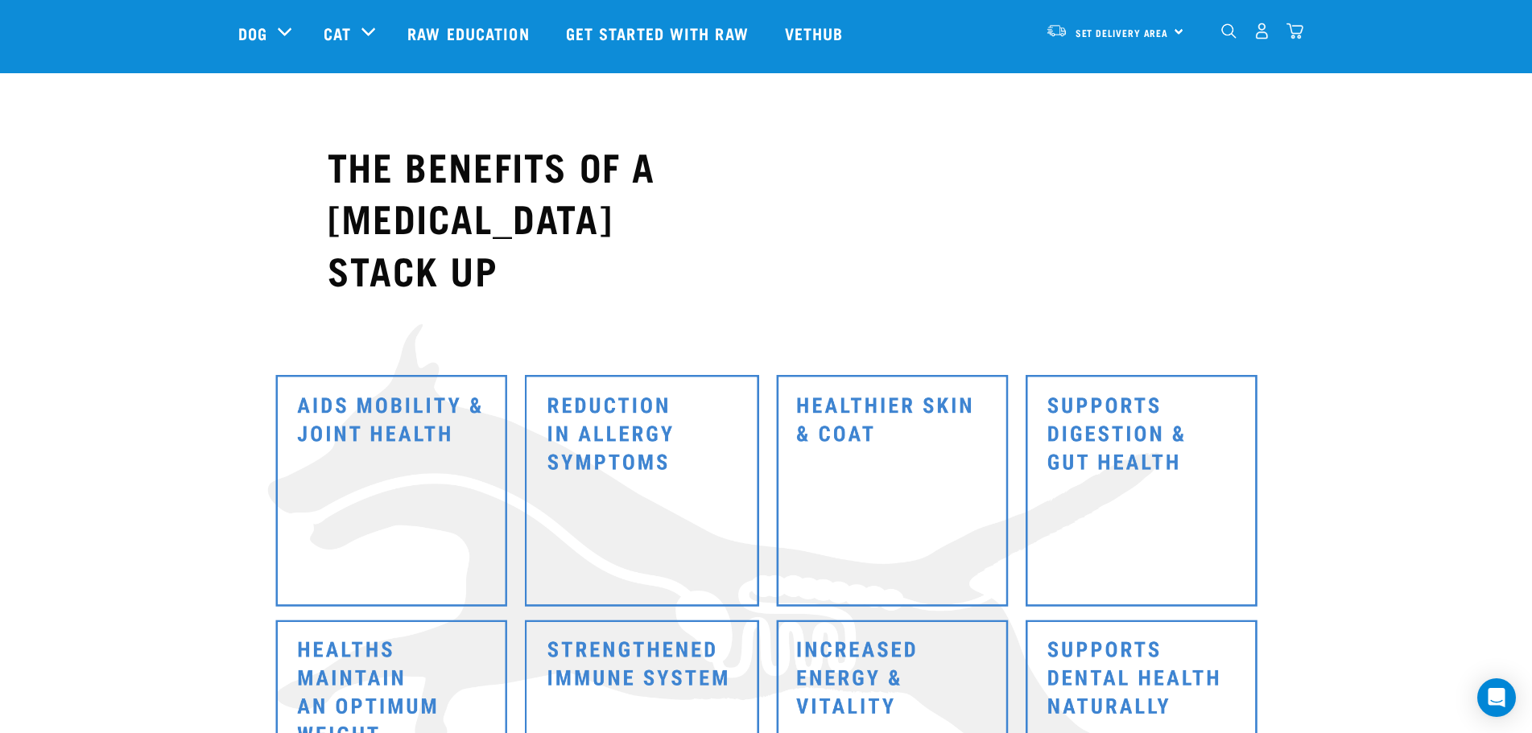
click at [621, 317] on img at bounding box center [765, 616] width 1015 height 598
